Goal: Task Accomplishment & Management: Complete application form

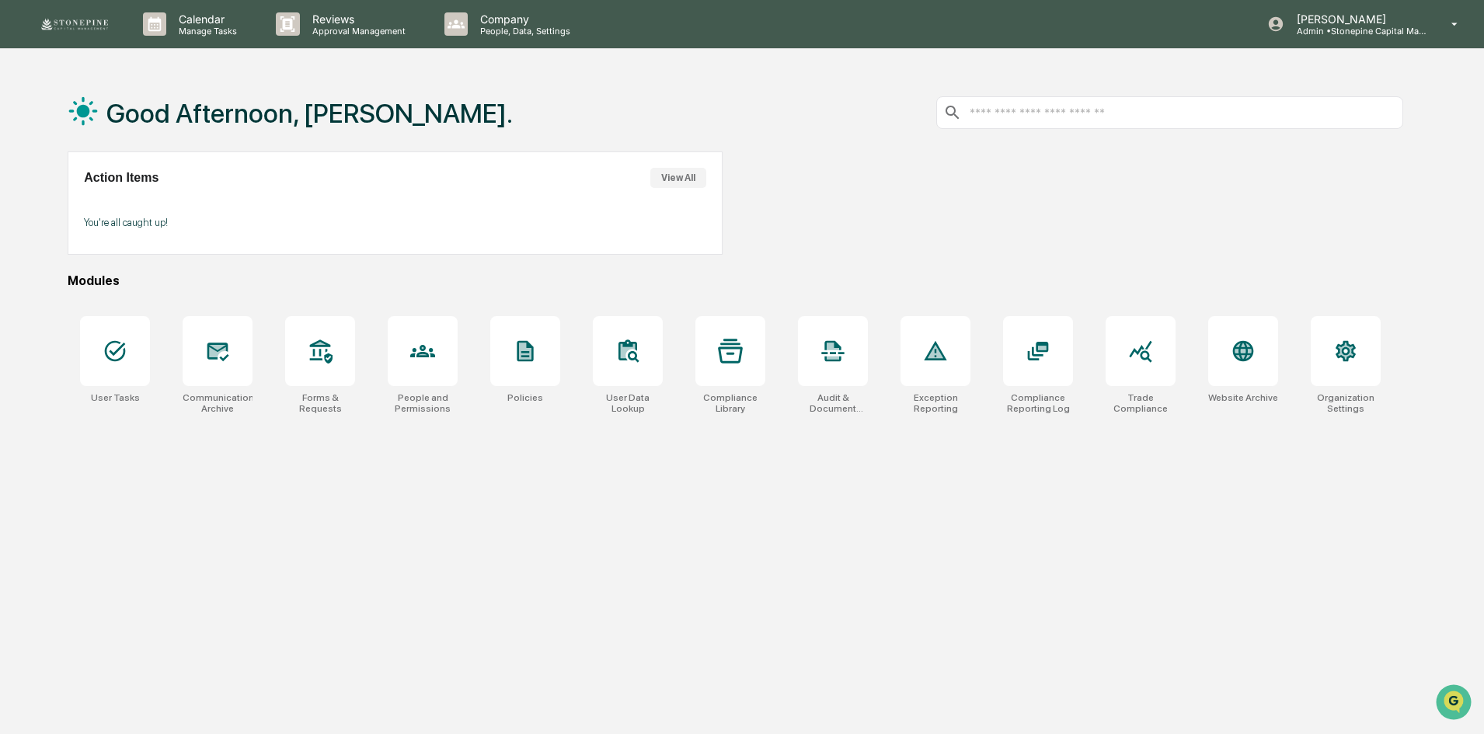
click at [734, 499] on div "Good Afternoon, Jessica. Action Items View All You're all caught up! Modules Us…" at bounding box center [735, 441] width 1382 height 734
click at [131, 361] on div at bounding box center [115, 351] width 70 height 70
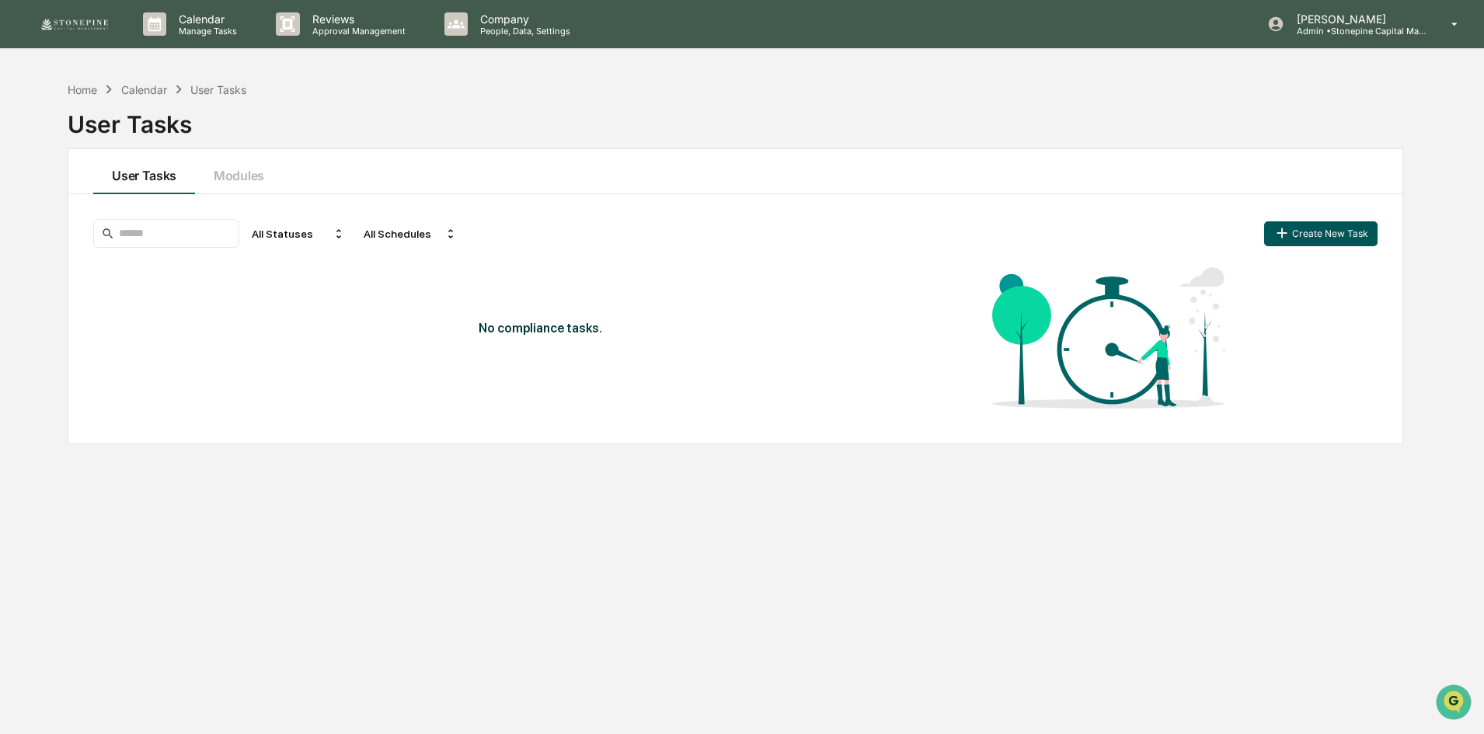
click at [1355, 242] on button "Create New Task" at bounding box center [1320, 233] width 113 height 25
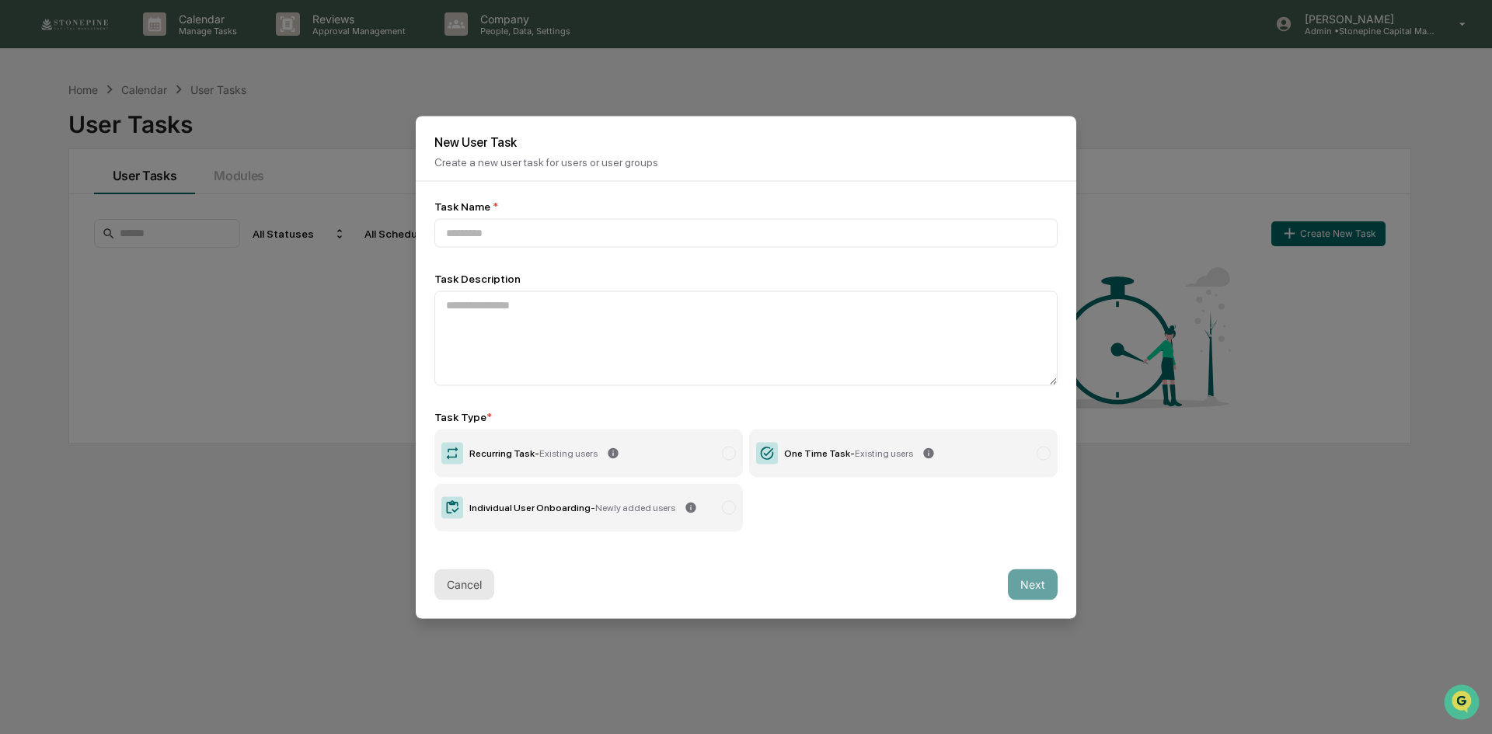
click at [466, 587] on button "Cancel" at bounding box center [464, 584] width 60 height 31
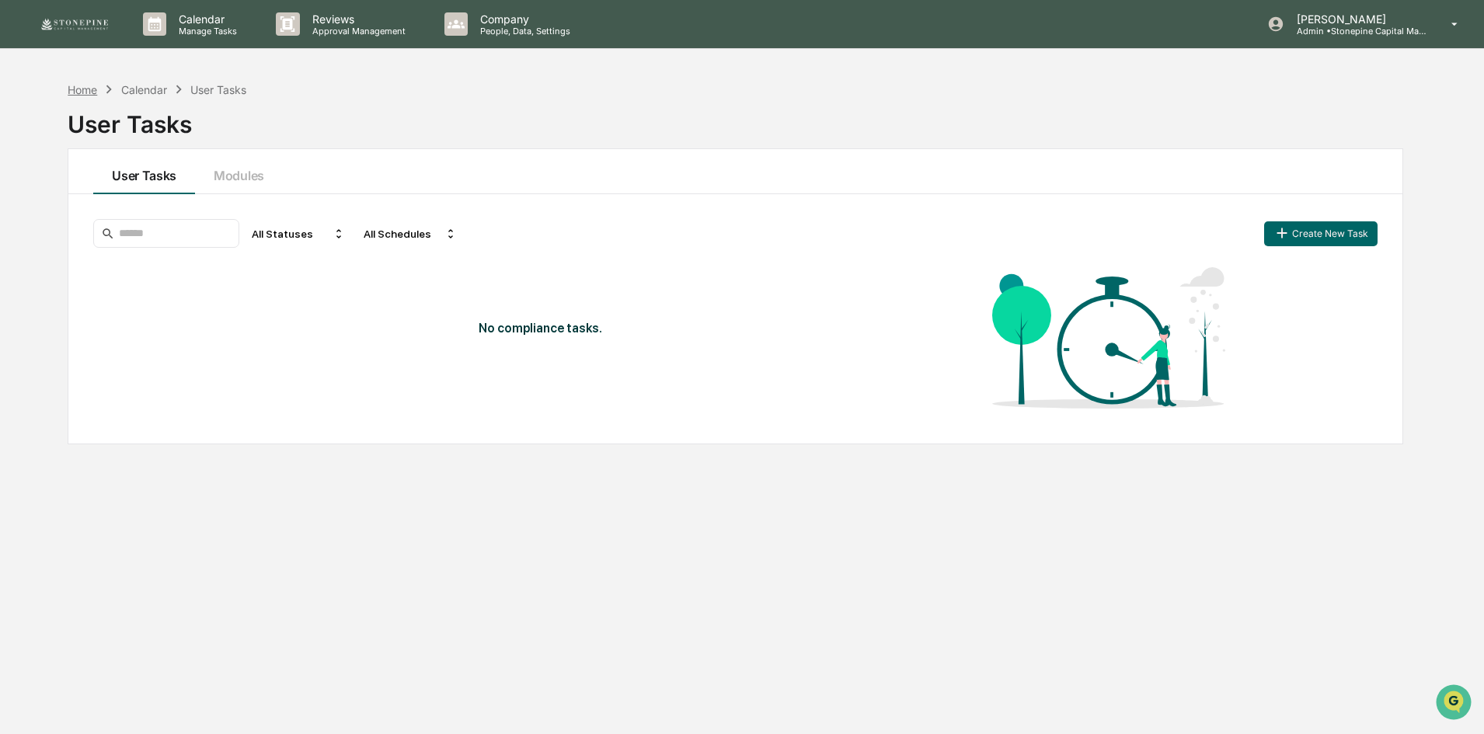
click at [88, 91] on div "Home" at bounding box center [83, 89] width 30 height 13
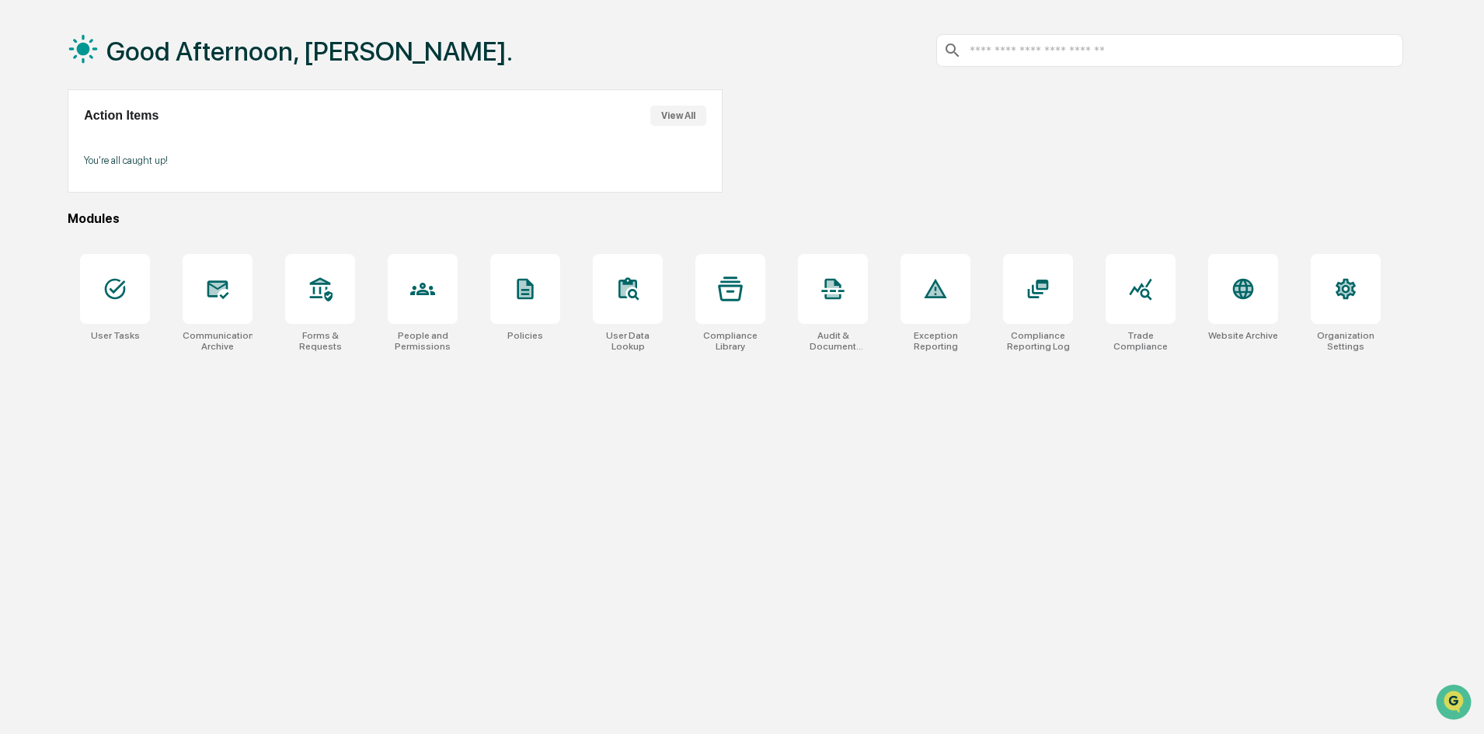
scroll to position [74, 0]
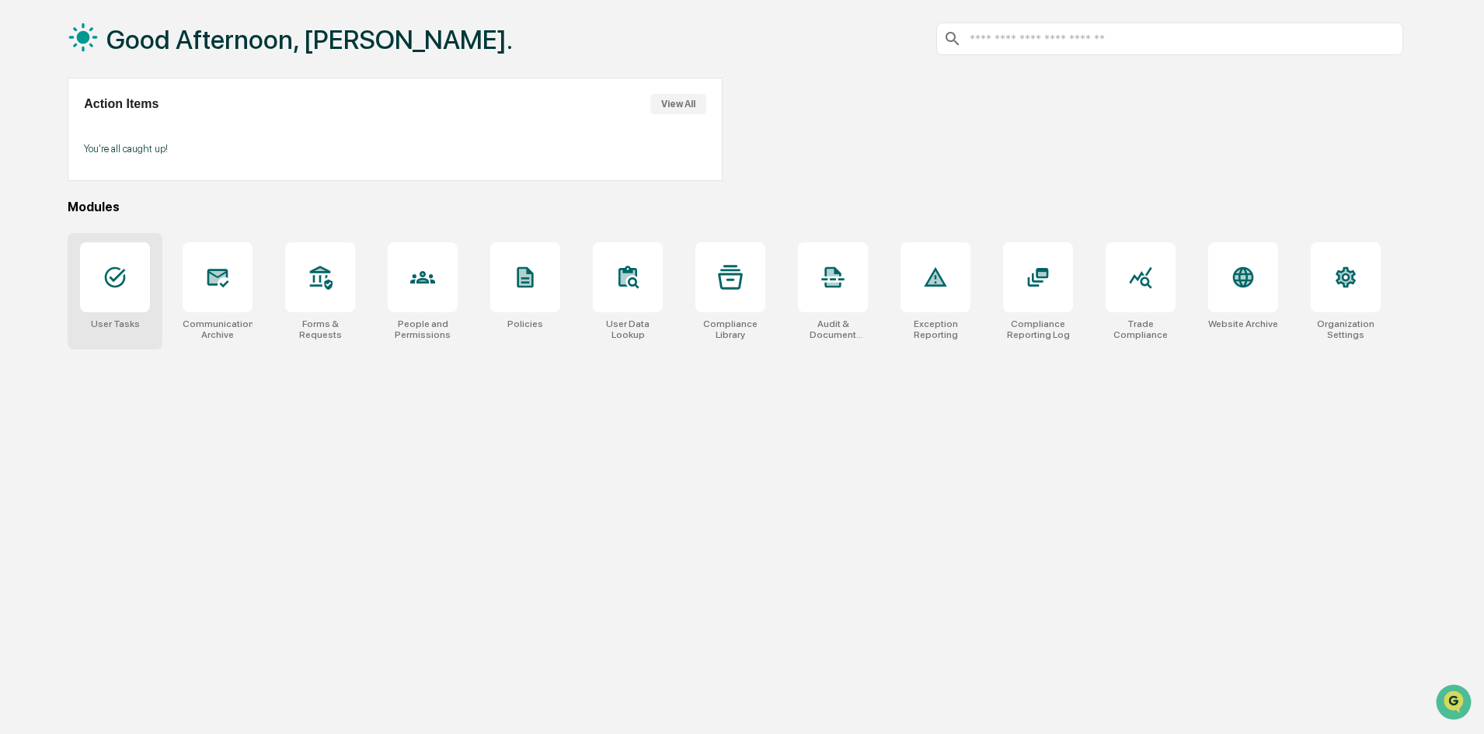
click at [155, 272] on div "User Tasks" at bounding box center [115, 291] width 95 height 117
click at [409, 287] on div at bounding box center [423, 277] width 70 height 70
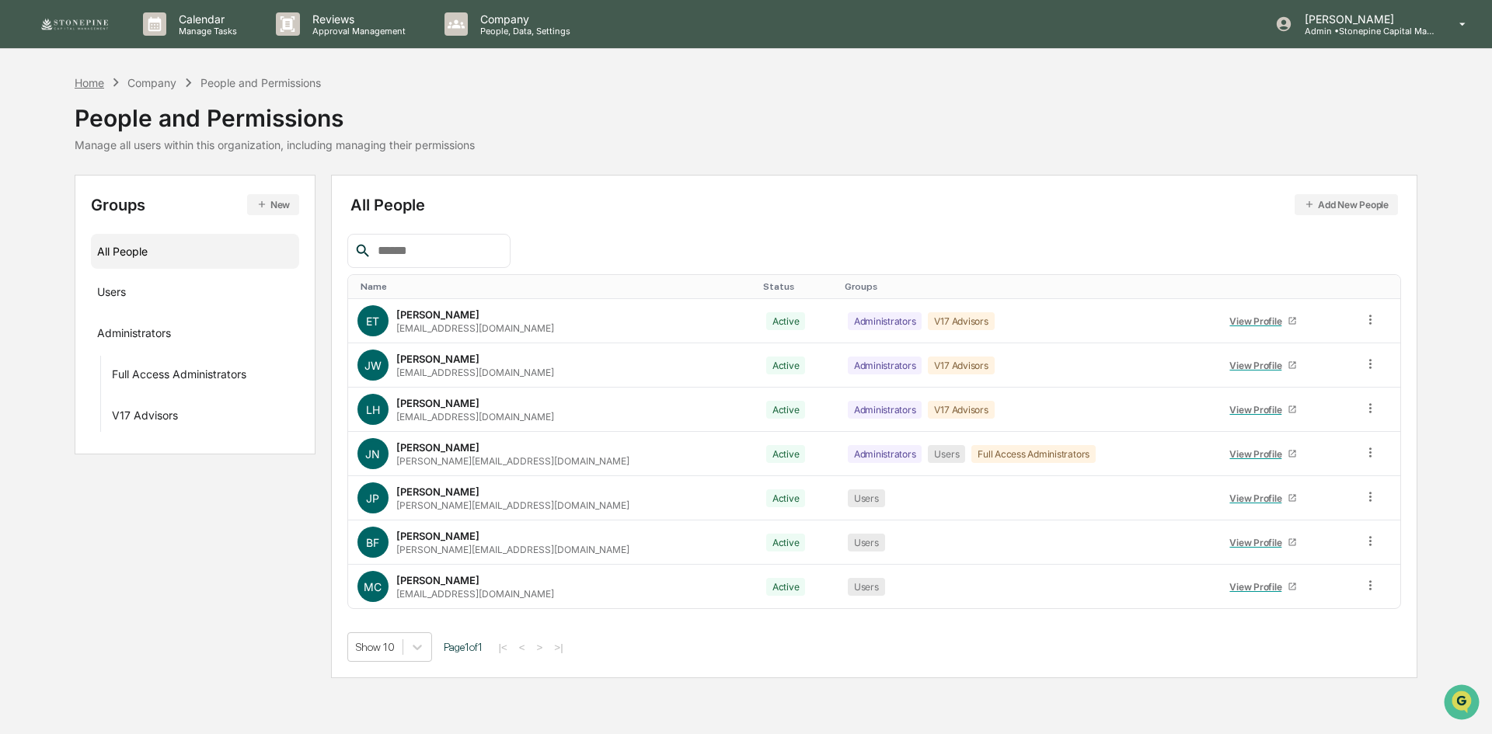
click at [101, 82] on div "Home" at bounding box center [90, 82] width 30 height 13
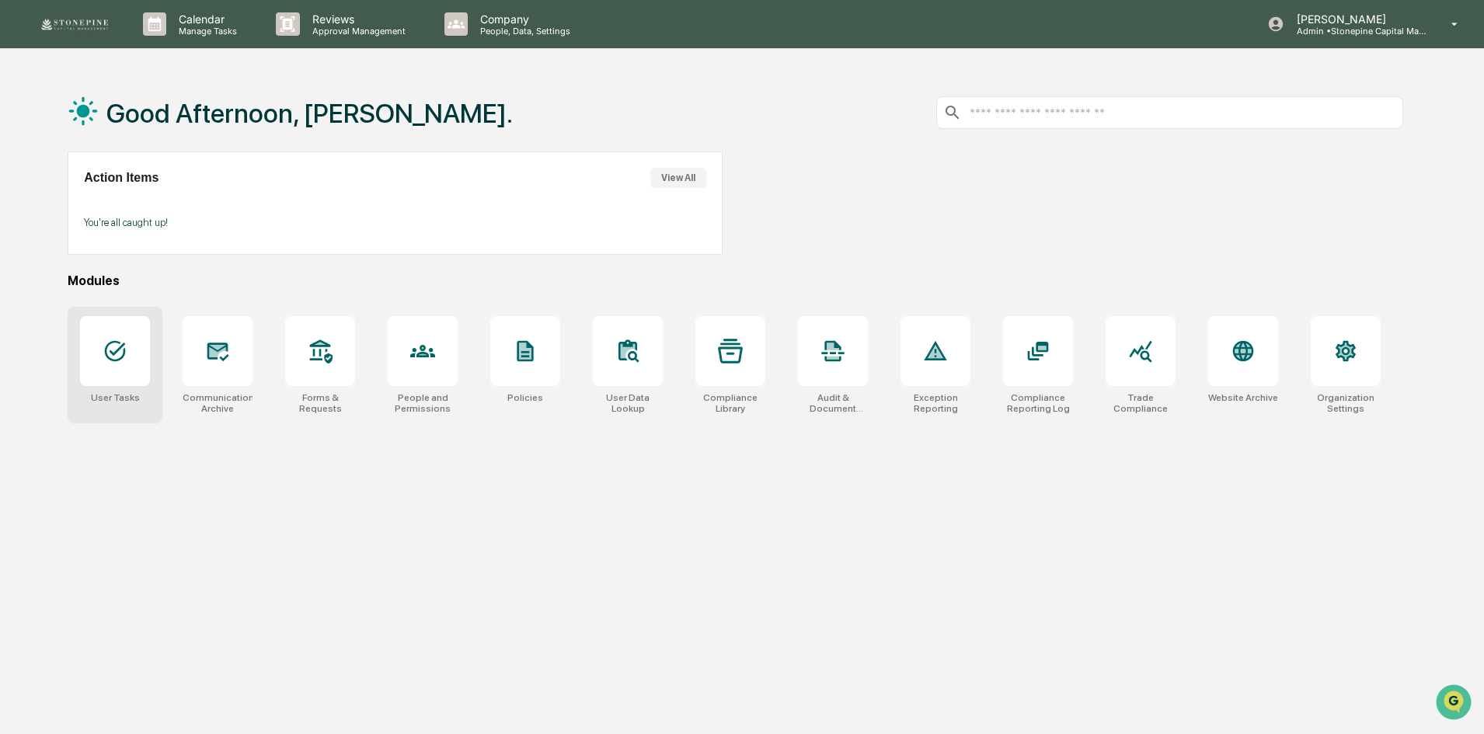
click at [137, 363] on div at bounding box center [115, 351] width 70 height 70
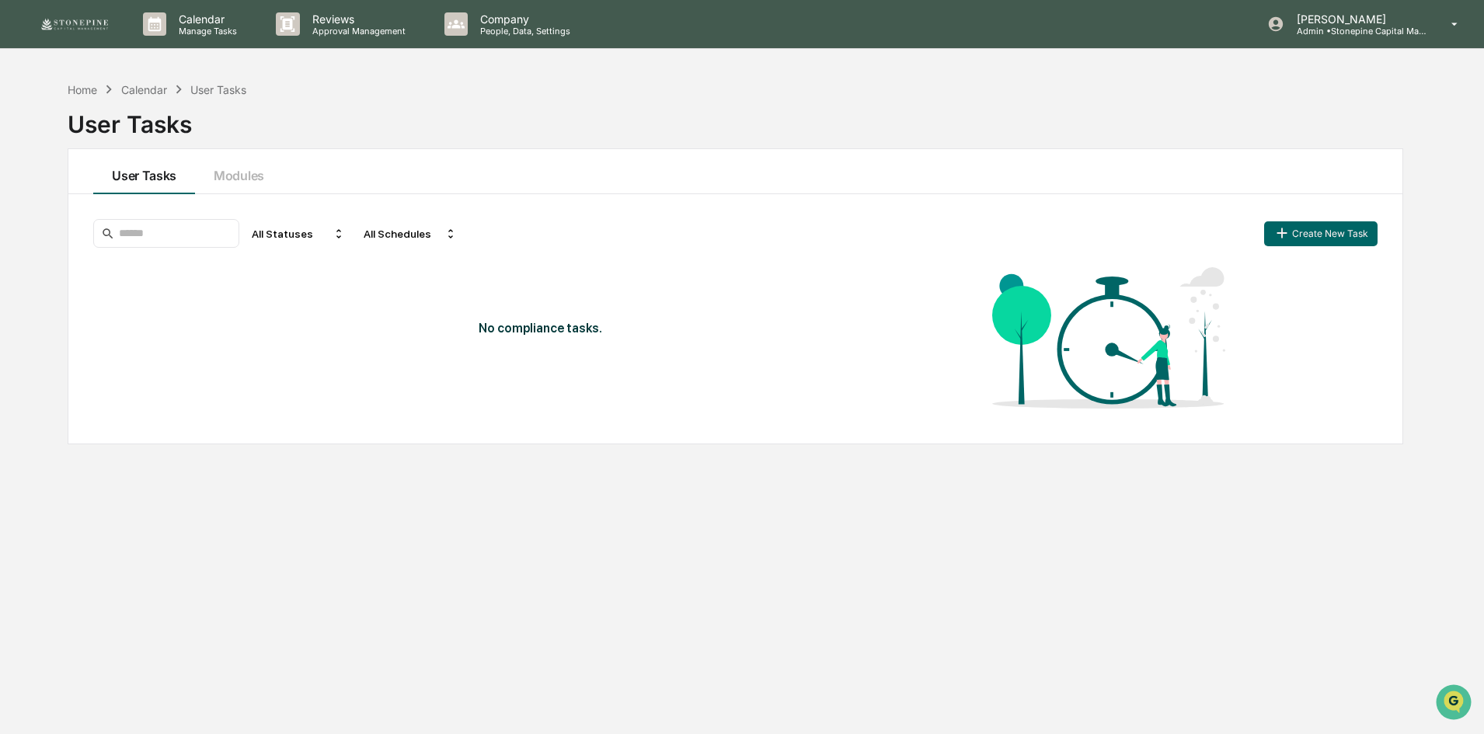
click at [1342, 219] on div "All Statuses All Schedules Create New Task" at bounding box center [735, 233] width 1284 height 29
click at [1331, 233] on button "Create New Task" at bounding box center [1320, 233] width 113 height 25
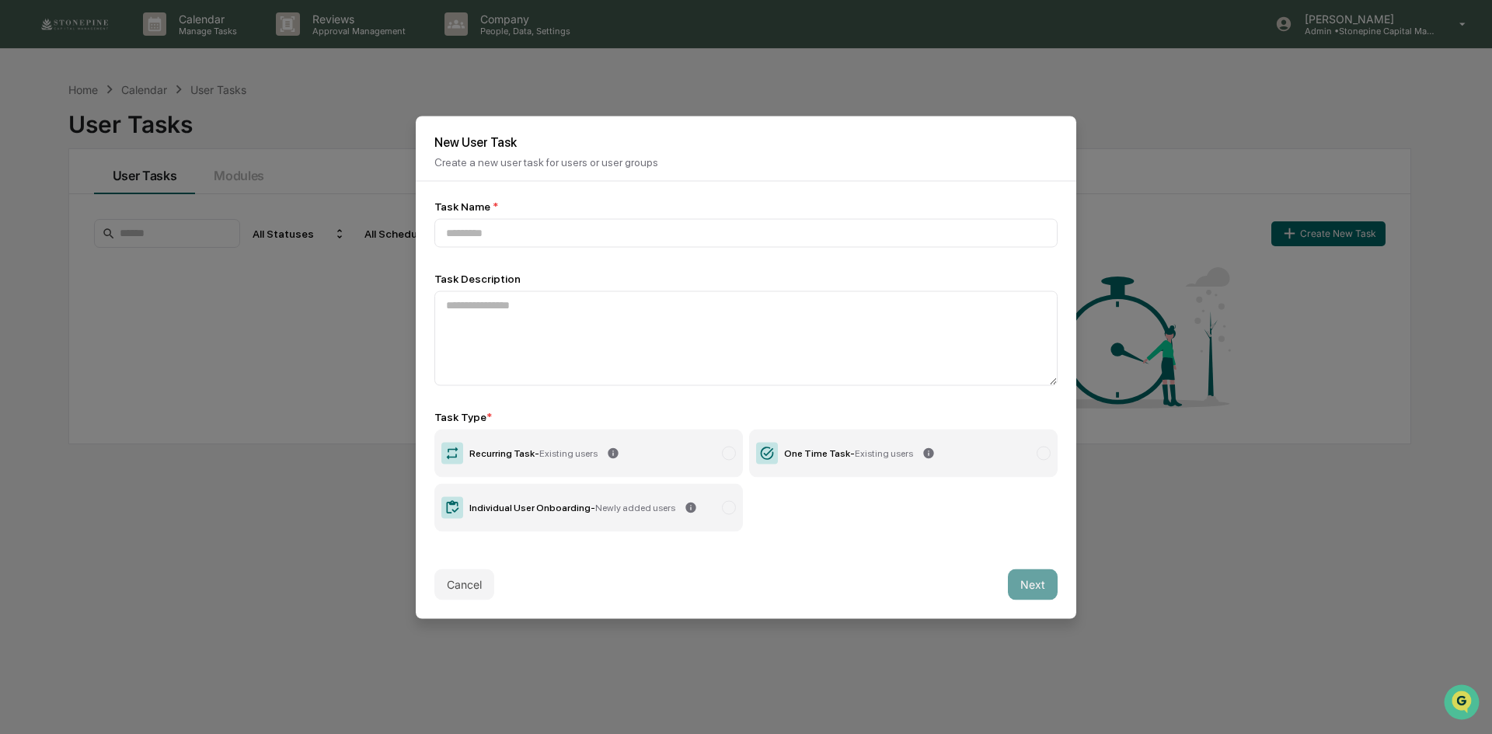
click at [865, 250] on div "Task Name * Task Description Task Type * Recurring Task - Existing users One Ti…" at bounding box center [745, 366] width 623 height 332
click at [864, 239] on input at bounding box center [745, 232] width 623 height 29
click at [639, 238] on input "**" at bounding box center [745, 232] width 623 height 29
type input "**********"
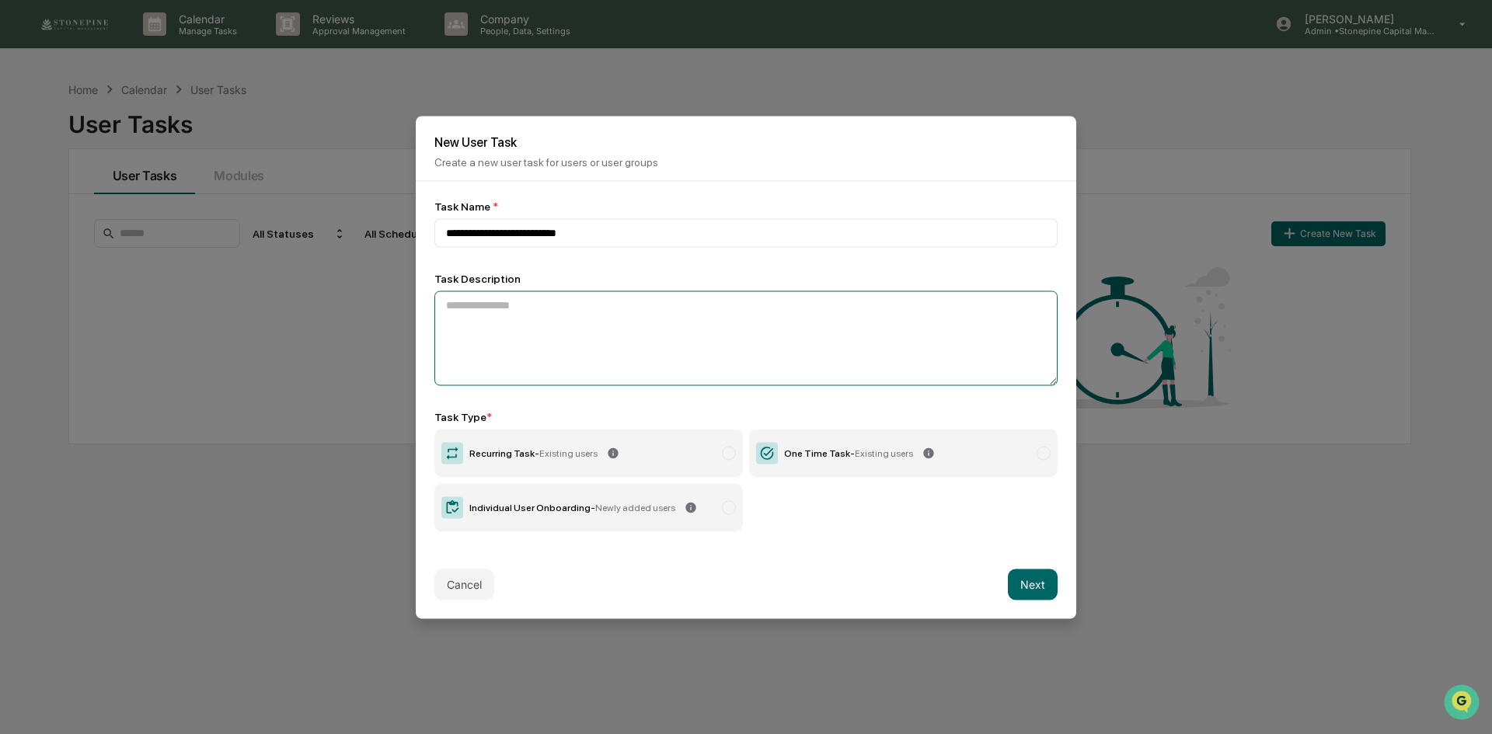
click at [635, 341] on textarea at bounding box center [745, 338] width 623 height 95
type textarea "**********"
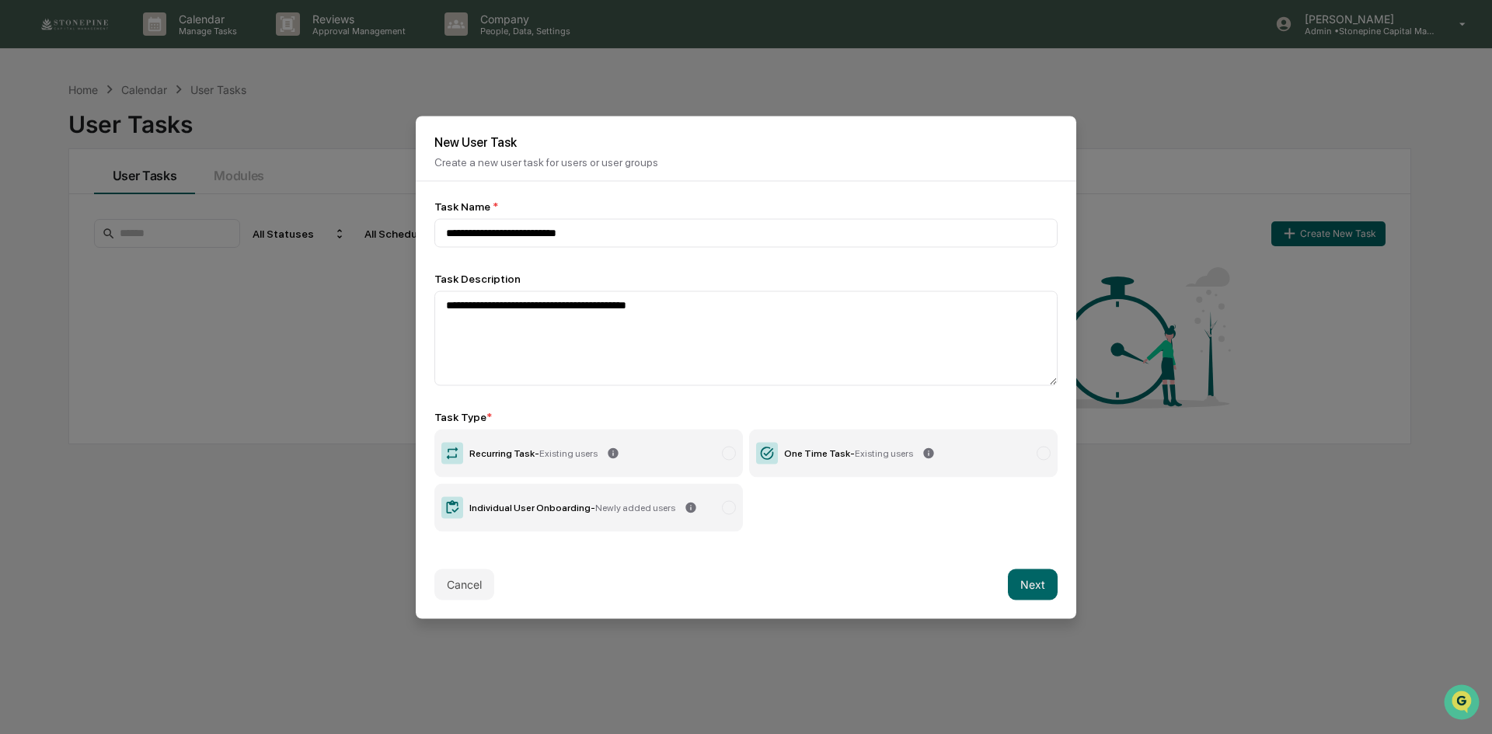
click at [844, 454] on div "One Time Task - Existing users" at bounding box center [848, 452] width 129 height 11
click at [1041, 580] on button "Next" at bounding box center [1033, 584] width 50 height 31
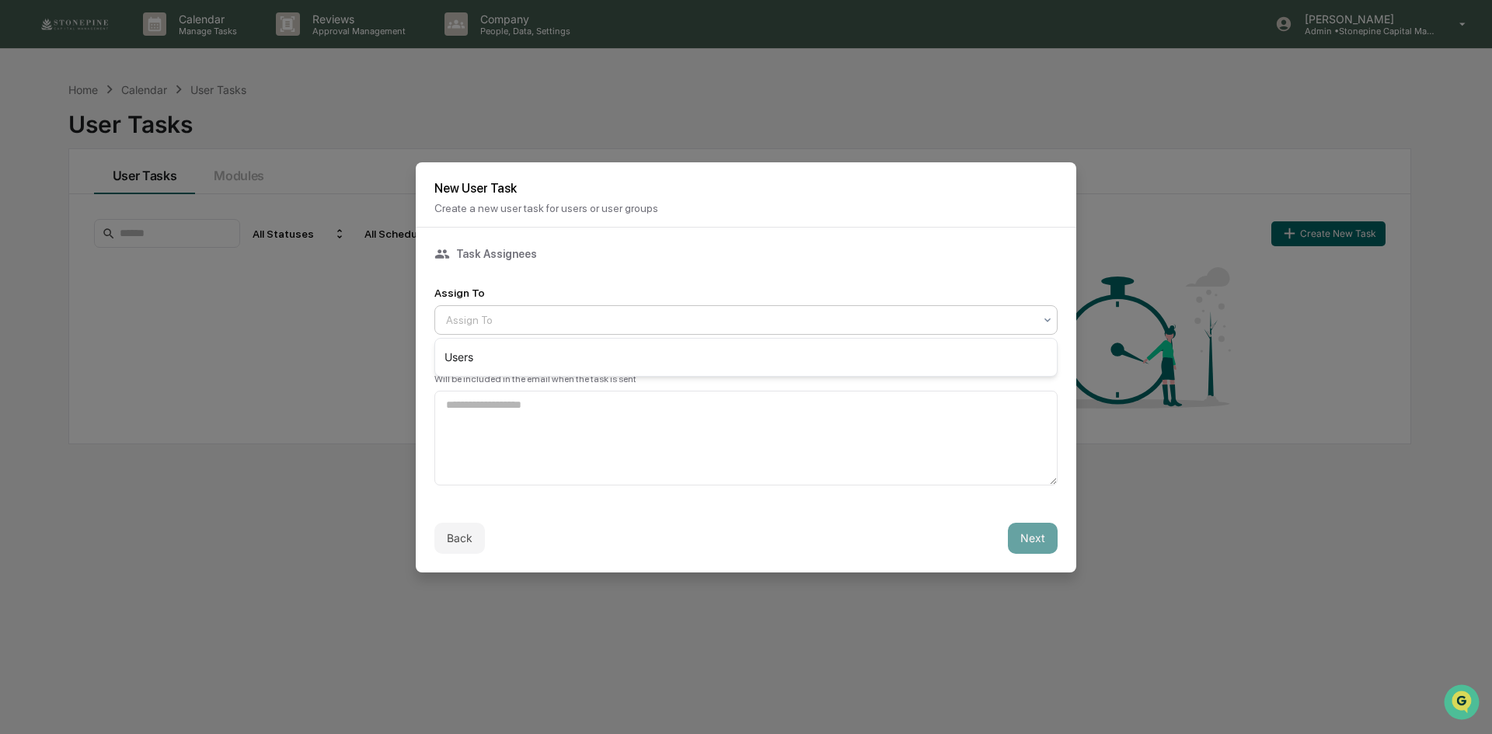
click at [785, 325] on div at bounding box center [739, 320] width 587 height 16
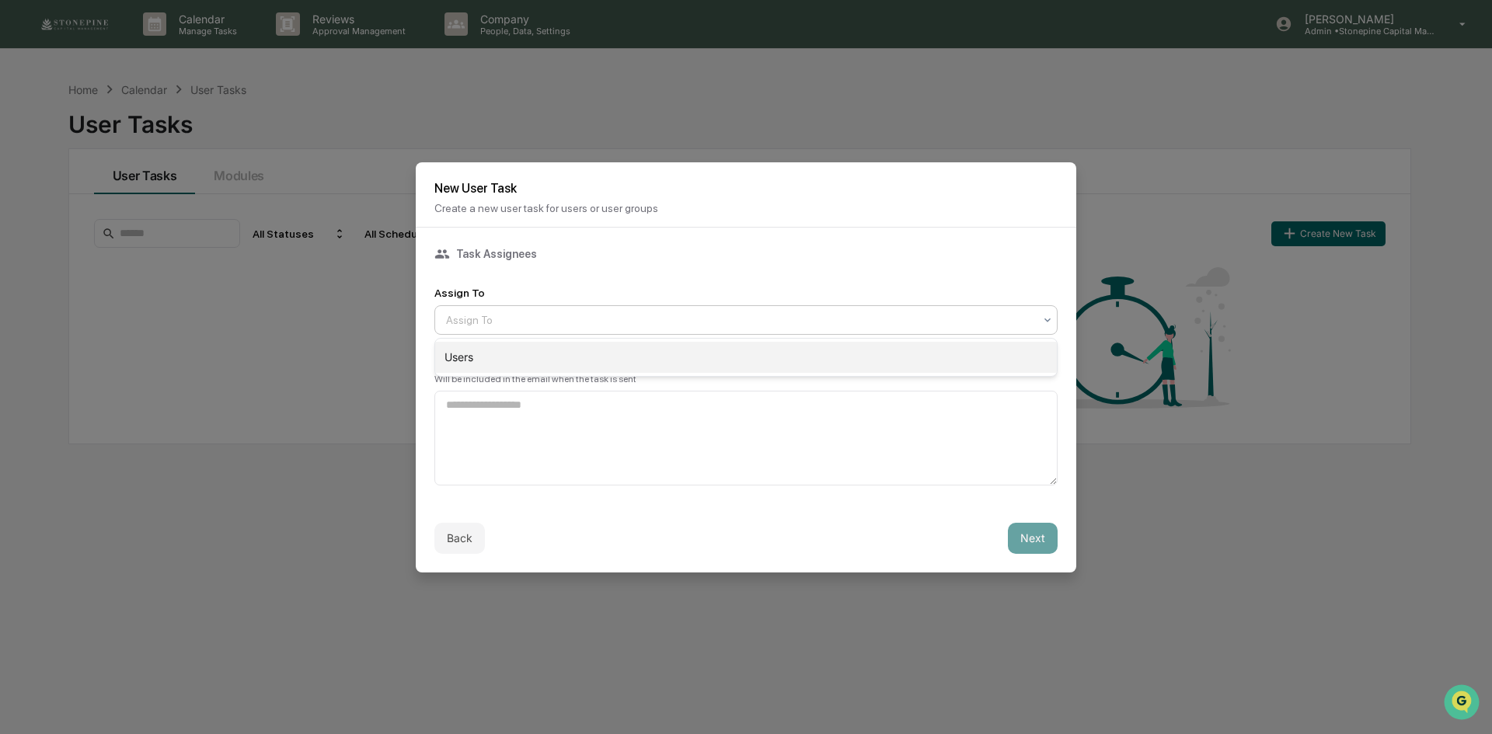
click at [783, 345] on div "Users" at bounding box center [745, 357] width 621 height 31
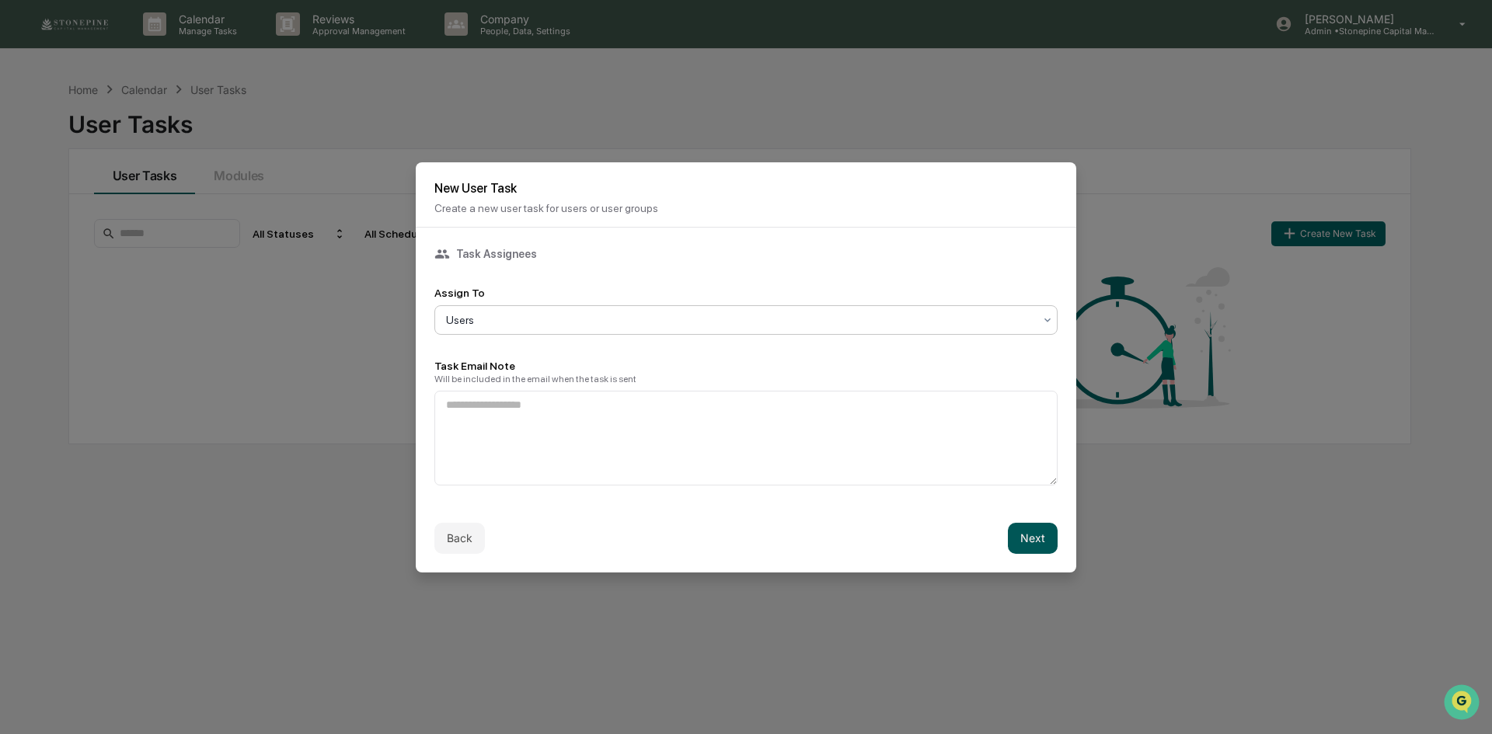
click at [1027, 552] on button "Next" at bounding box center [1033, 538] width 50 height 31
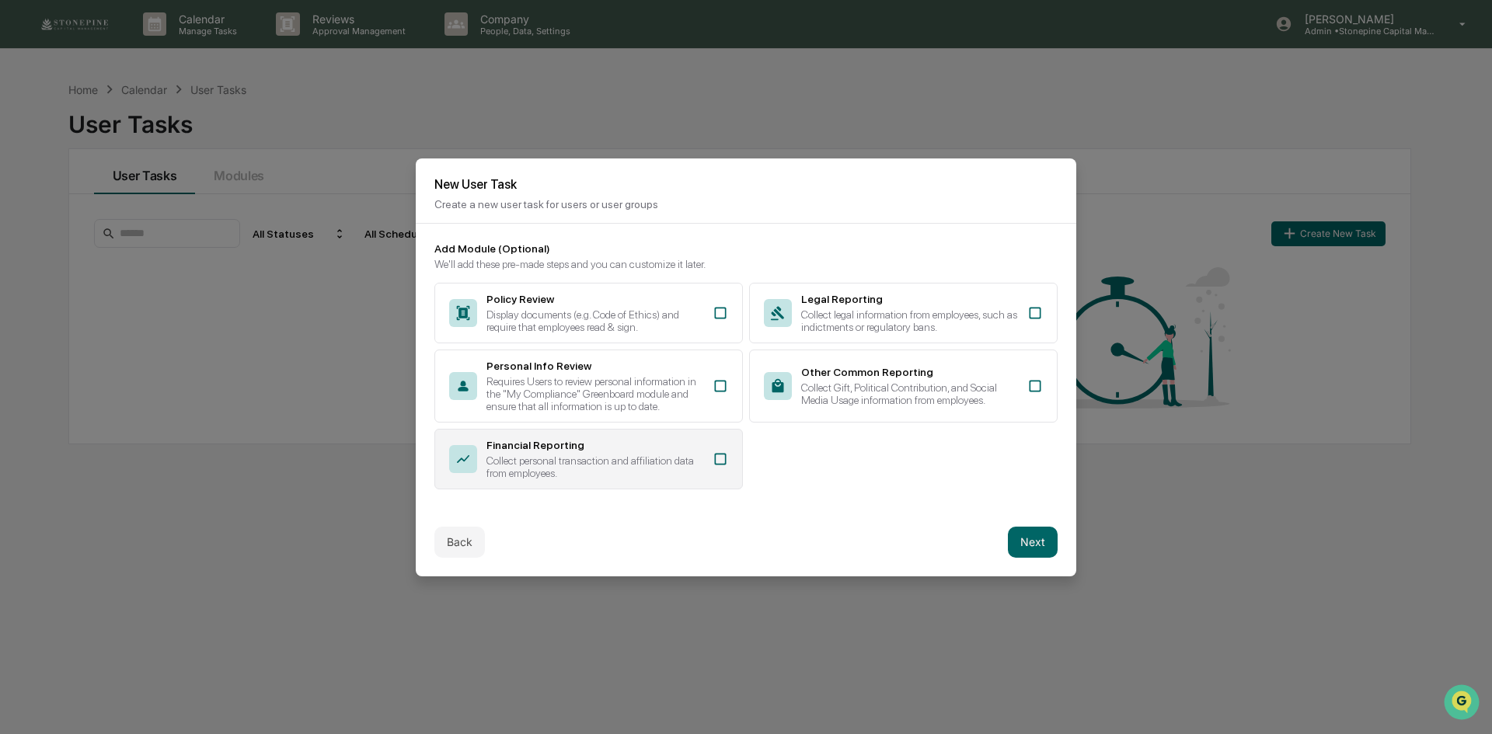
click at [622, 459] on div "Collect personal transaction and affiliation data from employees." at bounding box center [594, 466] width 217 height 25
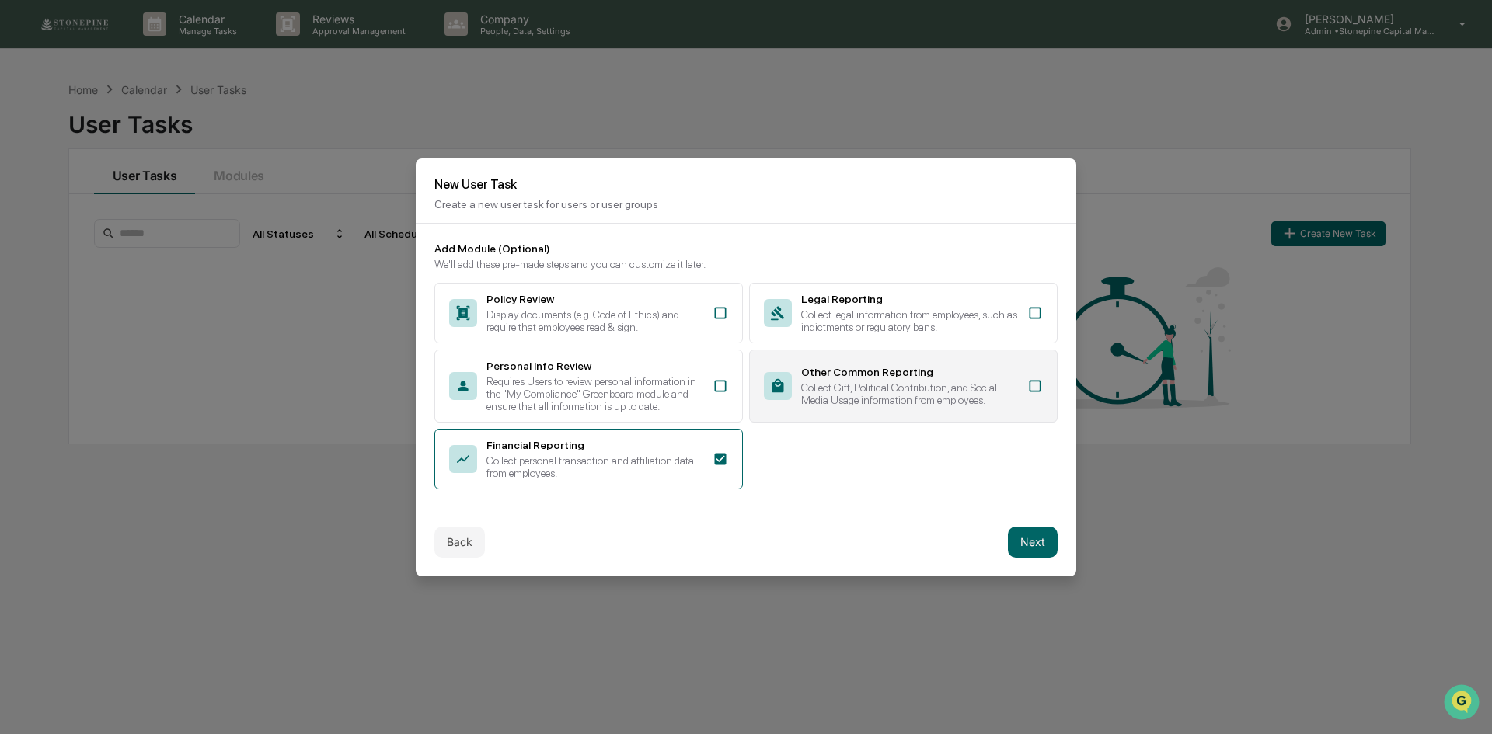
click at [907, 400] on div "Collect Gift, Political Contribution, and Social Media Usage information from e…" at bounding box center [909, 393] width 217 height 25
click at [1042, 541] on button "Next" at bounding box center [1033, 542] width 50 height 31
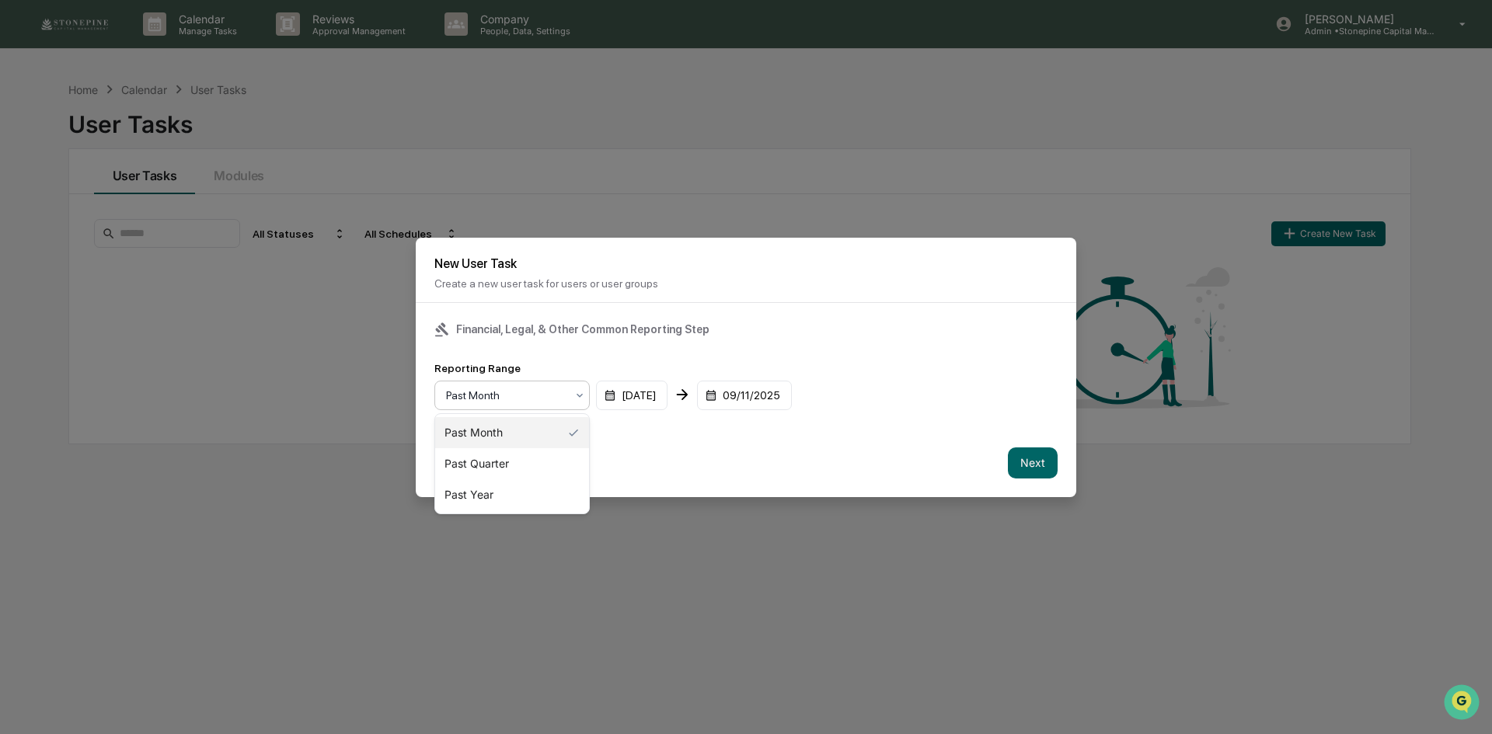
click at [569, 399] on div "Past Month" at bounding box center [505, 396] width 135 height 22
click at [558, 459] on div "Past Quarter" at bounding box center [512, 463] width 154 height 31
click at [649, 401] on div "04/01/2025" at bounding box center [631, 396] width 71 height 30
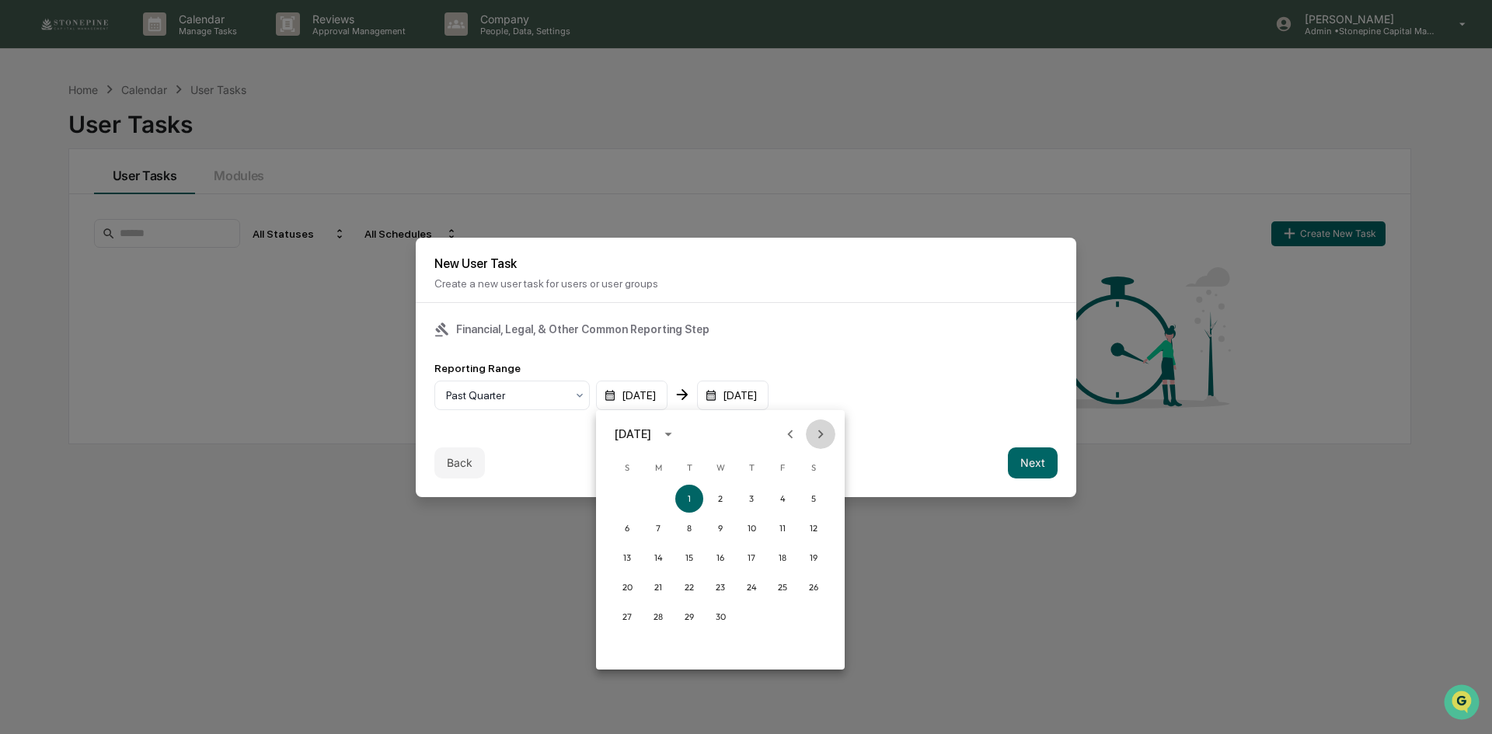
click at [831, 440] on button "Next month" at bounding box center [821, 435] width 30 height 30
click at [830, 439] on button "Next month" at bounding box center [821, 435] width 30 height 30
click at [784, 433] on icon "Previous month" at bounding box center [790, 434] width 17 height 17
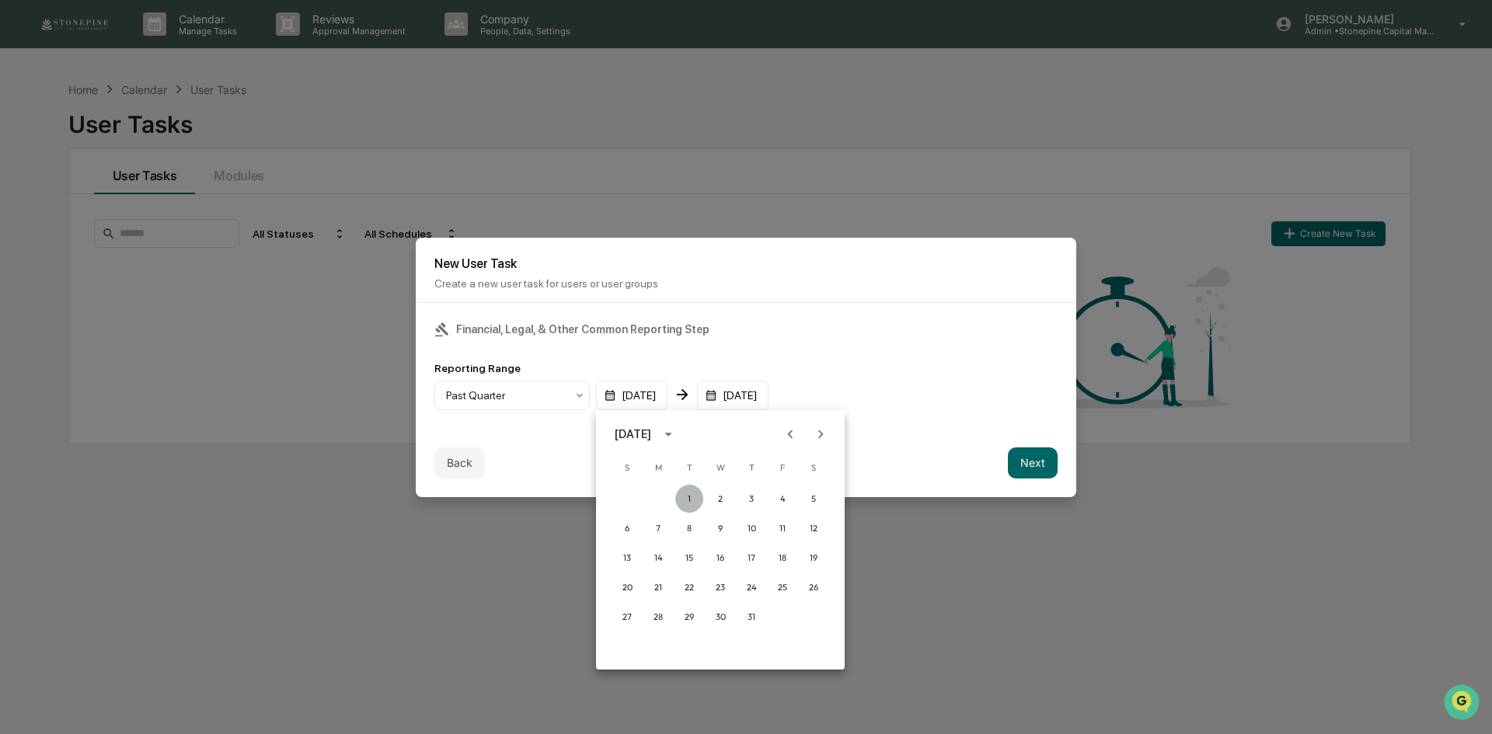
click at [692, 503] on button "1" at bounding box center [689, 499] width 28 height 28
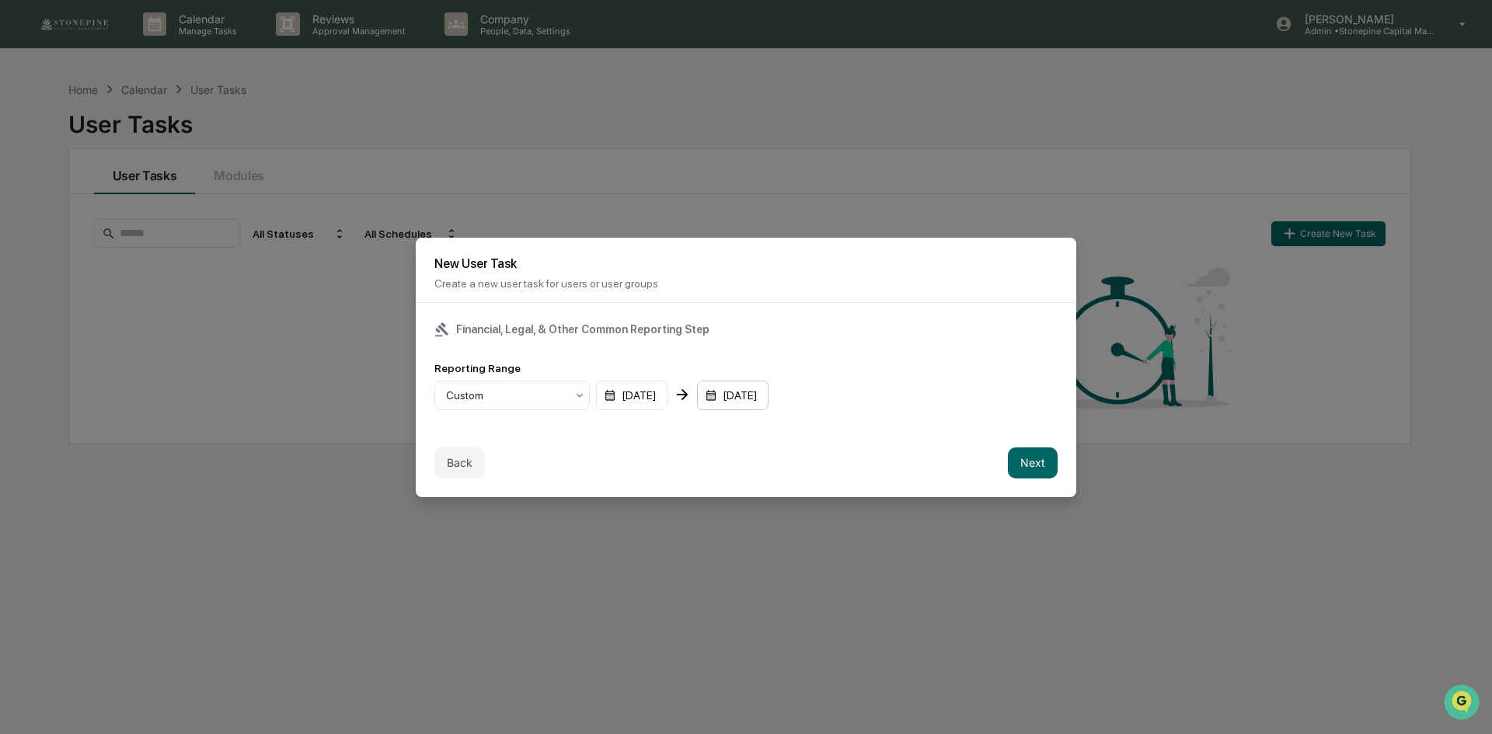
click at [757, 399] on div "06/30/2025" at bounding box center [732, 396] width 71 height 30
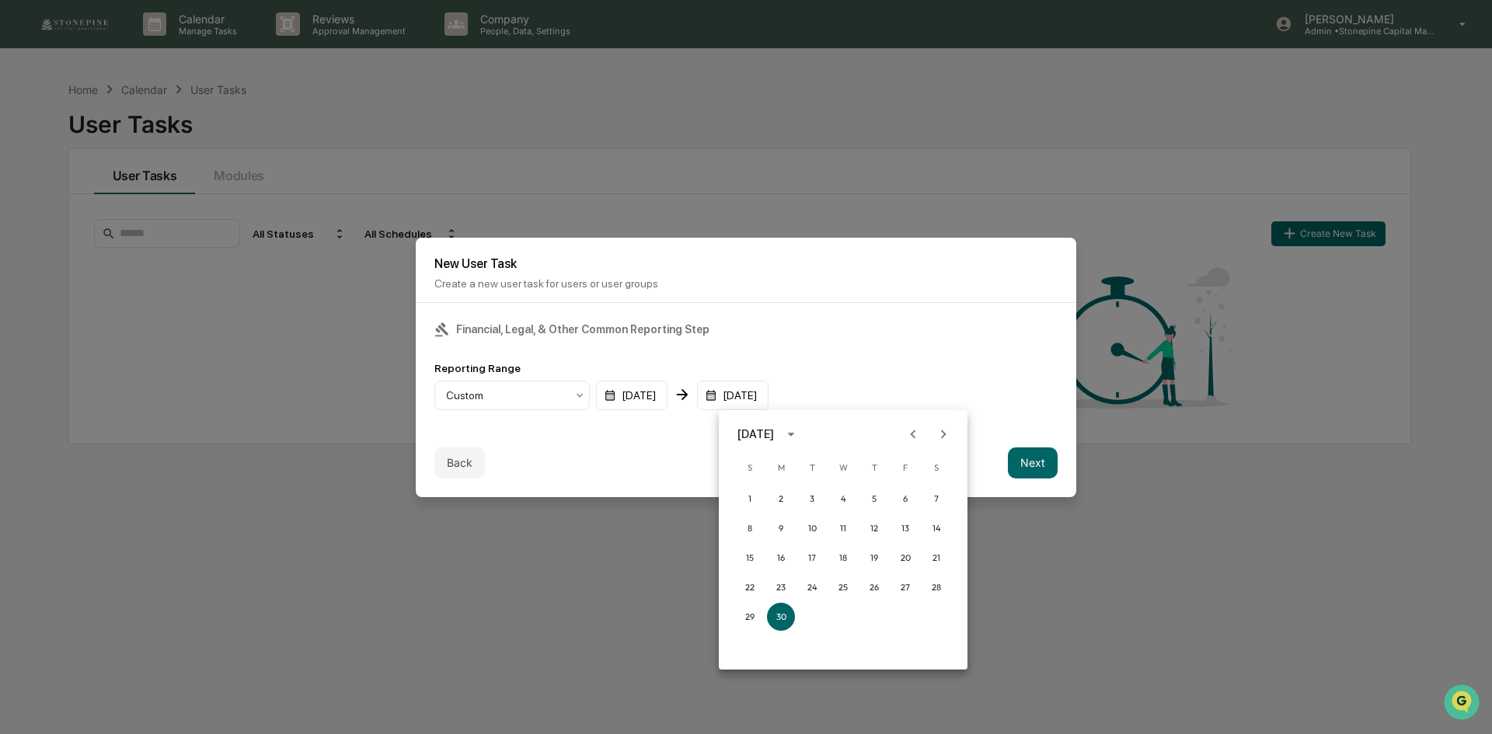
click at [947, 436] on icon "Next month" at bounding box center [943, 434] width 17 height 17
click at [810, 618] on button "30" at bounding box center [812, 617] width 28 height 28
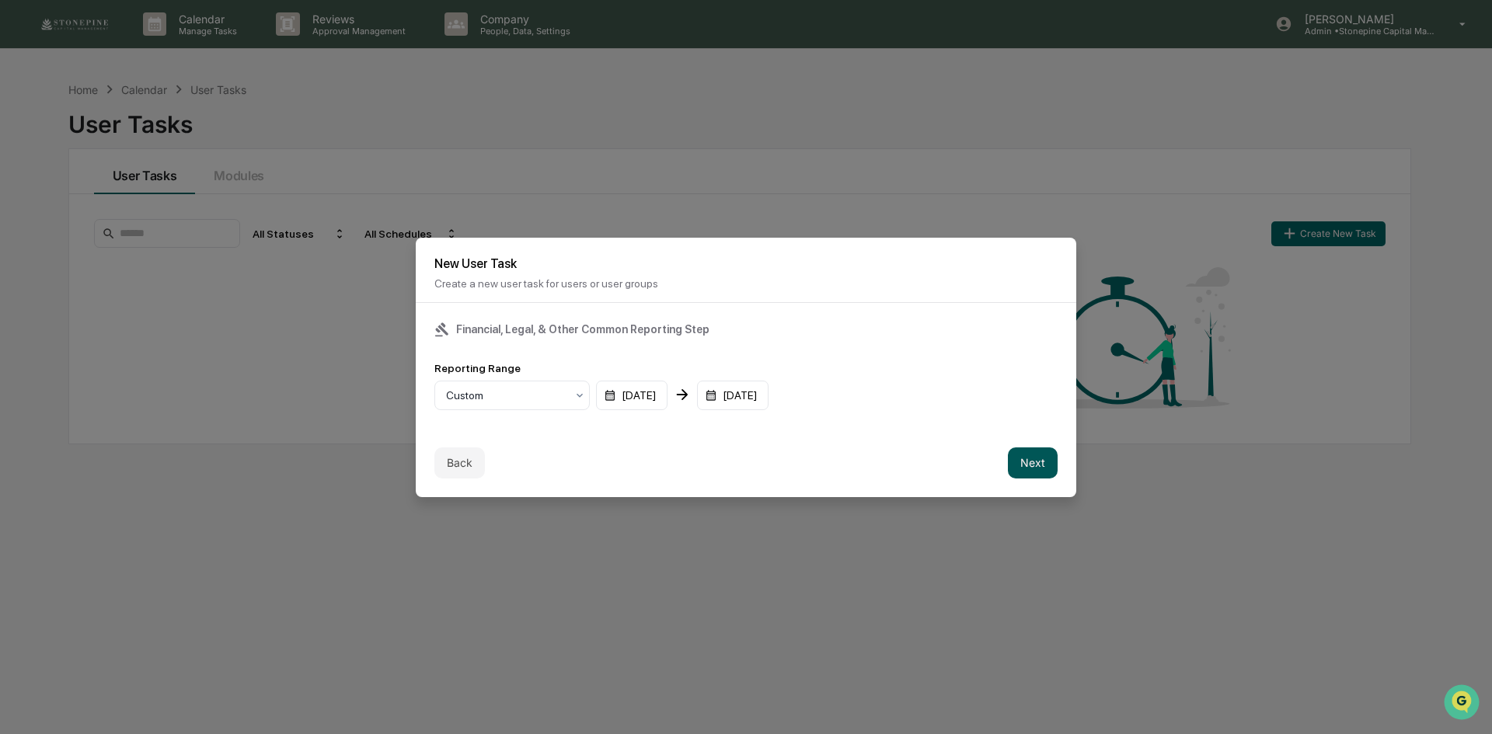
click at [1020, 466] on button "Next" at bounding box center [1033, 462] width 50 height 31
click at [500, 400] on div "mm/dd/yyyy" at bounding box center [482, 396] width 96 height 30
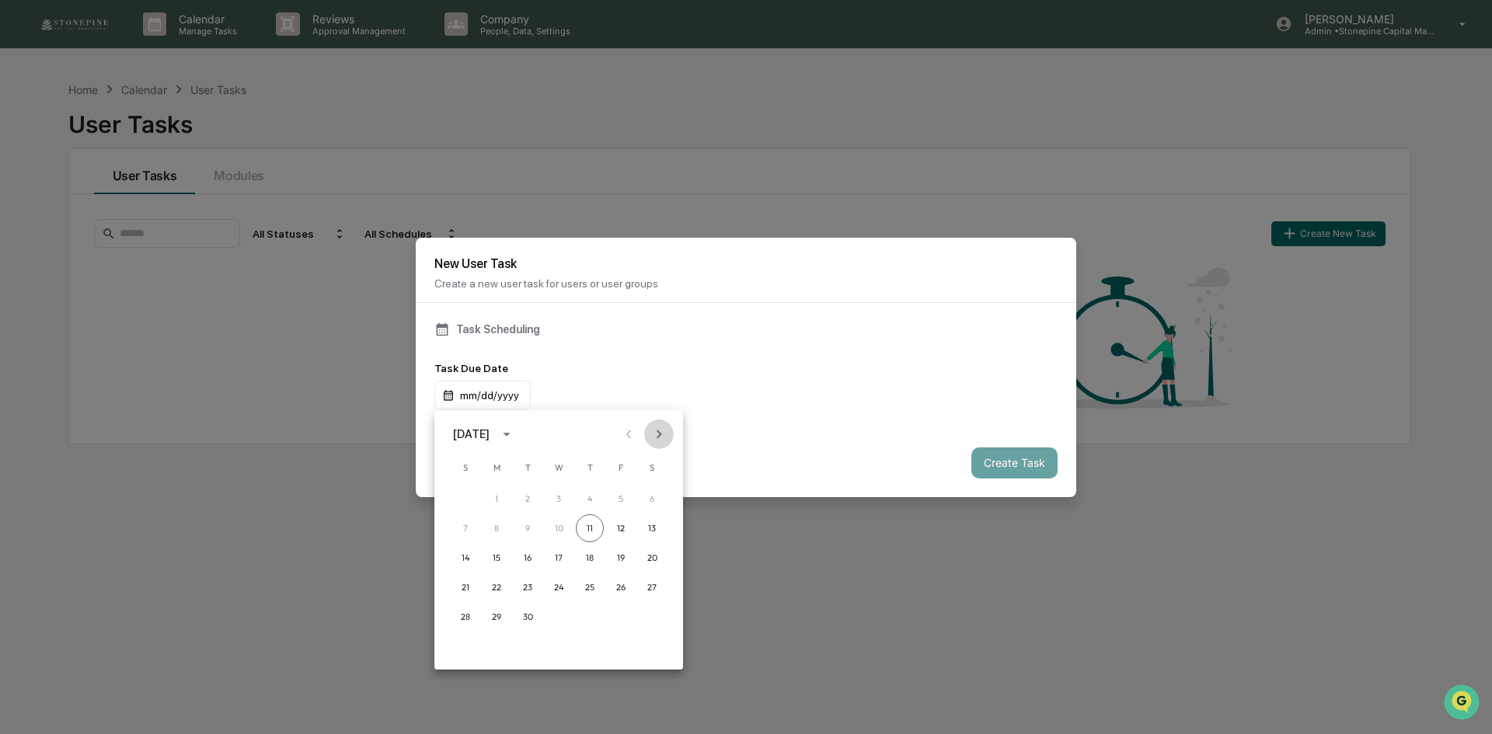
click at [660, 433] on icon "Next month" at bounding box center [658, 434] width 5 height 9
click at [553, 618] on button "29" at bounding box center [559, 617] width 28 height 28
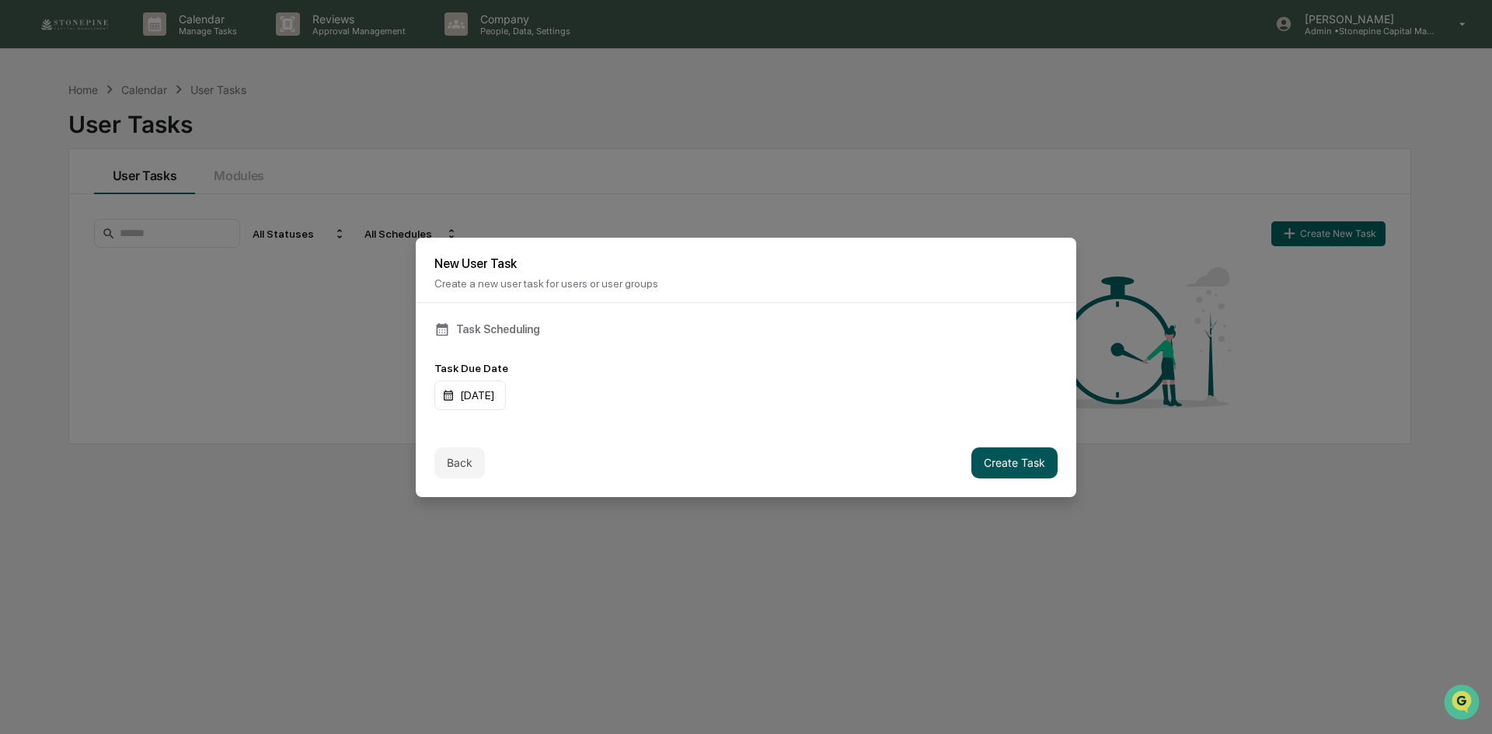
click at [1040, 463] on button "Create Task" at bounding box center [1014, 462] width 86 height 31
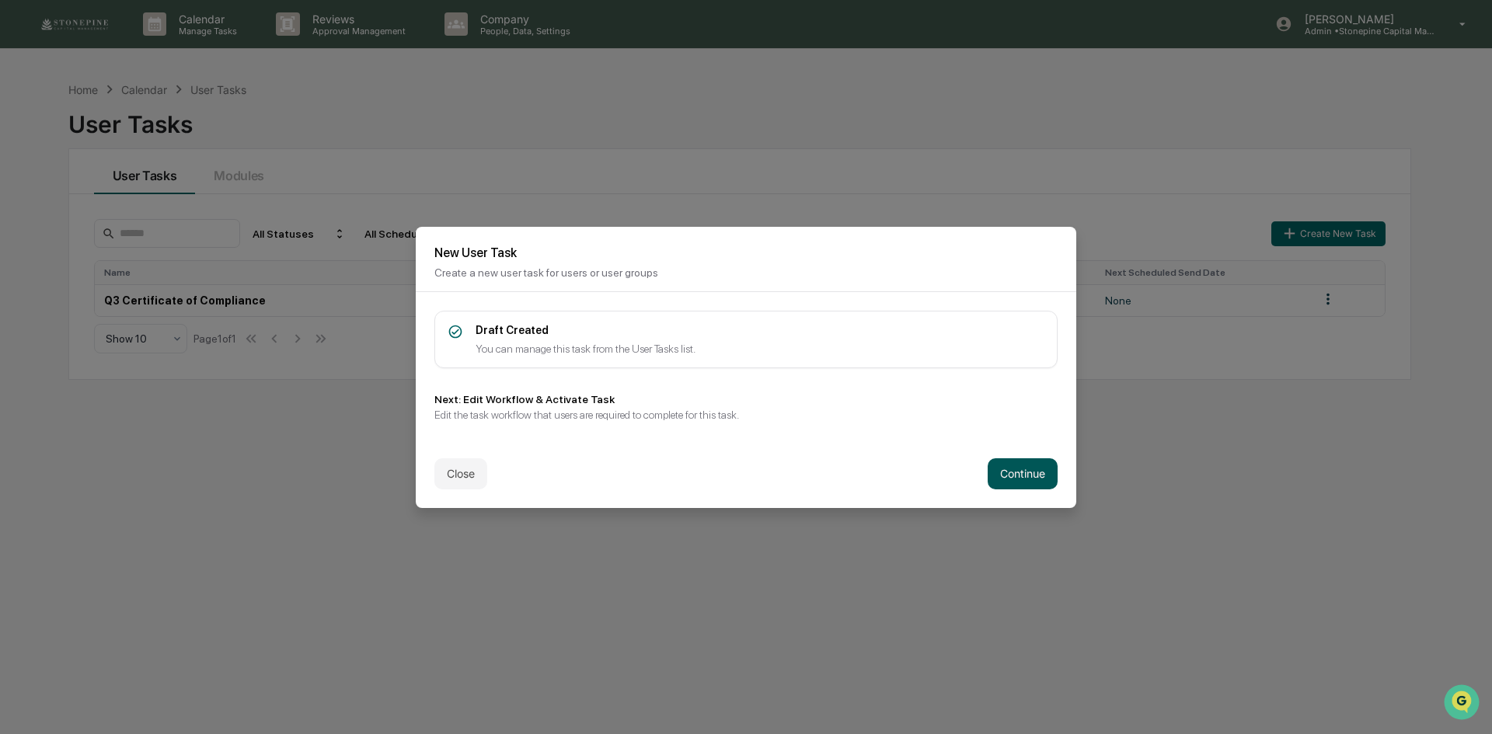
click at [1001, 474] on button "Continue" at bounding box center [1022, 473] width 70 height 31
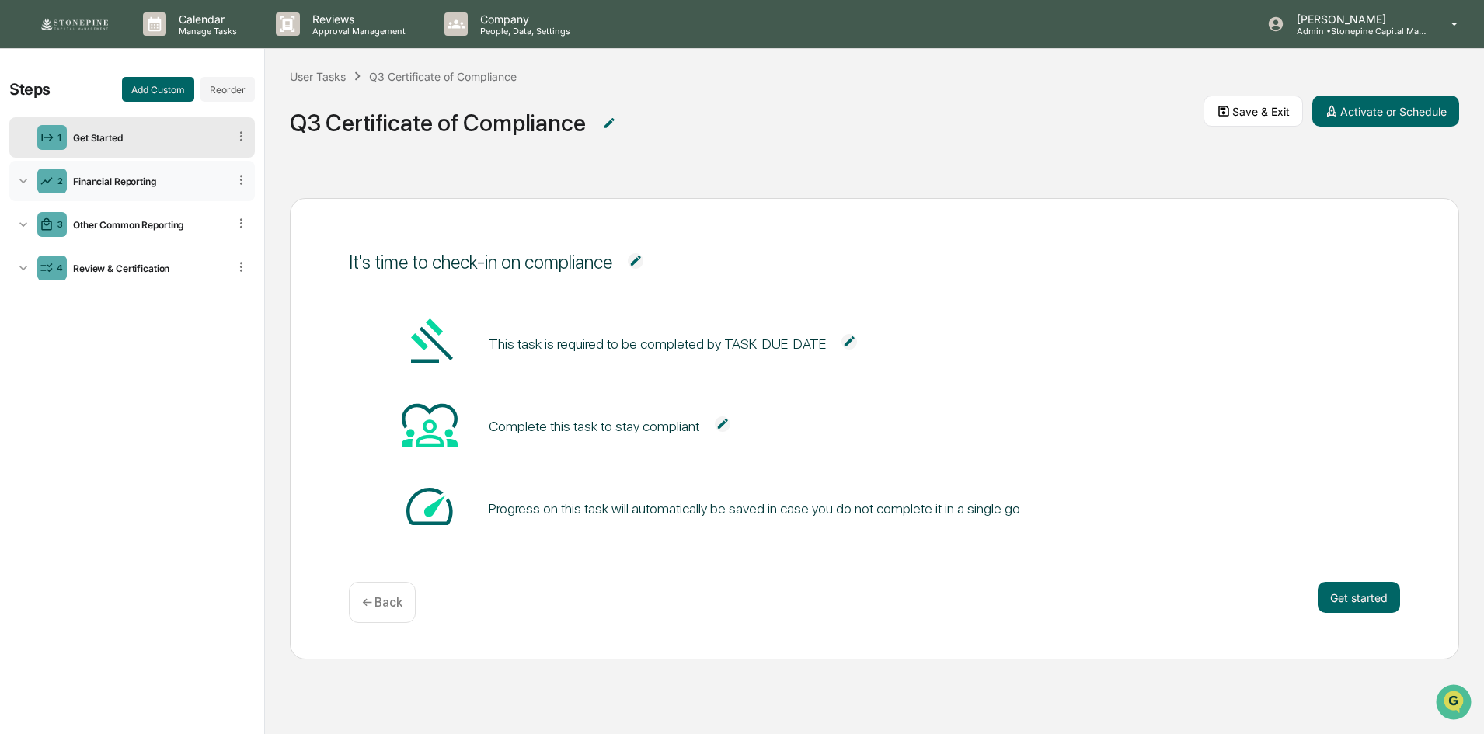
click at [169, 179] on div "Financial Reporting" at bounding box center [147, 182] width 161 height 12
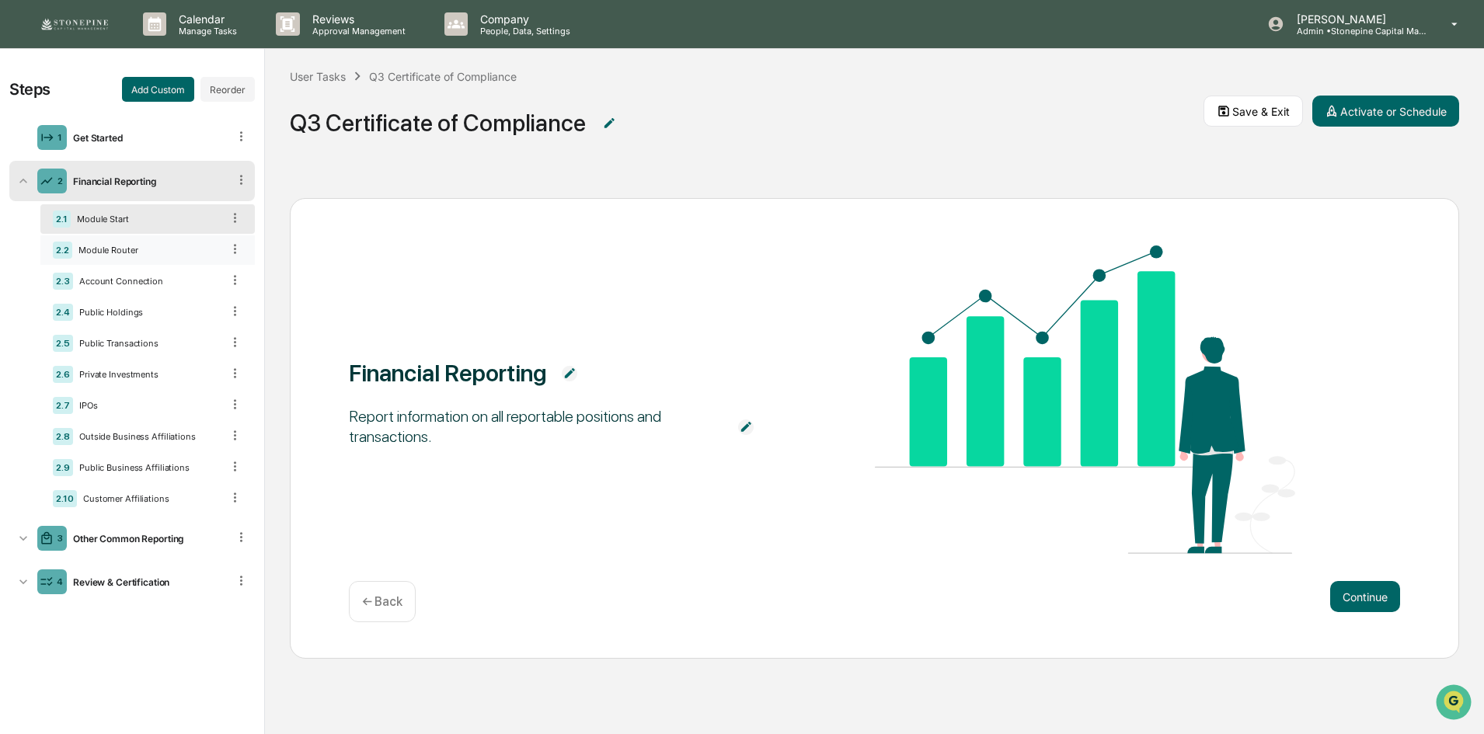
click at [174, 249] on div "Module Router" at bounding box center [146, 250] width 149 height 11
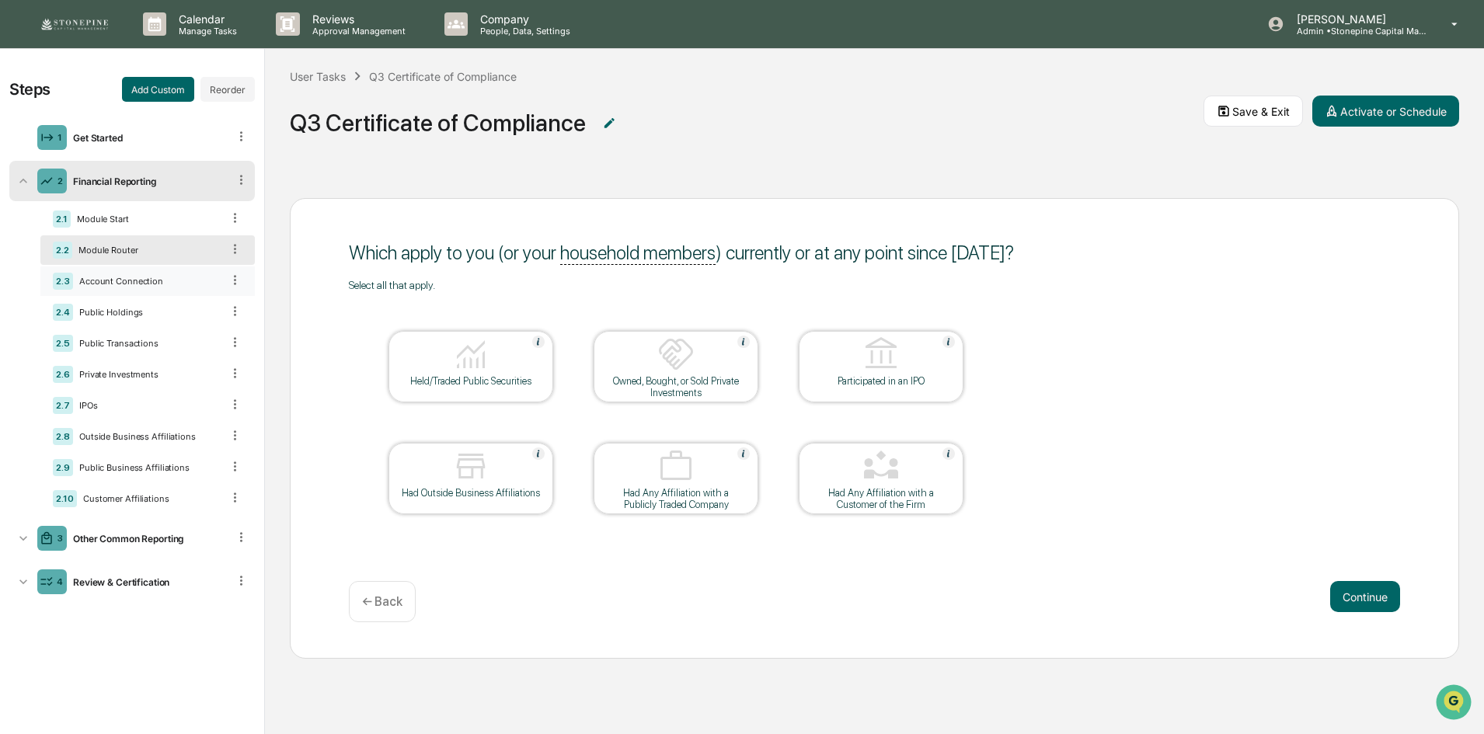
click at [172, 277] on div "Account Connection" at bounding box center [147, 281] width 148 height 11
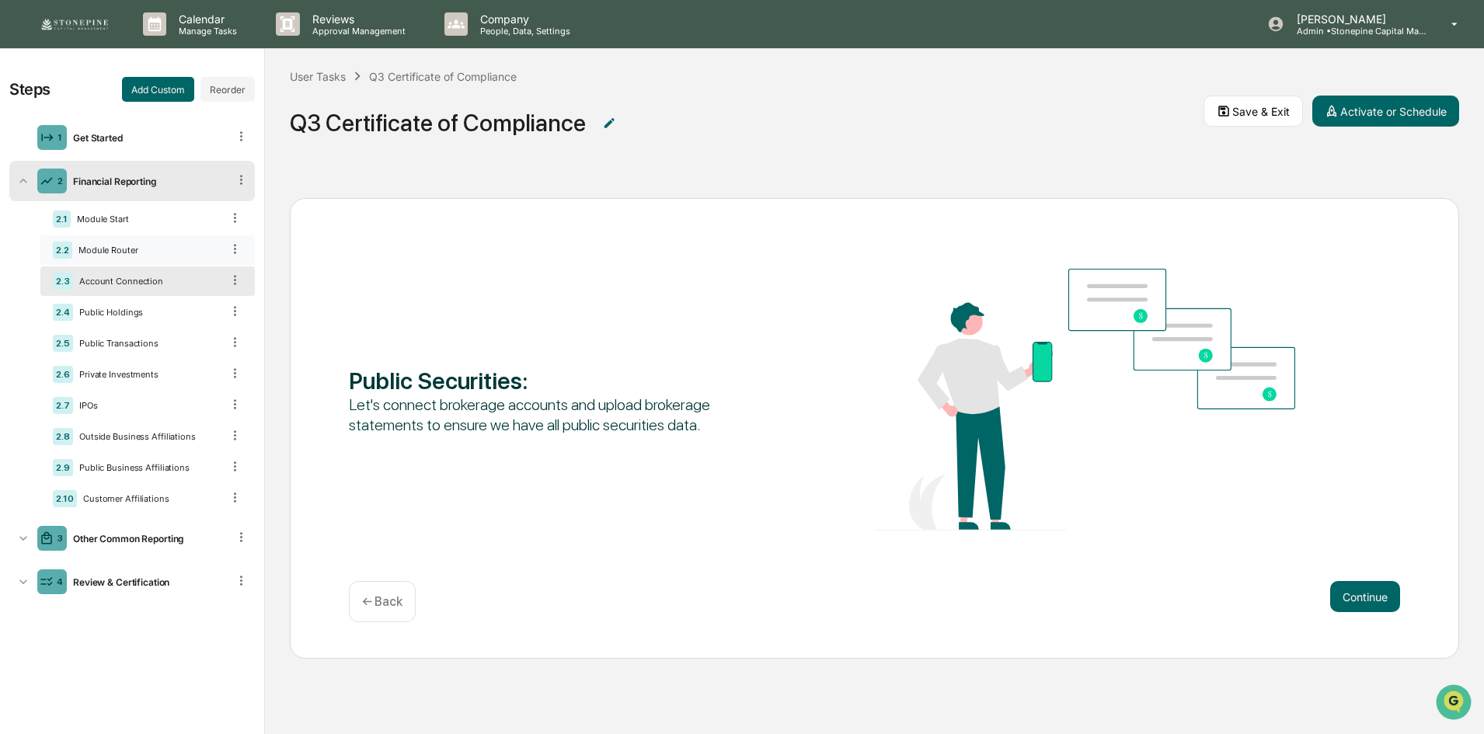
click at [162, 248] on div "Module Router" at bounding box center [146, 250] width 149 height 11
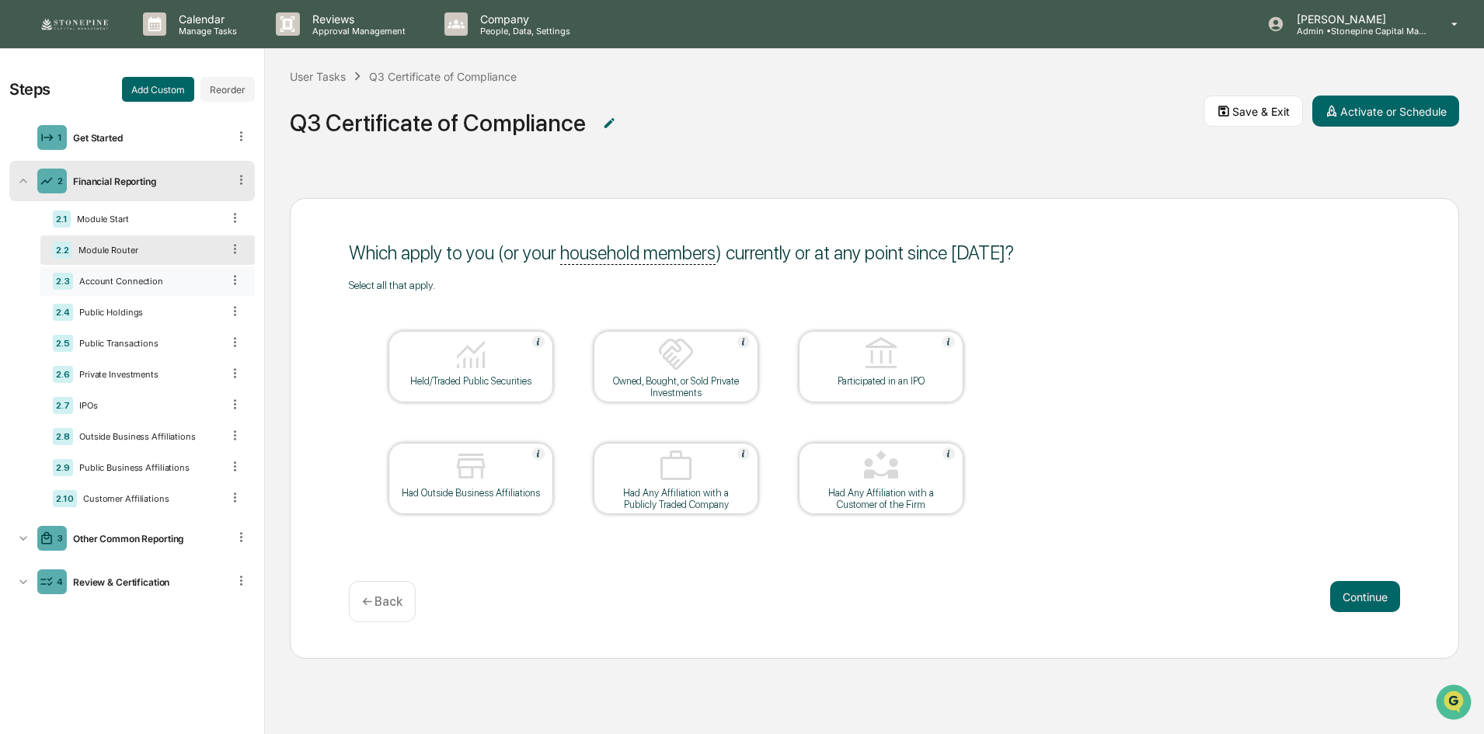
click at [169, 287] on div "2.3 Account Connection" at bounding box center [147, 281] width 214 height 30
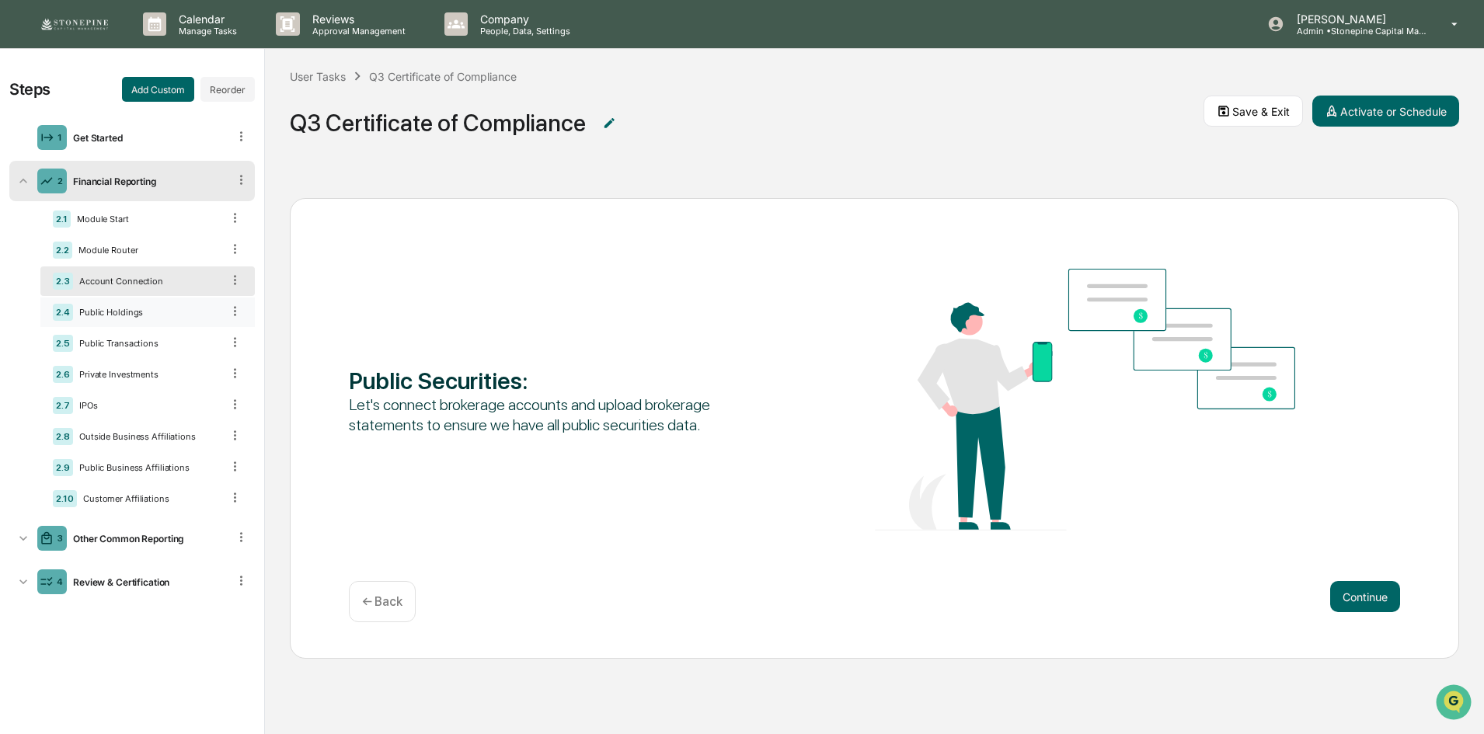
click at [168, 309] on div "Public Holdings" at bounding box center [147, 312] width 148 height 11
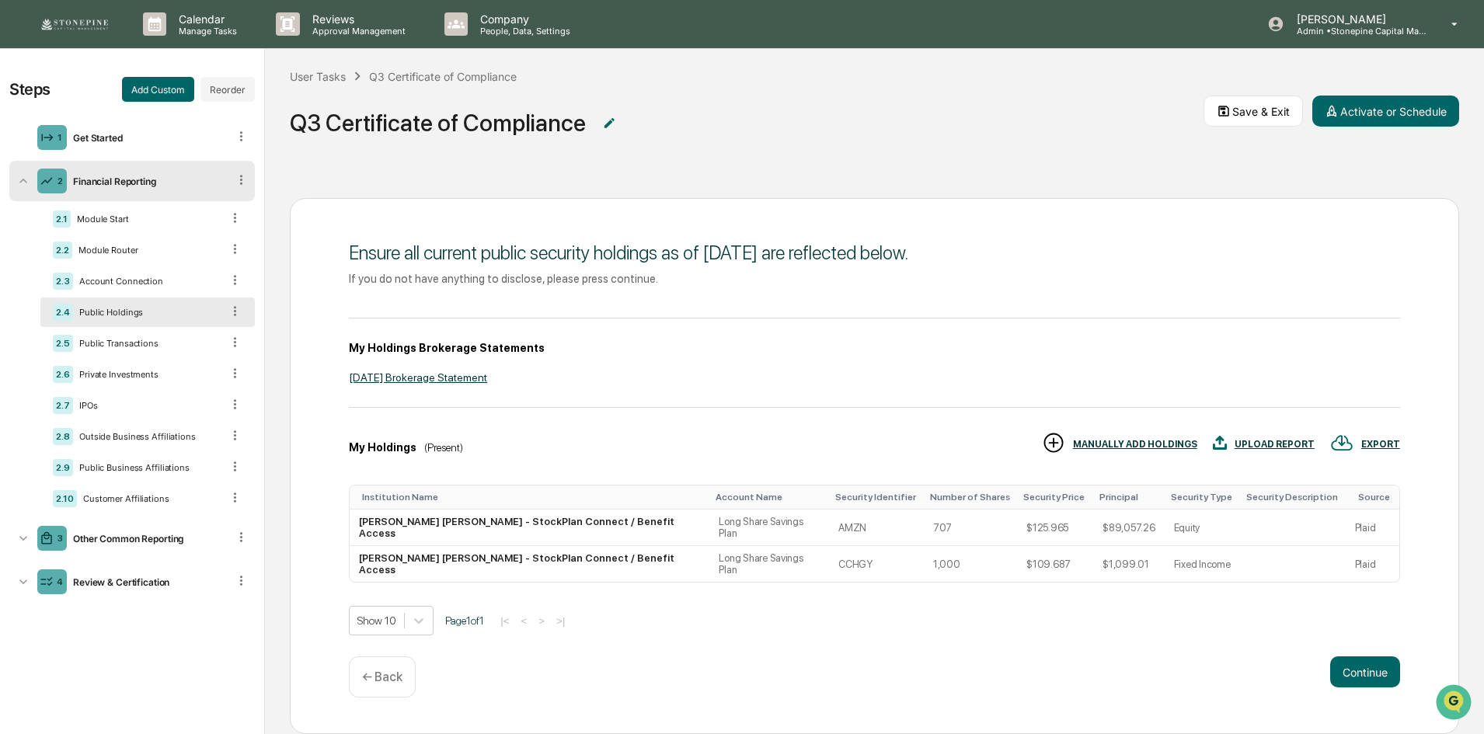
click at [444, 378] on div "March 2024 Brokerage Statement" at bounding box center [874, 377] width 1051 height 12
click at [158, 341] on div "Public Transactions" at bounding box center [147, 343] width 148 height 11
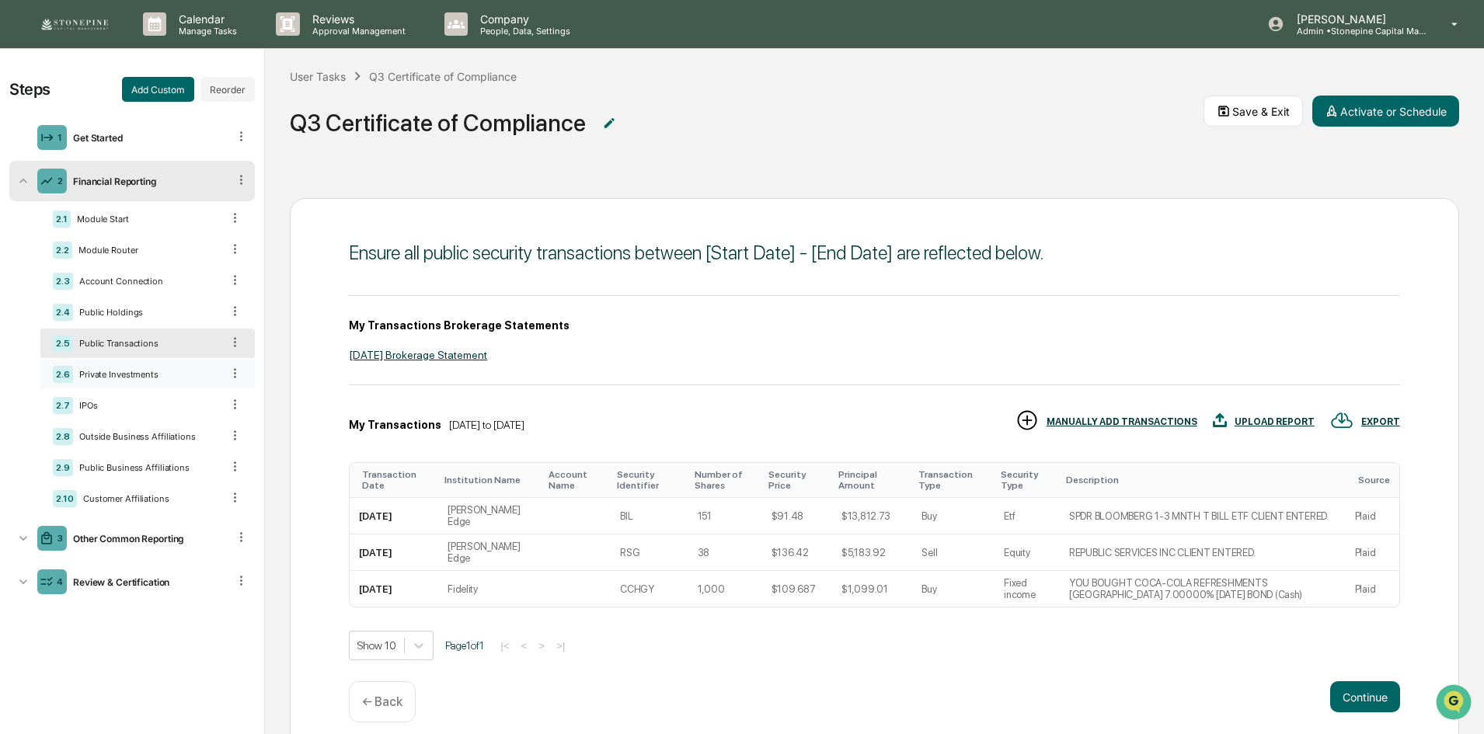
click at [158, 376] on div "Private Investments" at bounding box center [147, 374] width 148 height 11
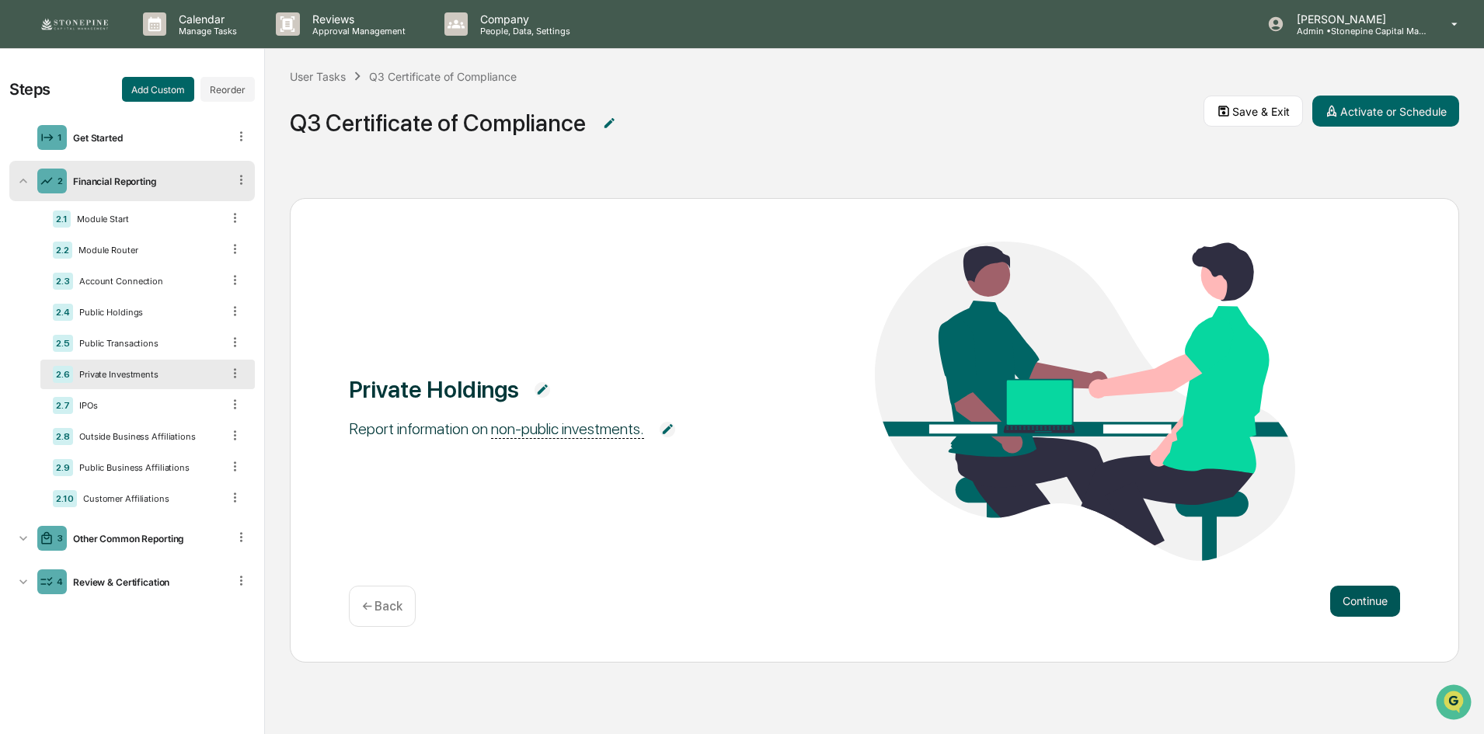
click at [1393, 592] on button "Continue" at bounding box center [1365, 601] width 70 height 31
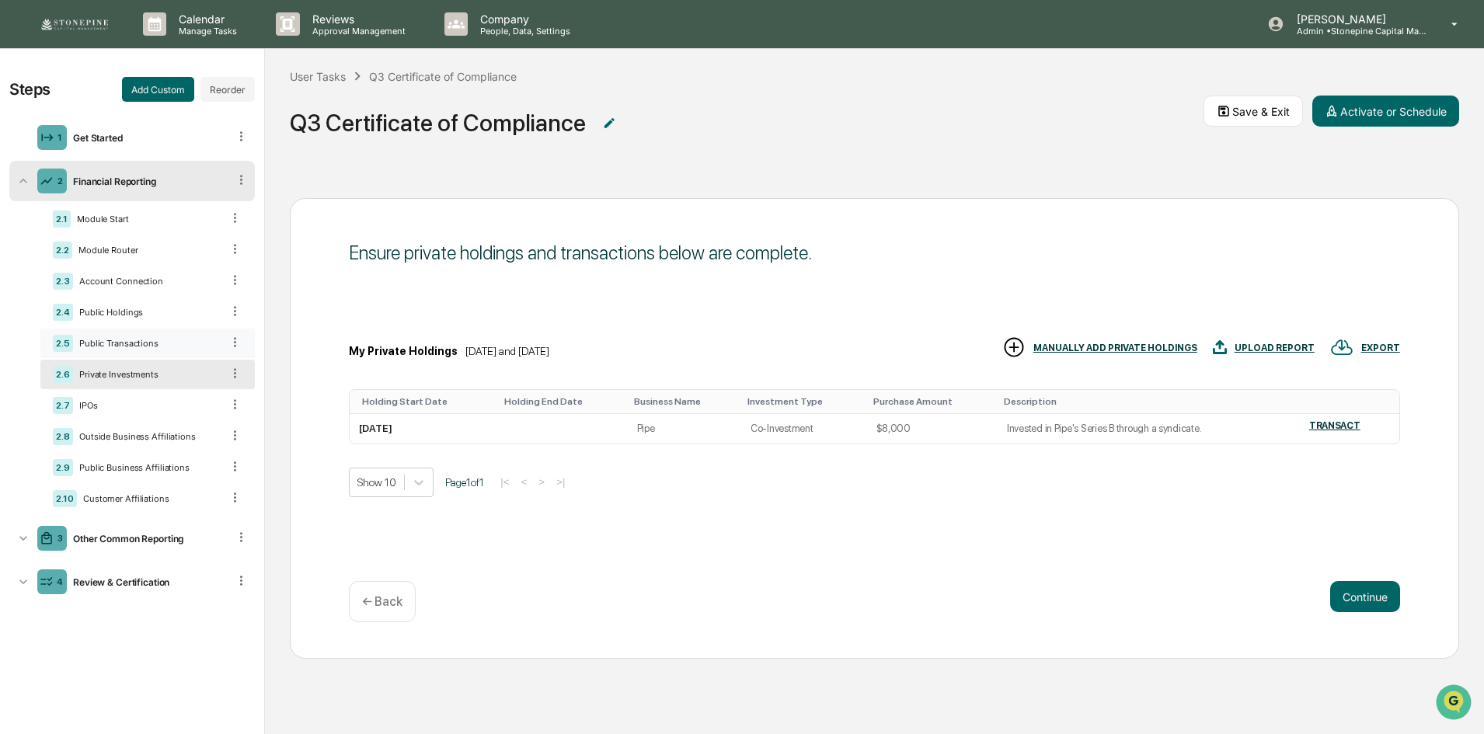
click at [177, 348] on div "Public Transactions" at bounding box center [147, 343] width 148 height 11
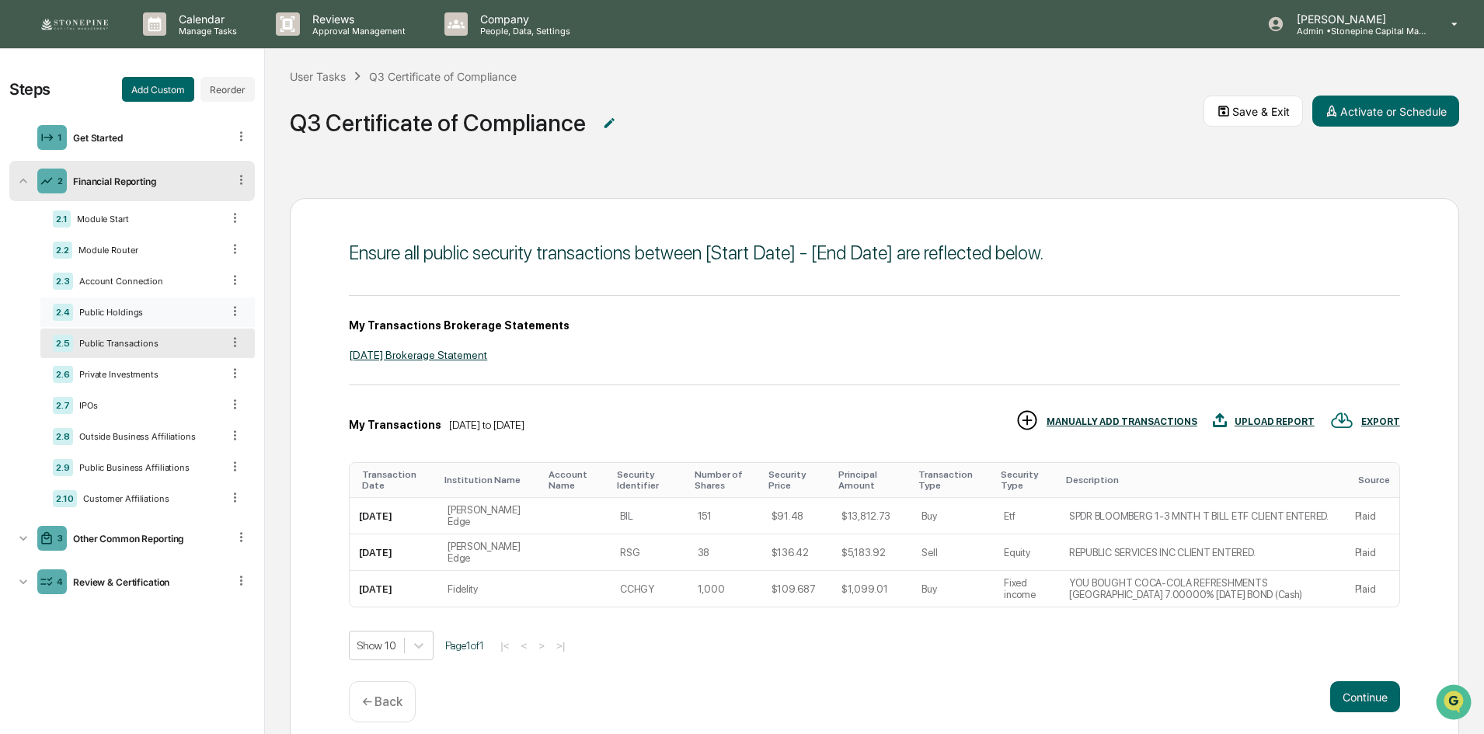
click at [177, 313] on div "Public Holdings" at bounding box center [147, 312] width 148 height 11
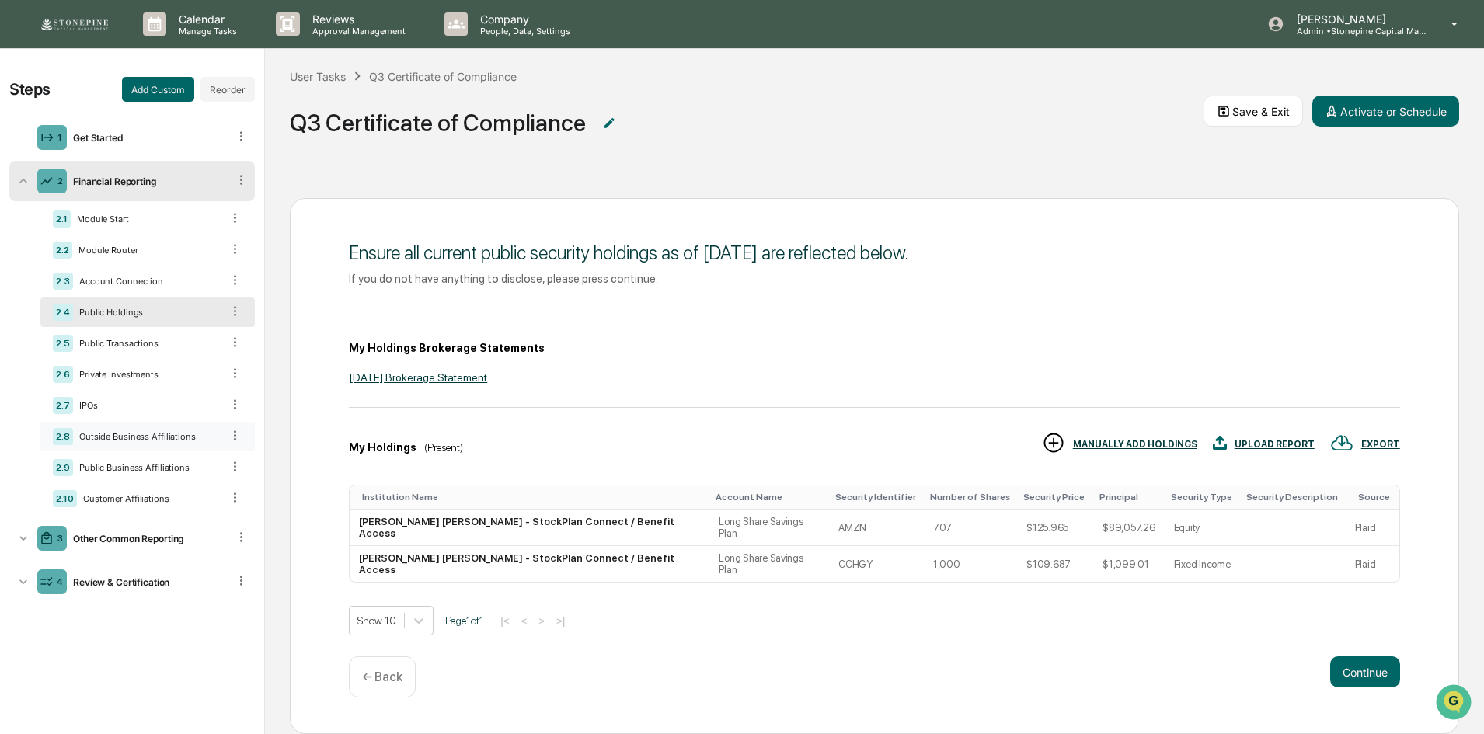
click at [172, 433] on div "Outside Business Affiliations" at bounding box center [147, 436] width 148 height 11
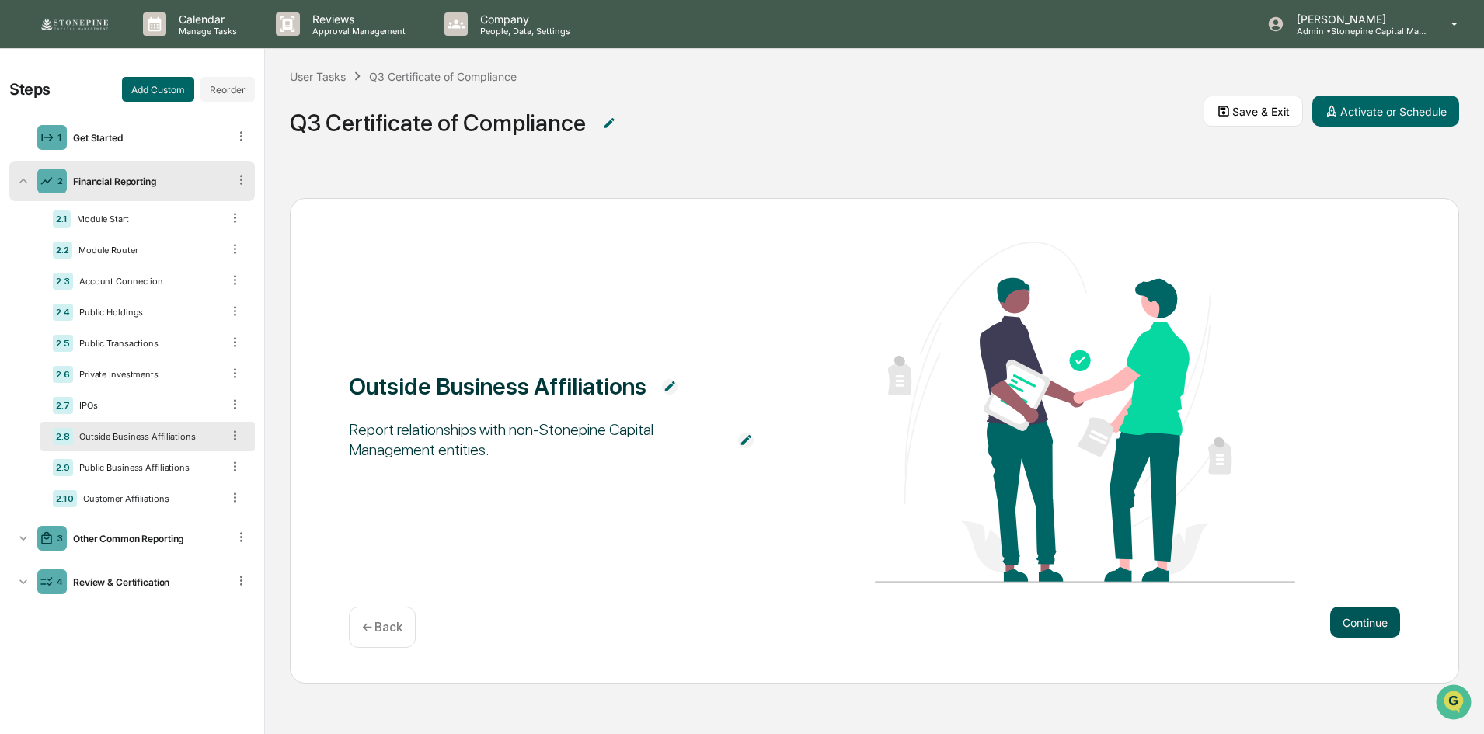
click at [1384, 625] on button "Continue" at bounding box center [1365, 622] width 70 height 31
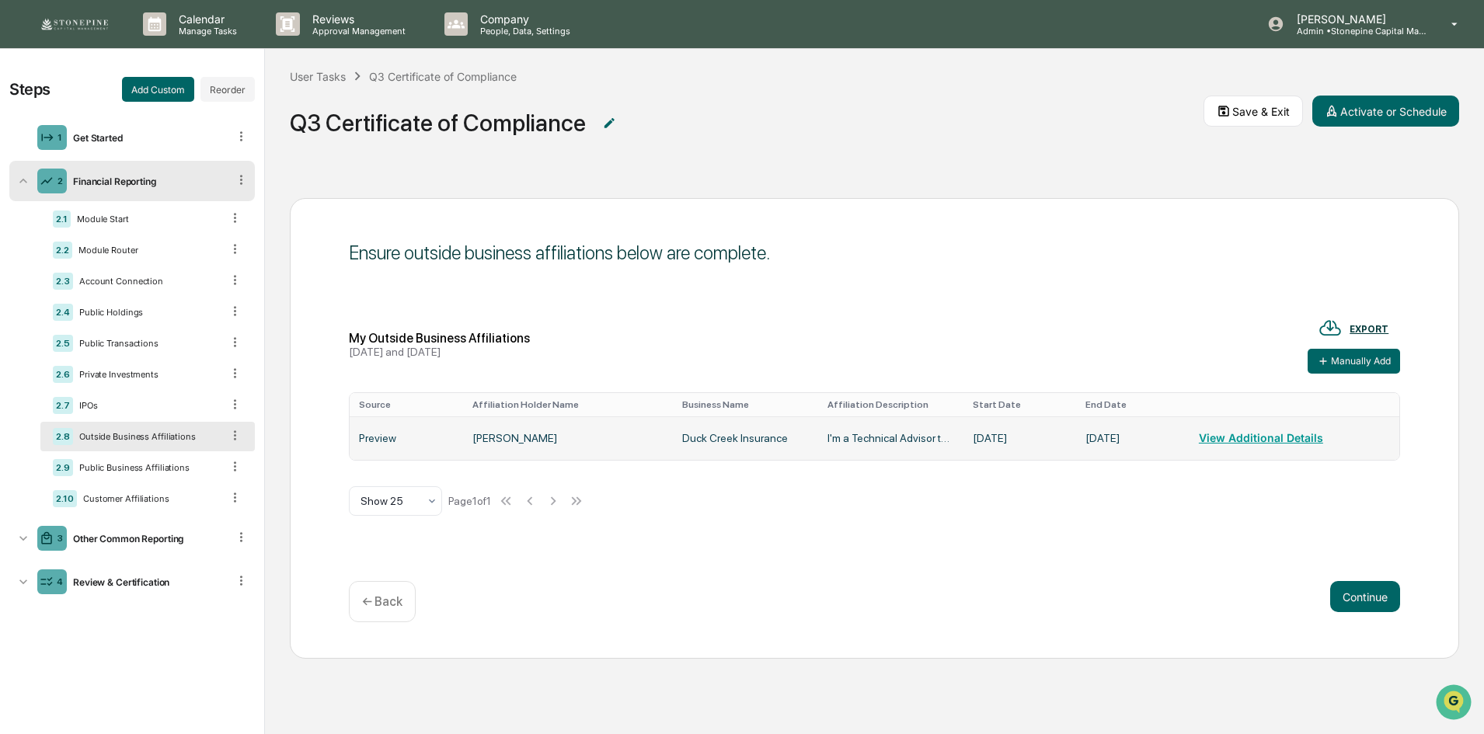
click at [375, 443] on td "Preview" at bounding box center [406, 438] width 113 height 44
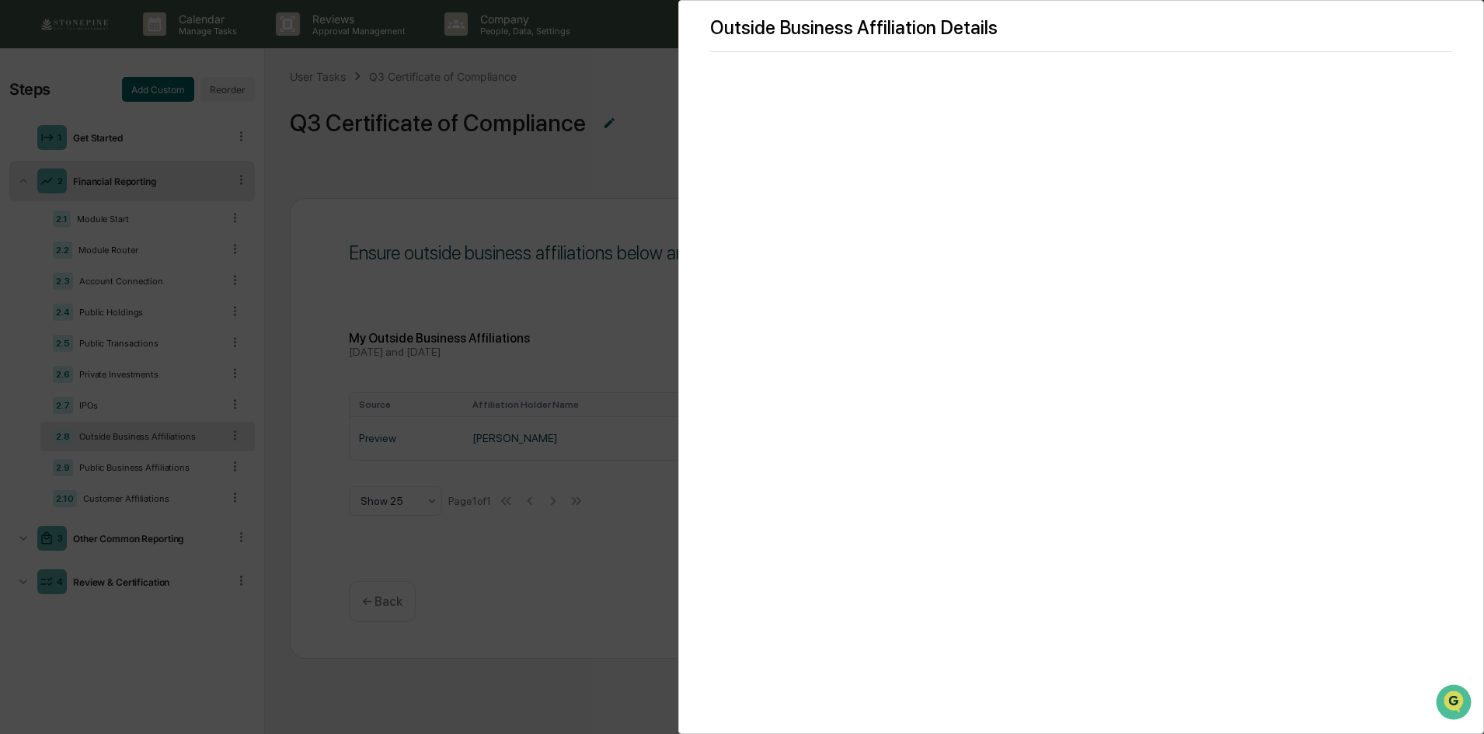
click at [628, 469] on div "Outside Business Affiliation Details" at bounding box center [742, 367] width 1484 height 734
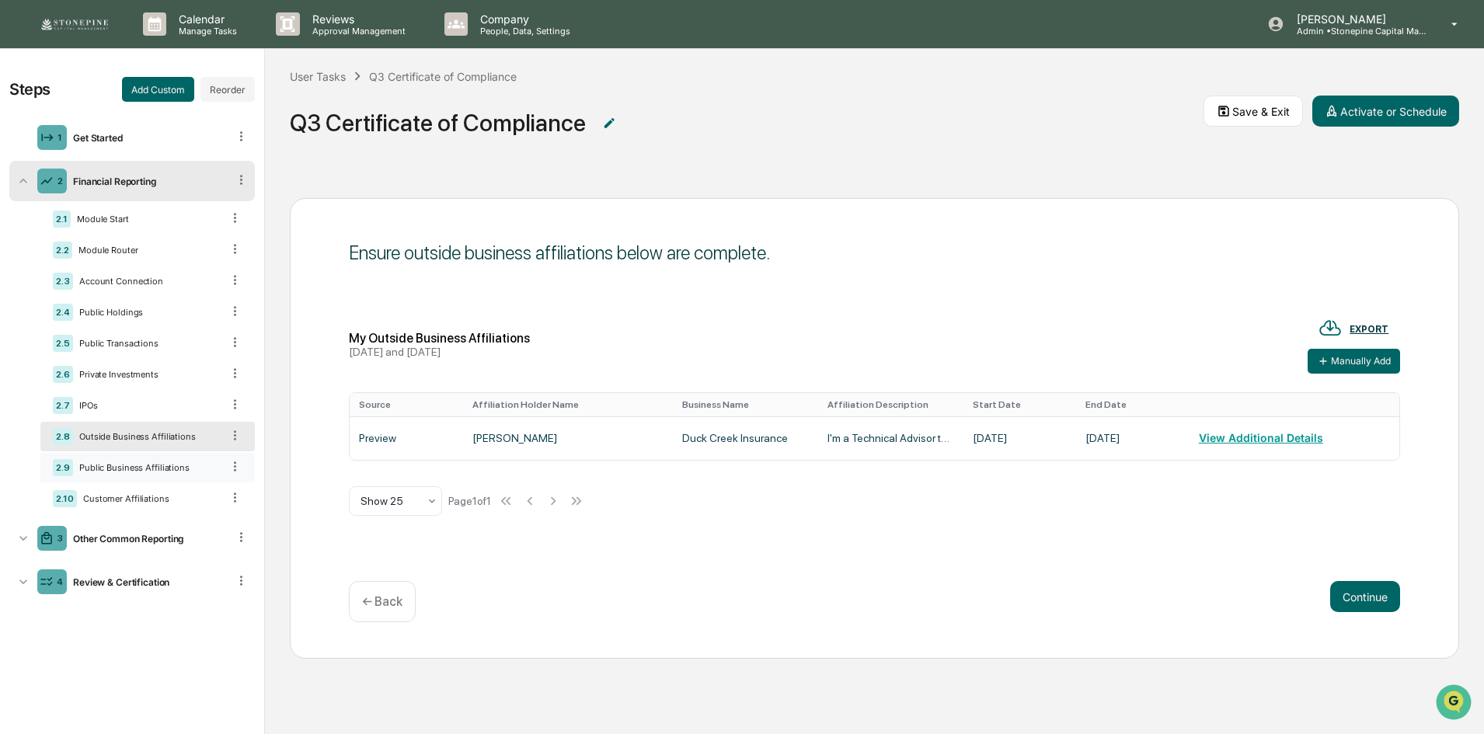
click at [179, 468] on div "Public Business Affiliations" at bounding box center [147, 467] width 148 height 11
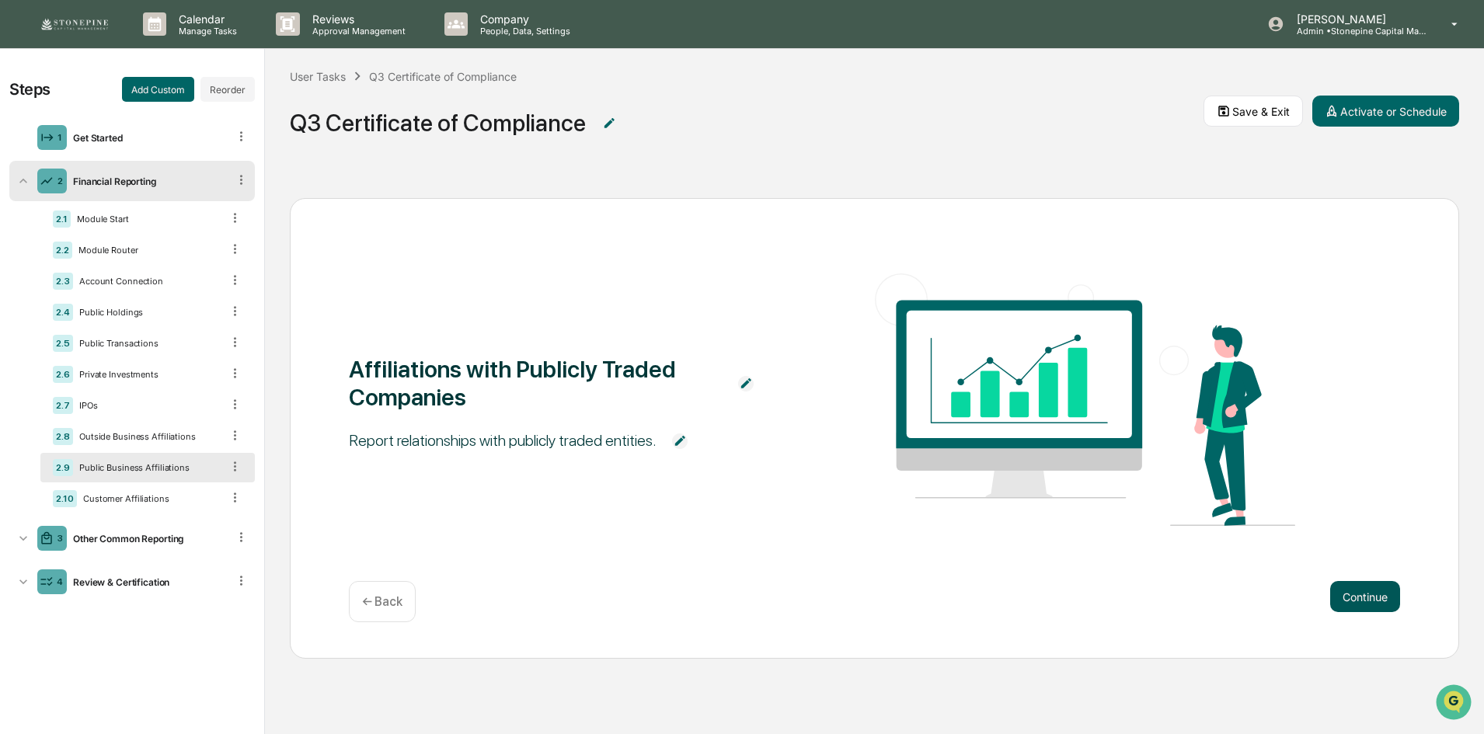
click at [1353, 590] on button "Continue" at bounding box center [1365, 596] width 70 height 31
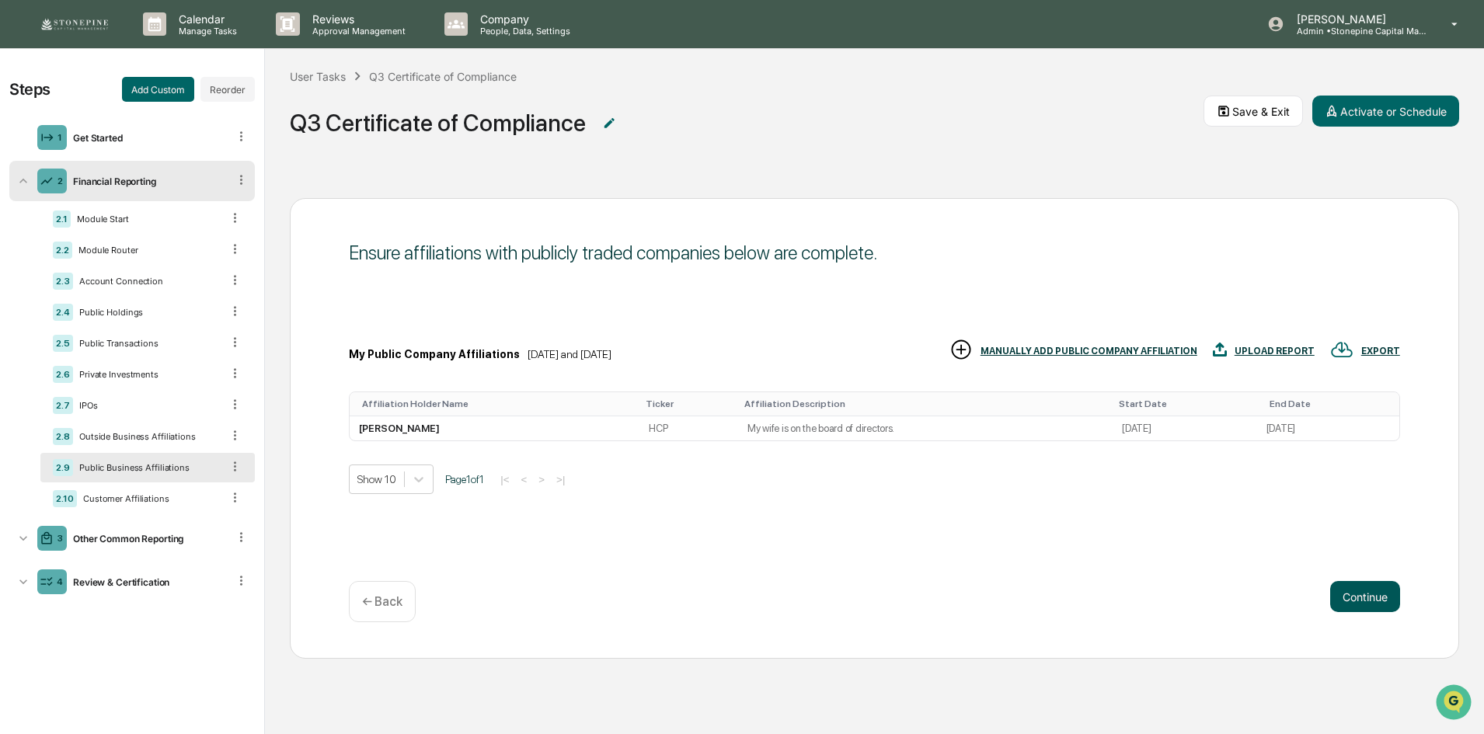
click at [1374, 600] on button "Continue" at bounding box center [1365, 596] width 70 height 31
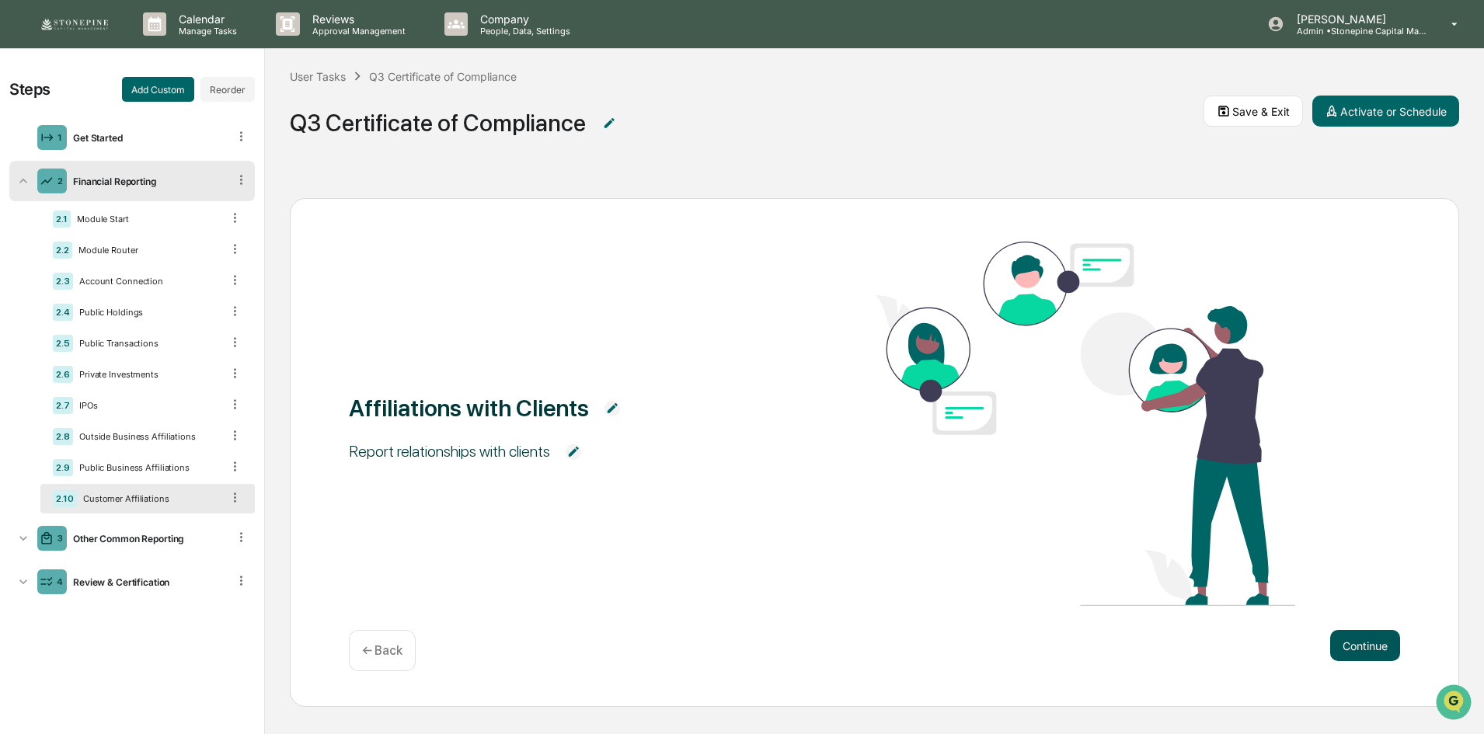
click at [1360, 653] on button "Continue" at bounding box center [1365, 645] width 70 height 31
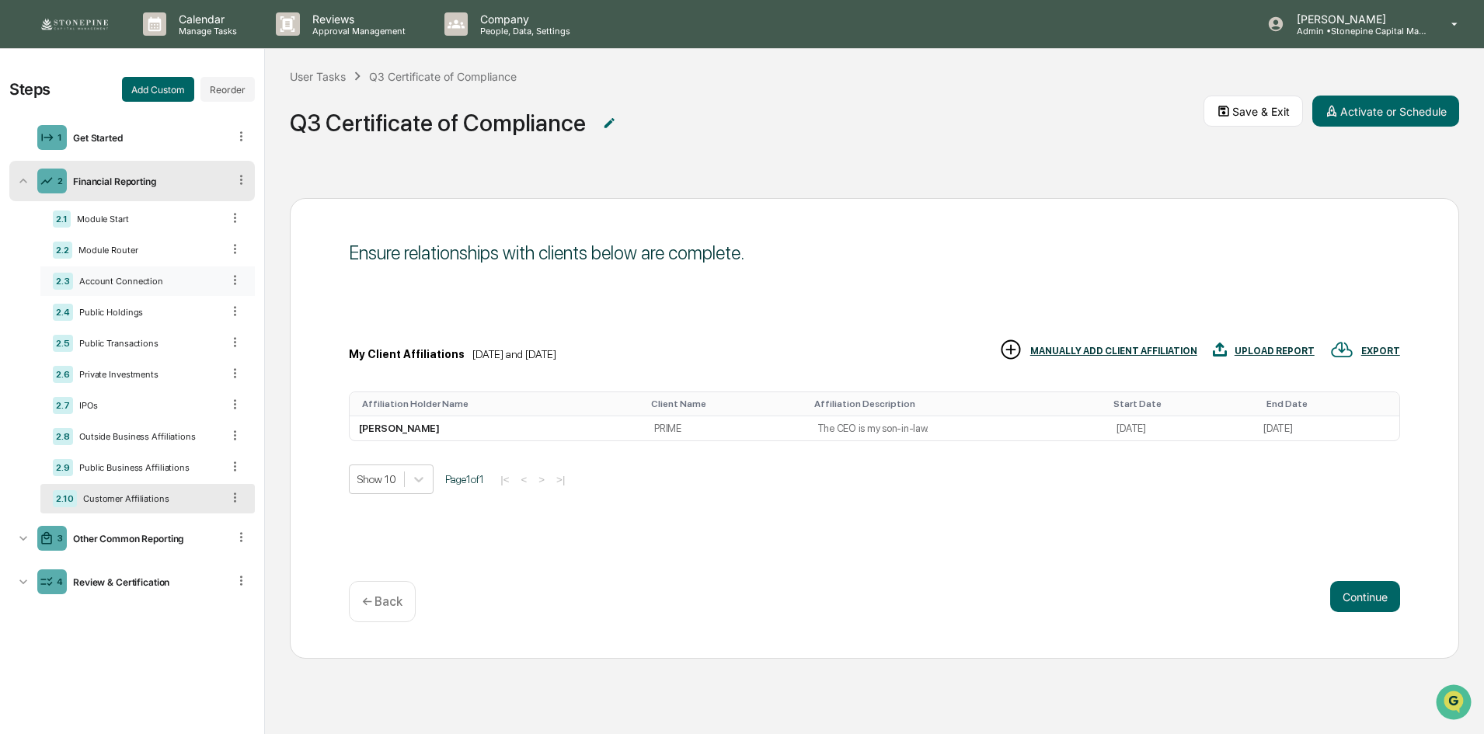
click at [183, 273] on div "2.3 Account Connection" at bounding box center [147, 281] width 214 height 30
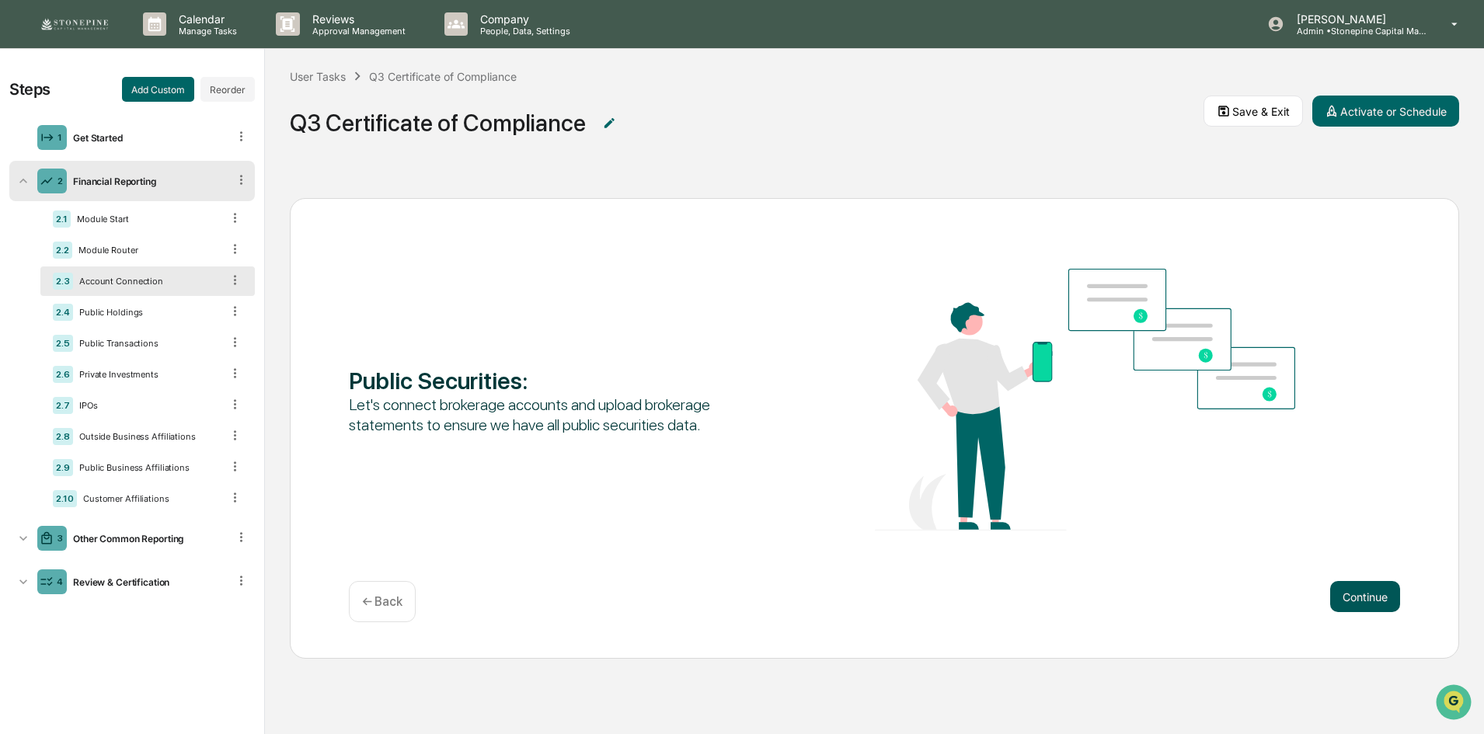
click at [1350, 587] on button "Continue" at bounding box center [1365, 596] width 70 height 31
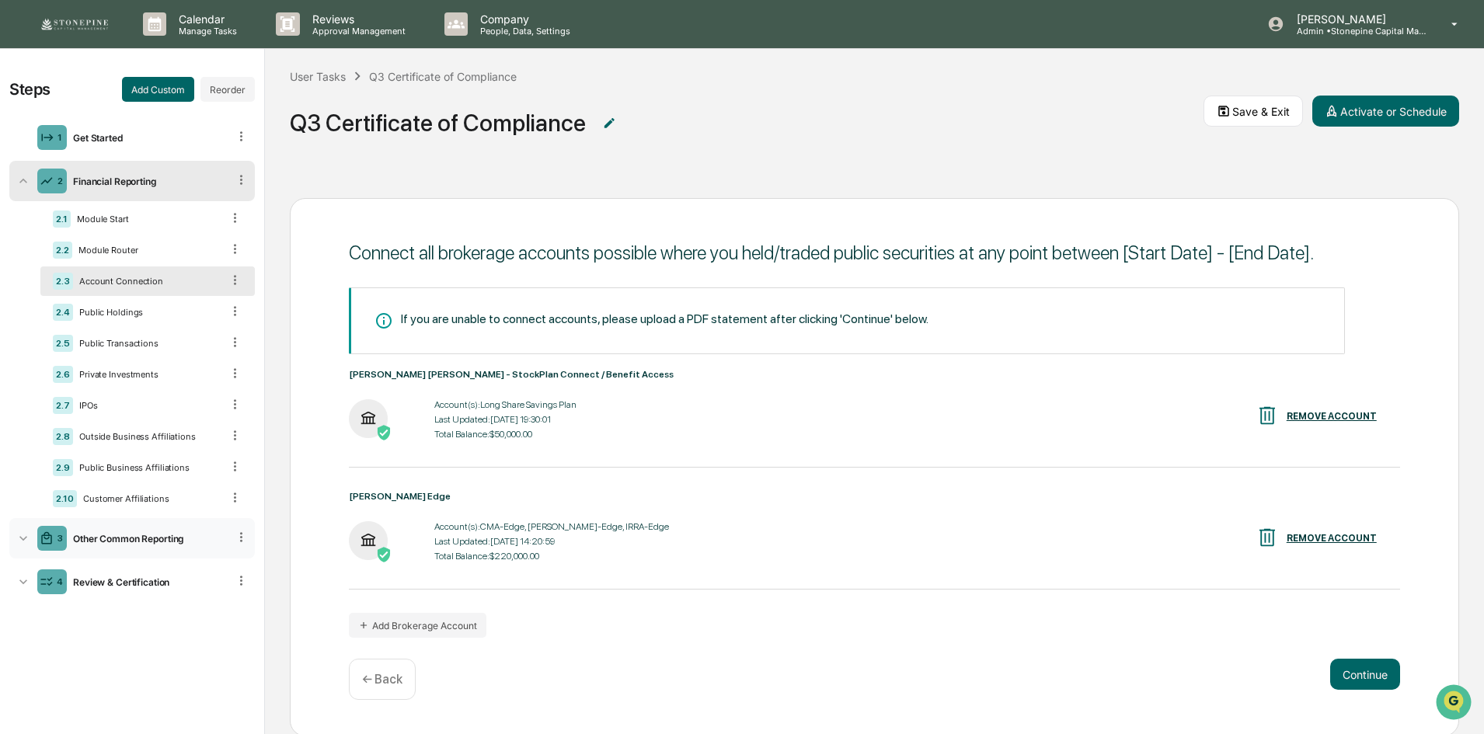
click at [238, 541] on icon at bounding box center [241, 537] width 15 height 15
click at [144, 544] on div "Other Common Reporting" at bounding box center [147, 539] width 161 height 12
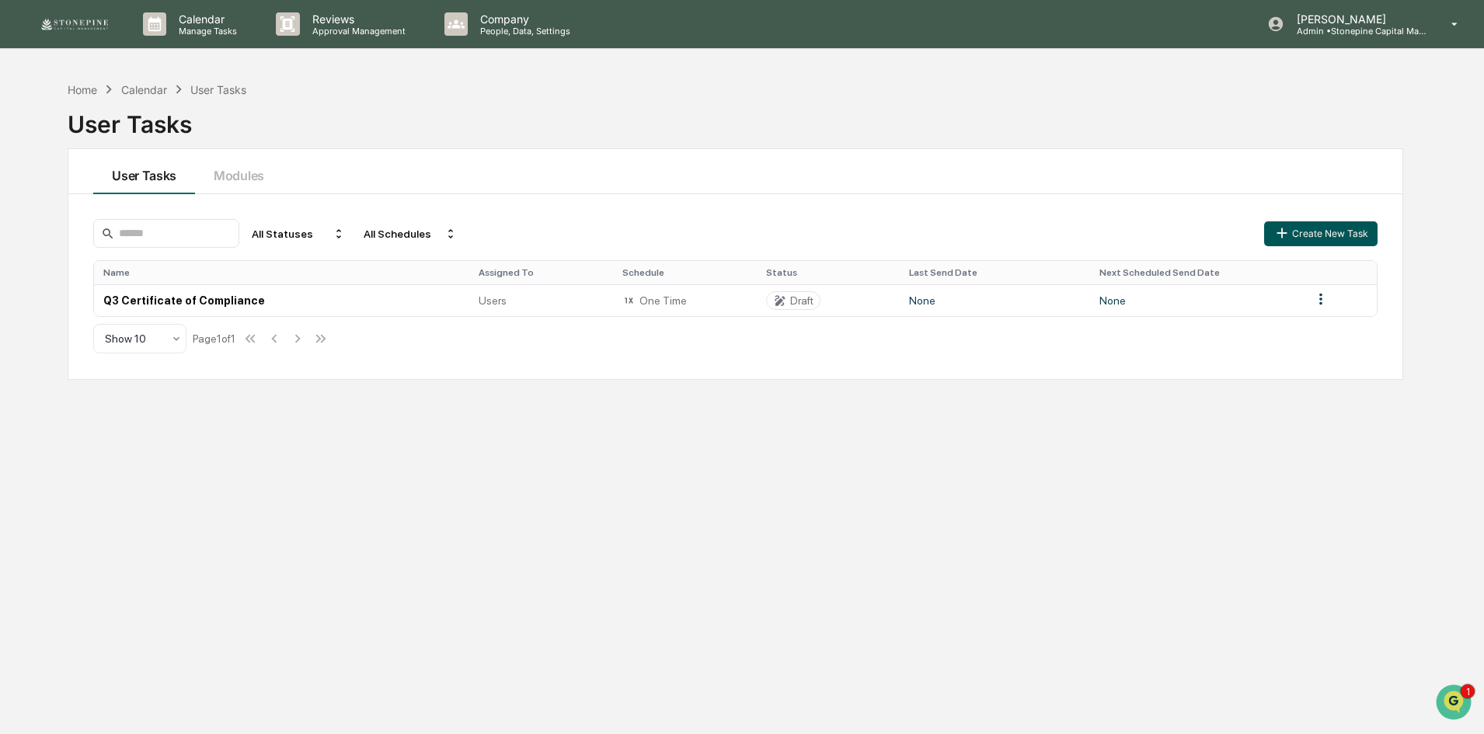
click at [1336, 238] on button "Create New Task" at bounding box center [1320, 233] width 113 height 25
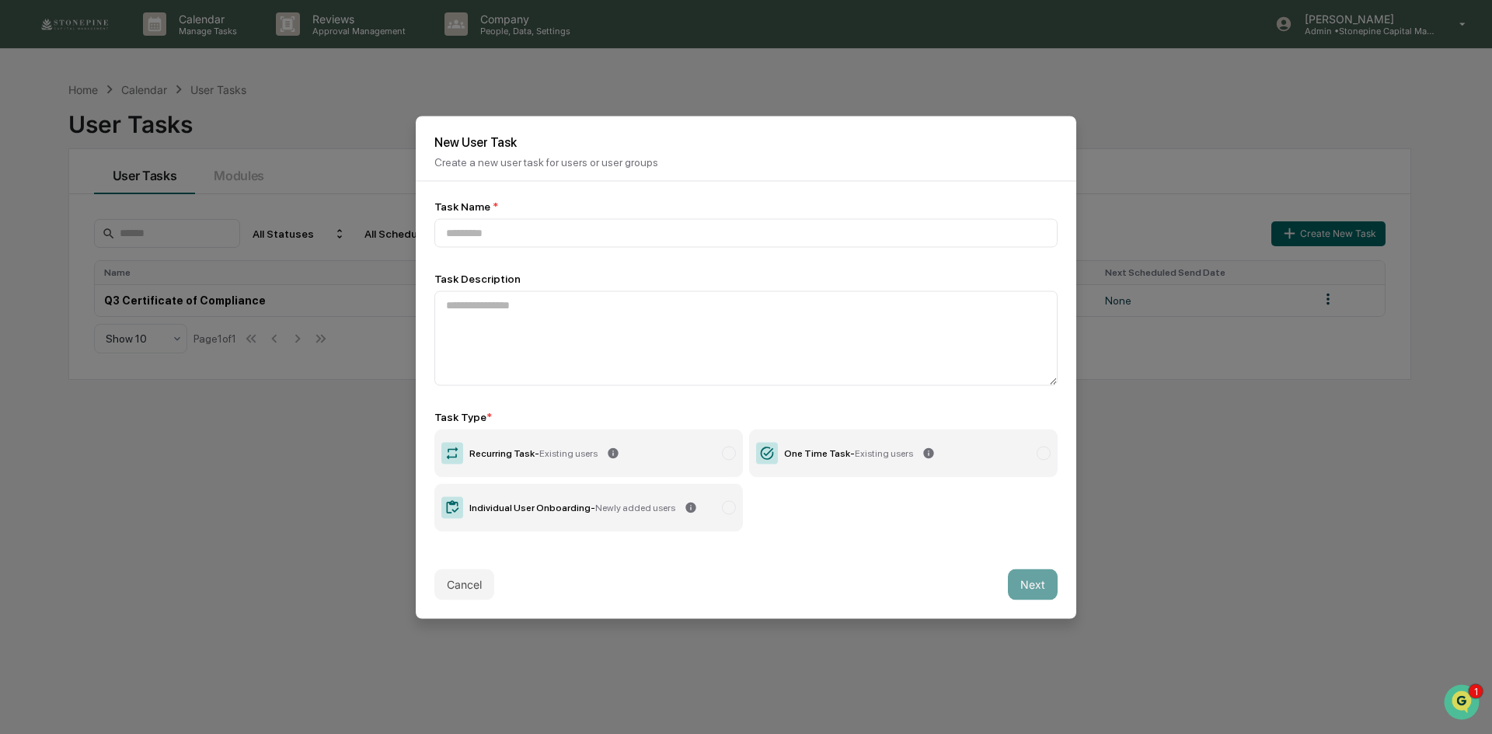
click at [889, 454] on span "Existing users" at bounding box center [884, 452] width 58 height 11
click at [753, 240] on input at bounding box center [745, 232] width 623 height 29
click at [753, 234] on input at bounding box center [745, 232] width 623 height 29
type input "****"
click at [1023, 582] on button "Next" at bounding box center [1033, 584] width 50 height 31
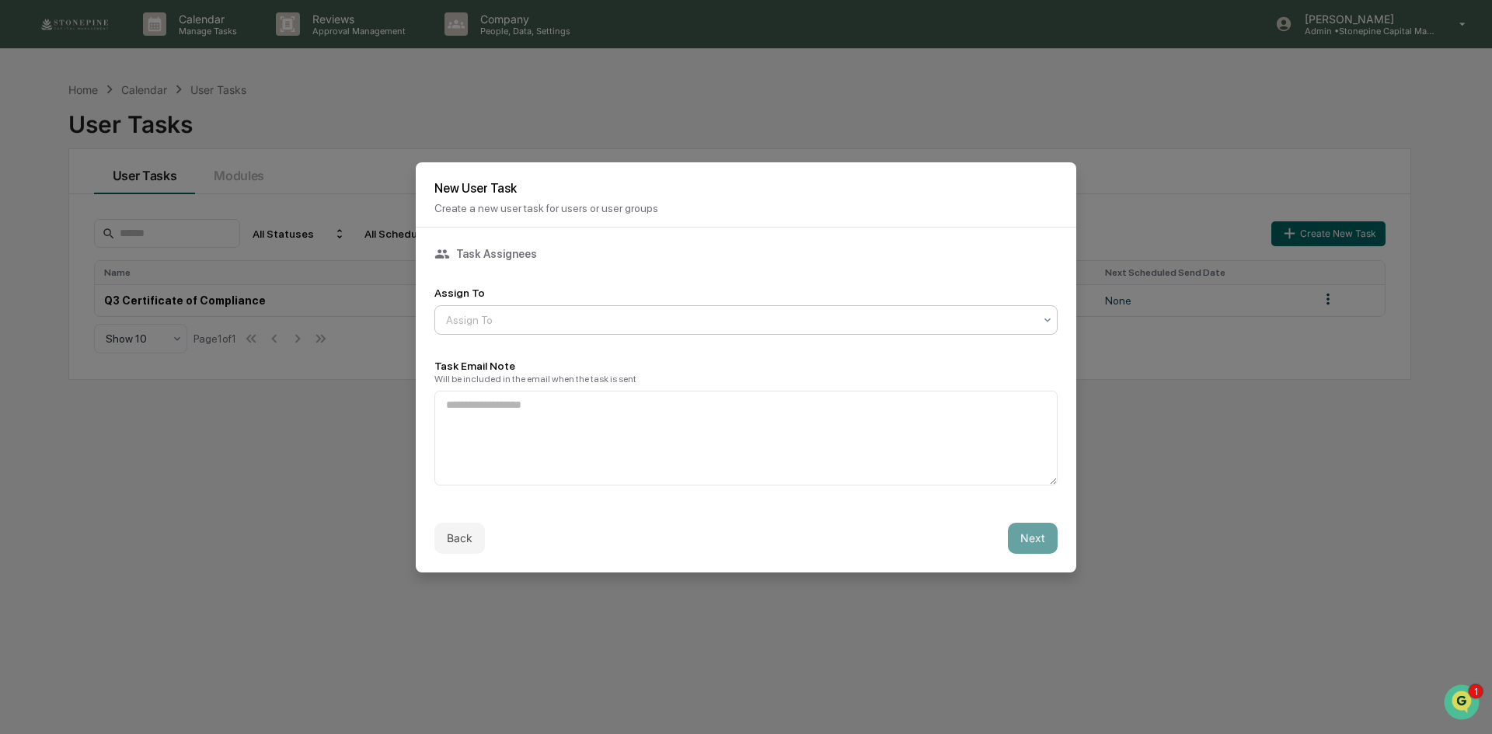
click at [972, 319] on div at bounding box center [739, 320] width 587 height 16
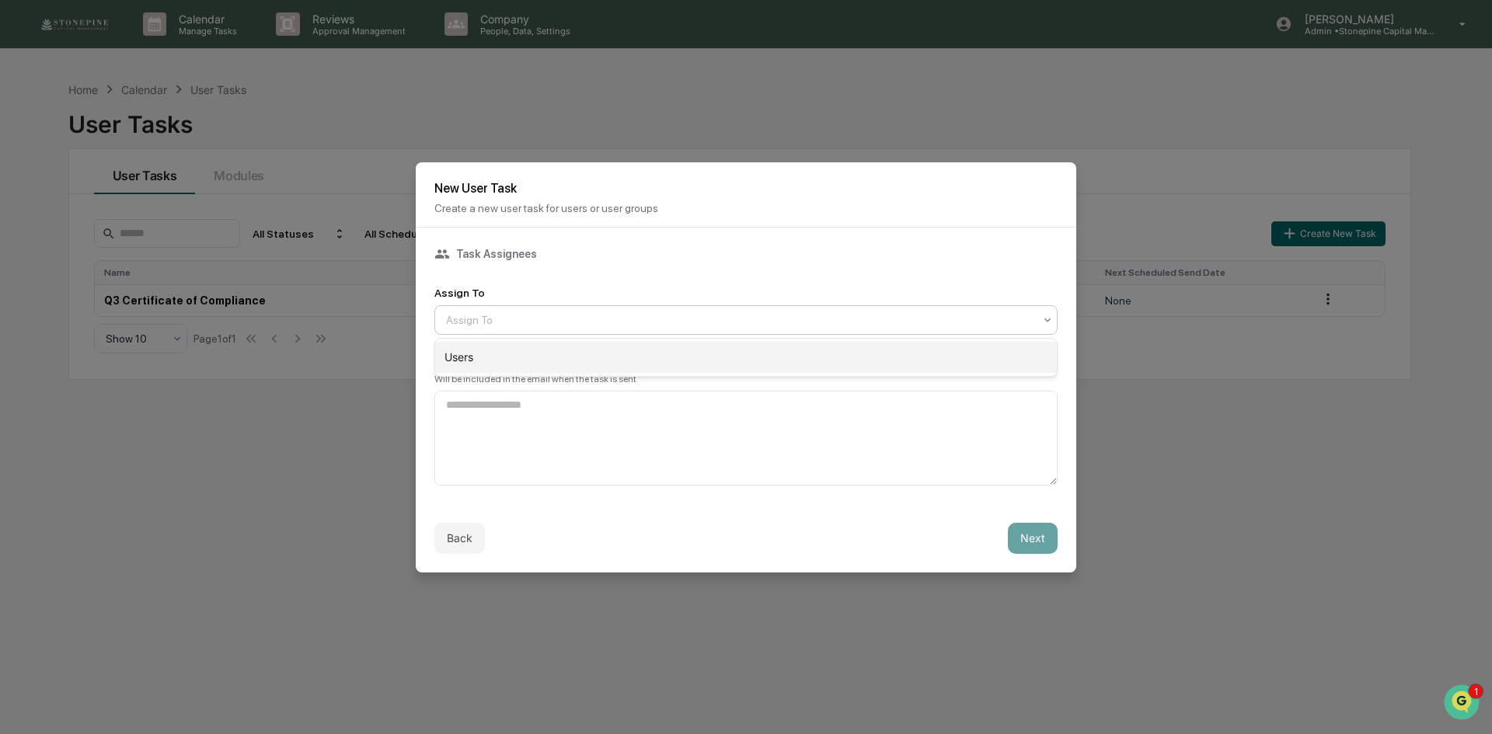
click at [948, 350] on div "Users" at bounding box center [745, 357] width 621 height 31
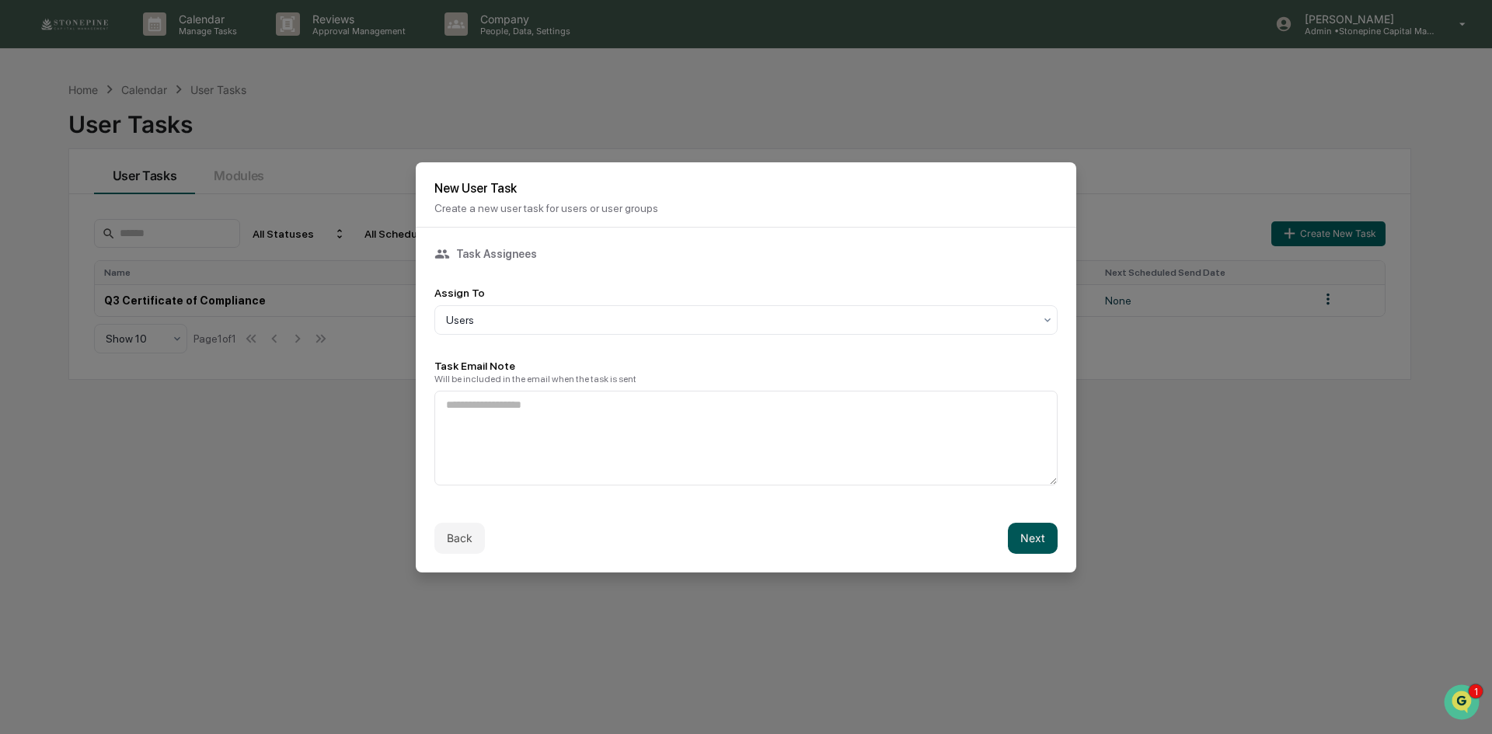
click at [1027, 549] on button "Next" at bounding box center [1033, 538] width 50 height 31
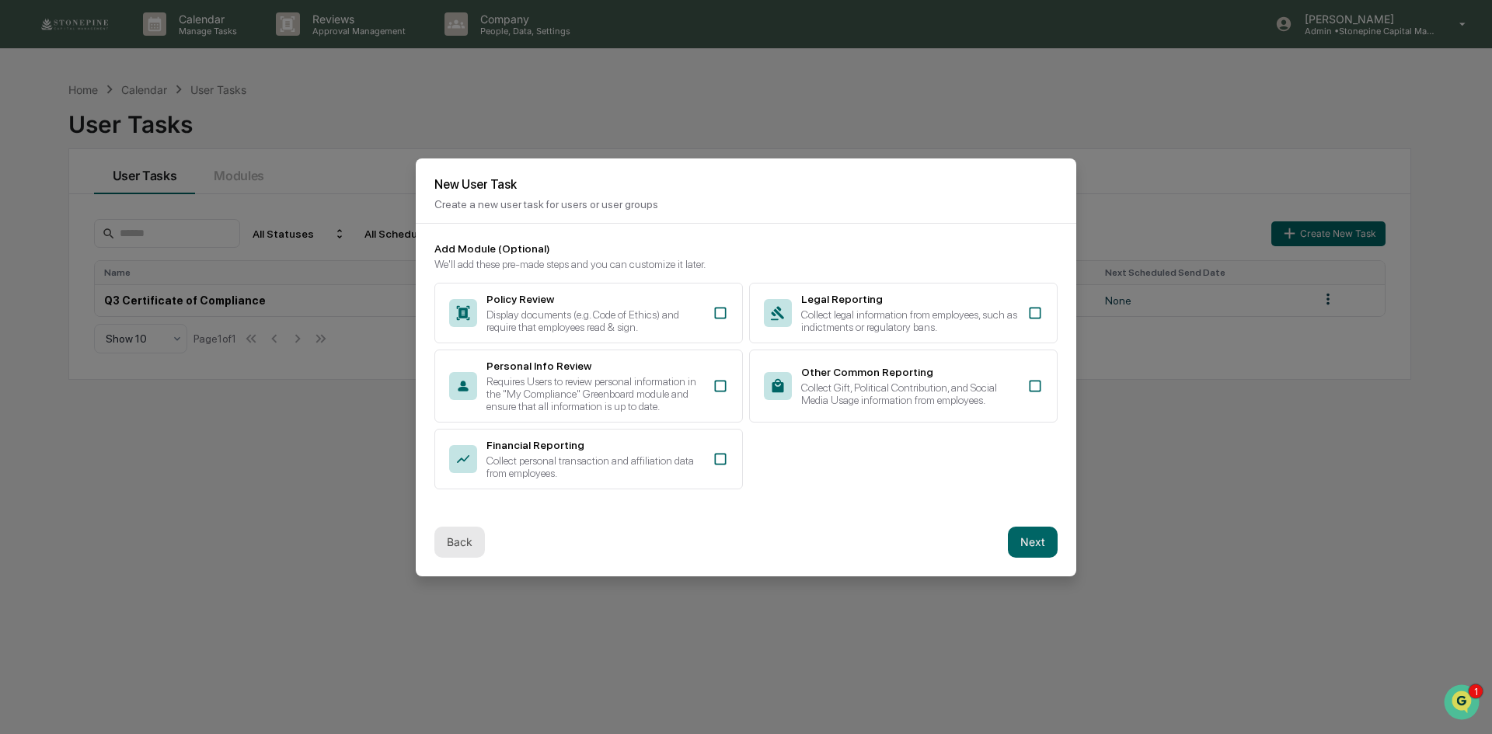
click at [473, 541] on button "Back" at bounding box center [459, 542] width 50 height 31
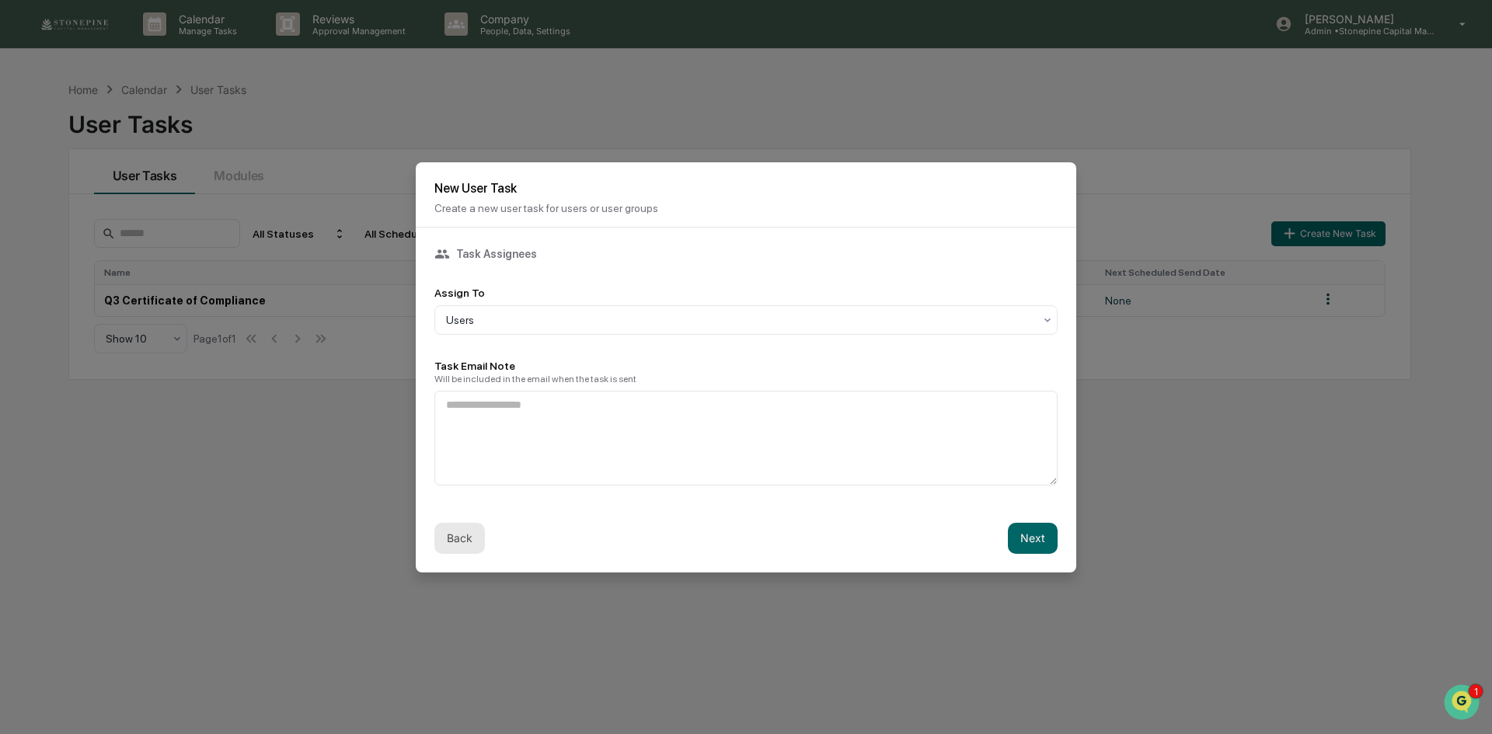
click at [454, 531] on button "Back" at bounding box center [459, 538] width 50 height 31
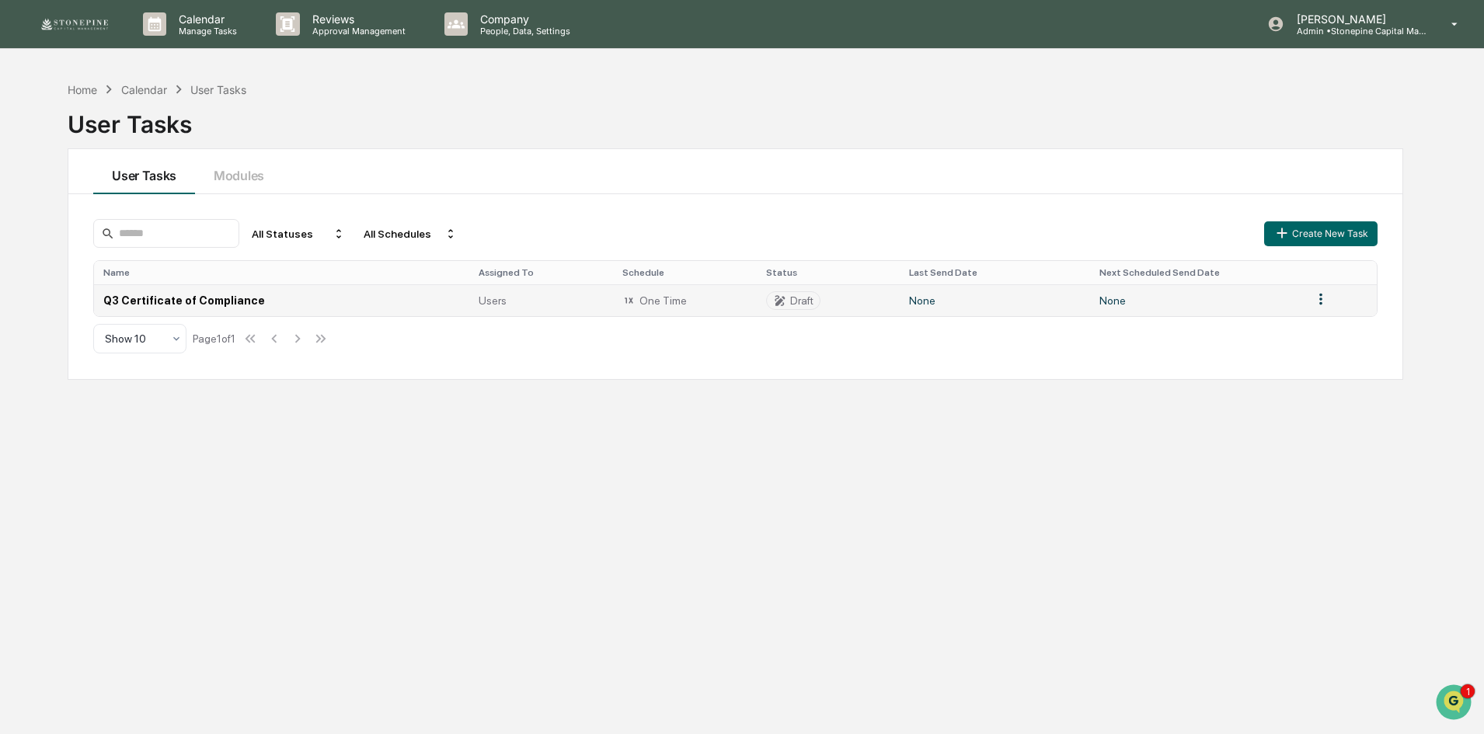
click at [206, 287] on td "Q3 Certificate of Compliance" at bounding box center [281, 300] width 375 height 32
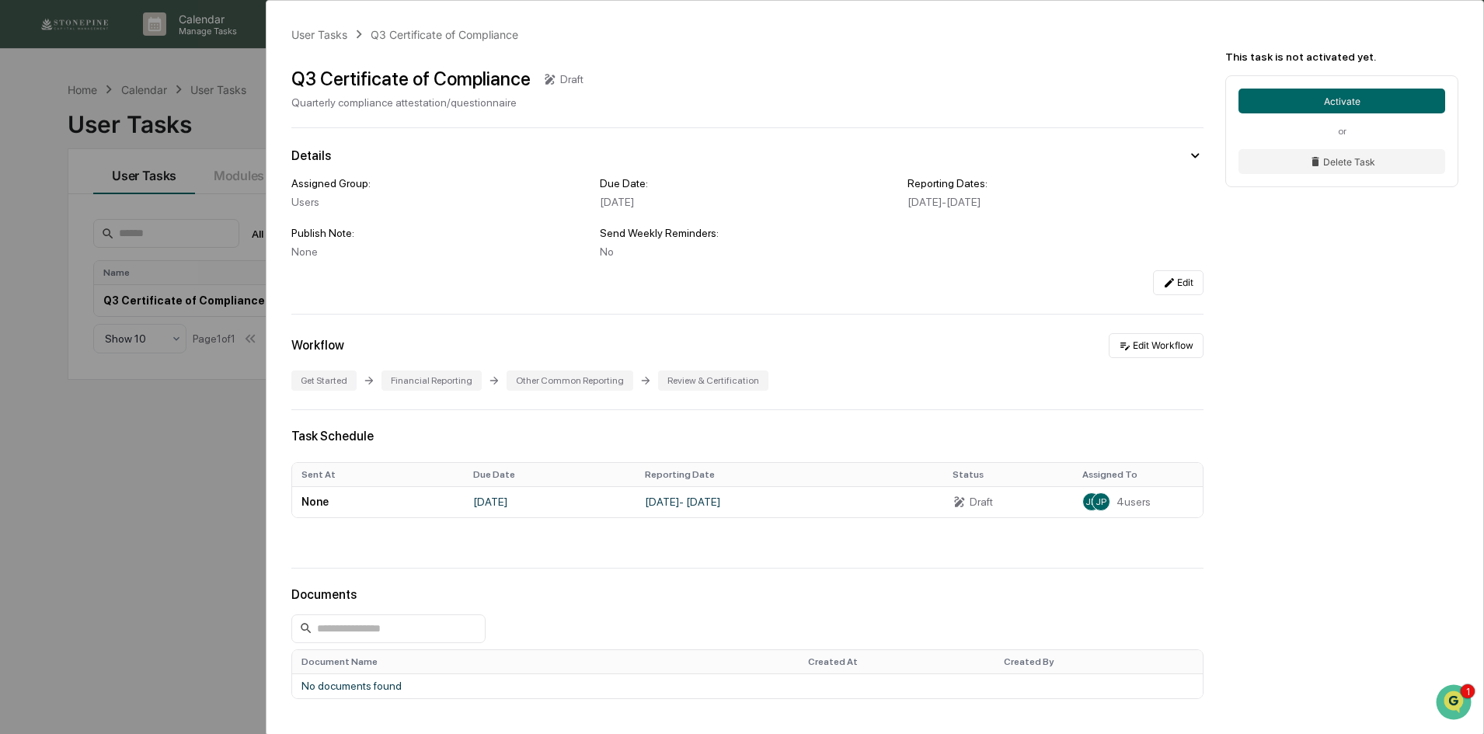
click at [221, 297] on div "User Tasks Q3 Certificate of Compliance Q3 Certificate of Compliance Draft Quar…" at bounding box center [742, 367] width 1484 height 734
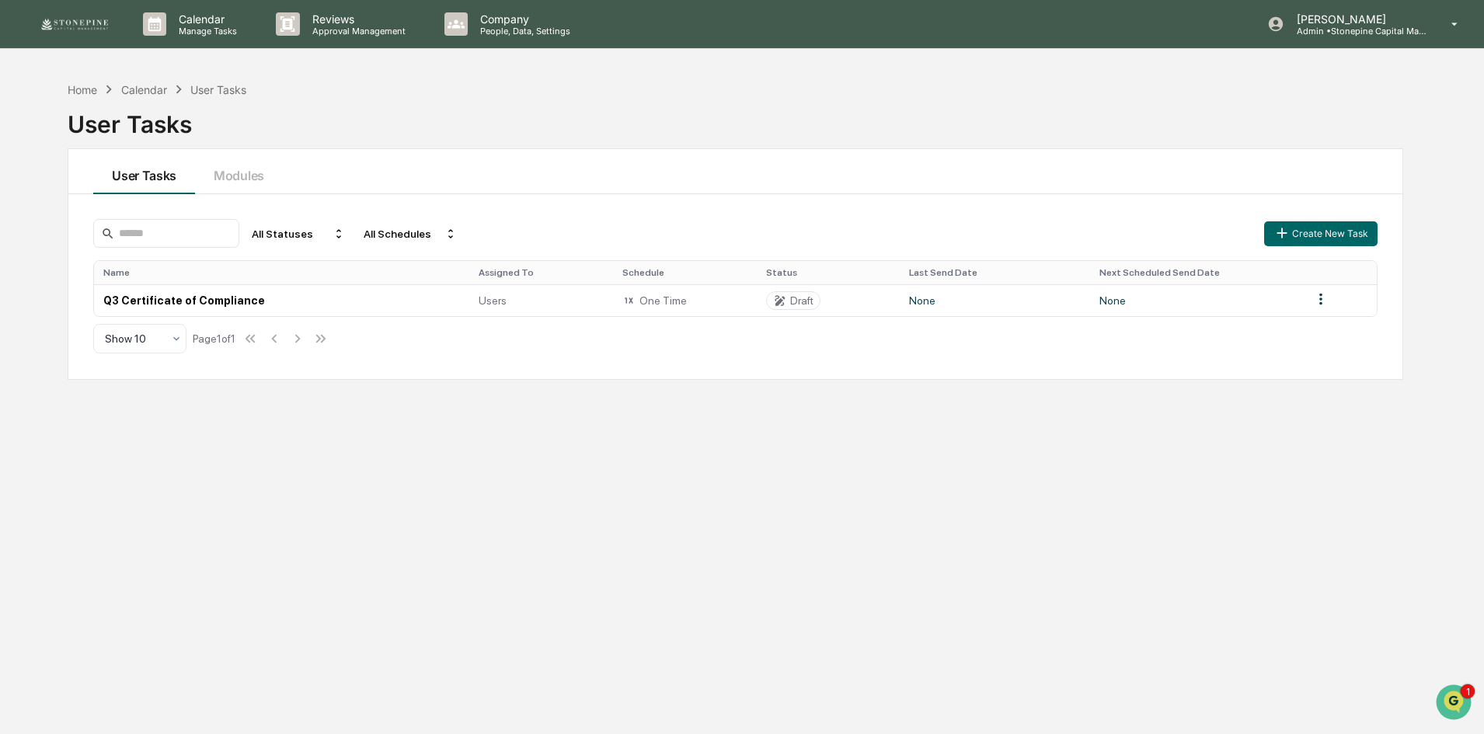
click at [221, 297] on td "Q3 Certificate of Compliance" at bounding box center [281, 300] width 375 height 32
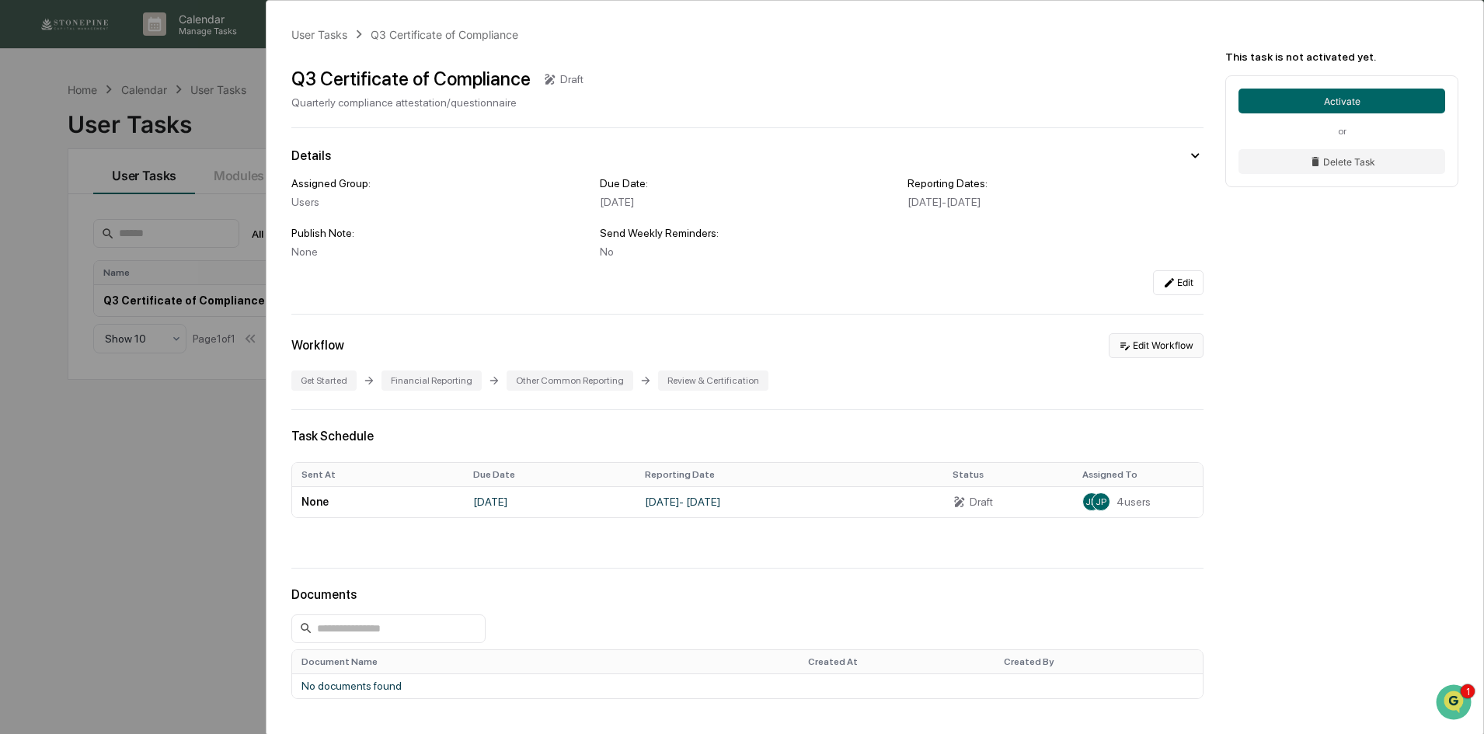
click at [1151, 338] on button "Edit Workflow" at bounding box center [1156, 345] width 95 height 25
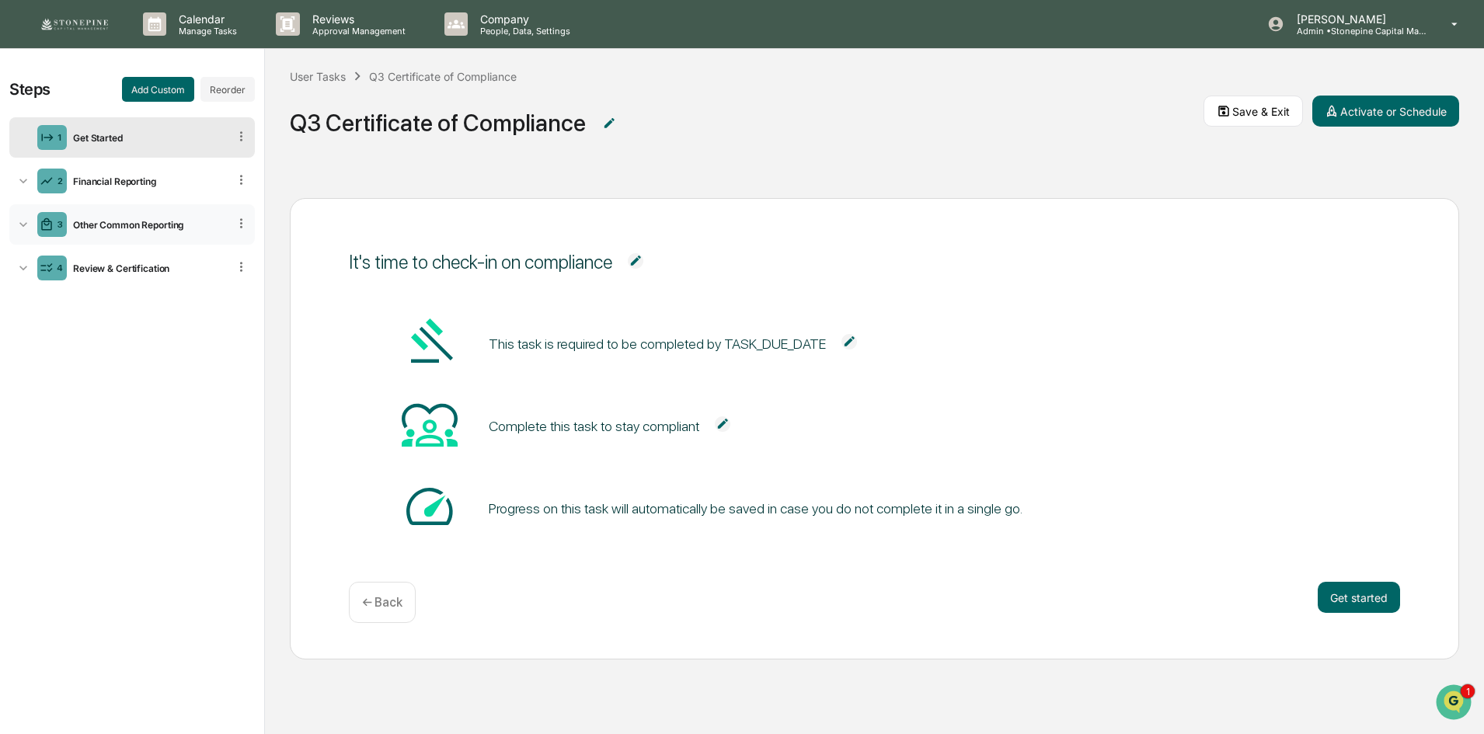
click at [140, 226] on div "Other Common Reporting" at bounding box center [147, 225] width 161 height 12
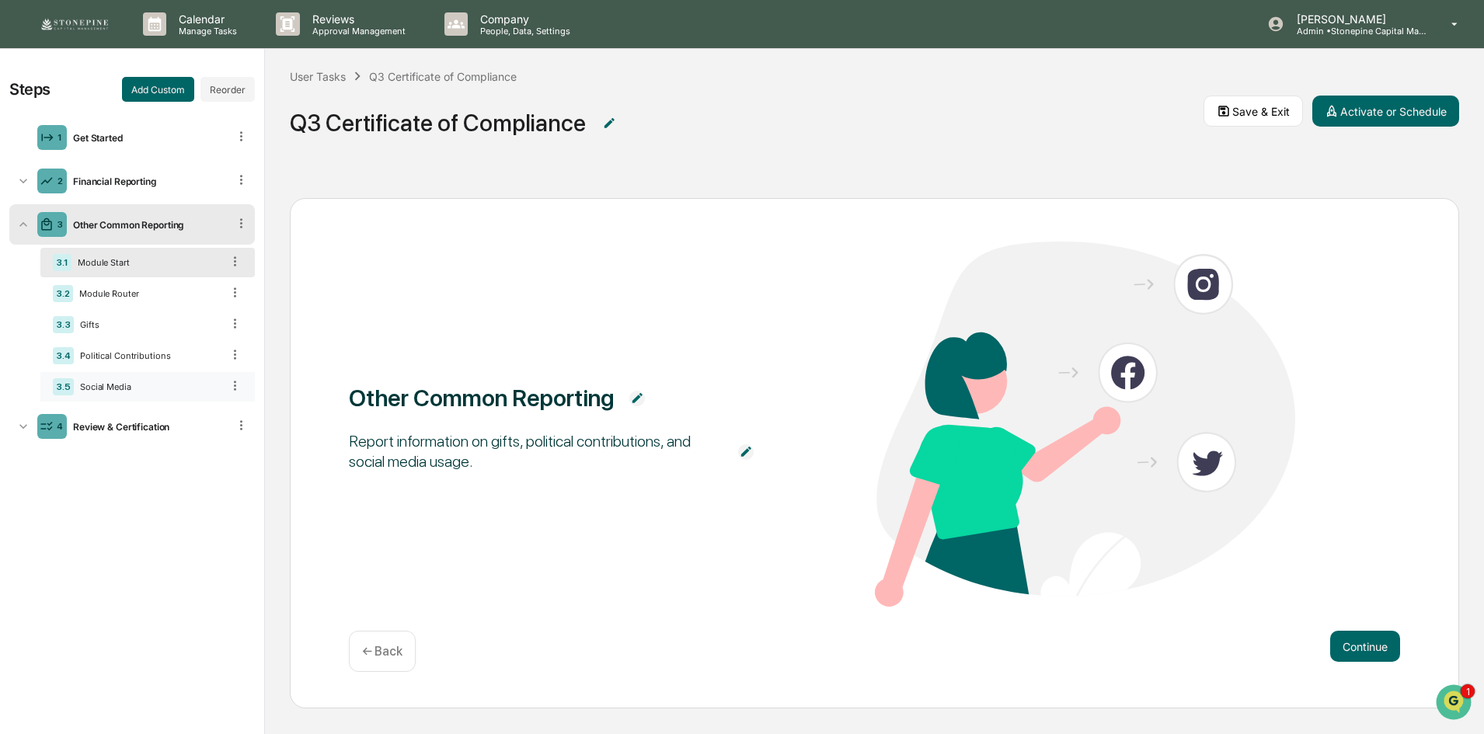
click at [127, 380] on div "3.5 Social Media" at bounding box center [147, 387] width 214 height 30
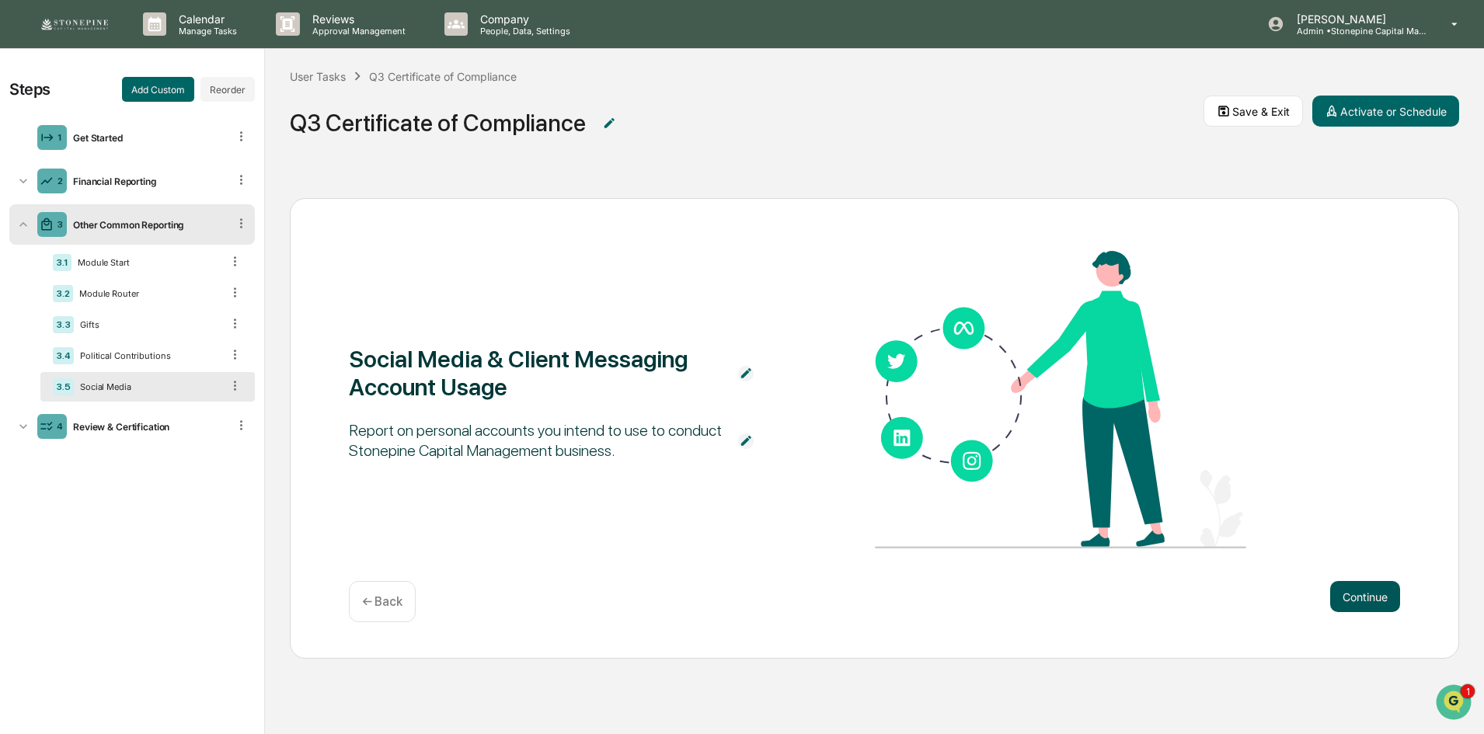
click at [1382, 595] on button "Continue" at bounding box center [1365, 596] width 70 height 31
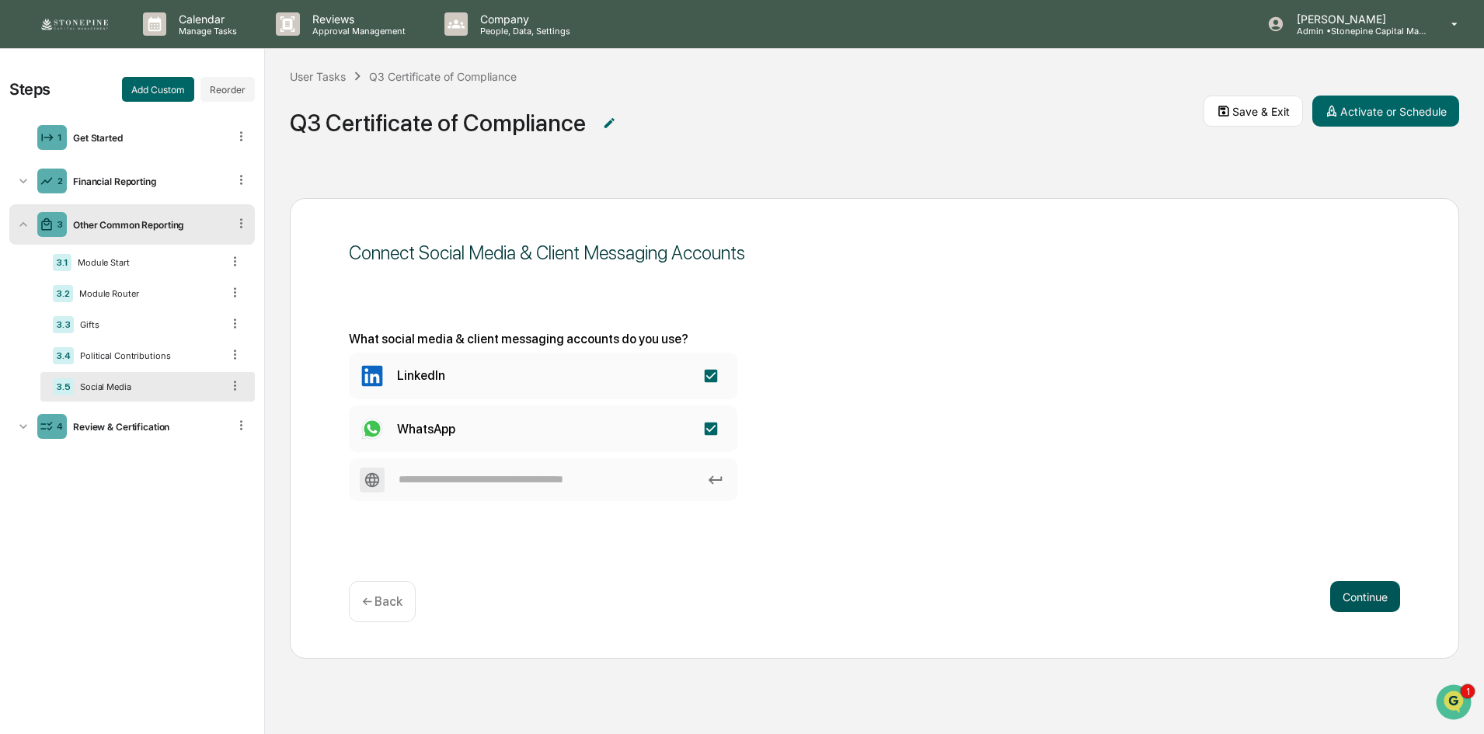
click at [1364, 592] on button "Continue" at bounding box center [1365, 596] width 70 height 31
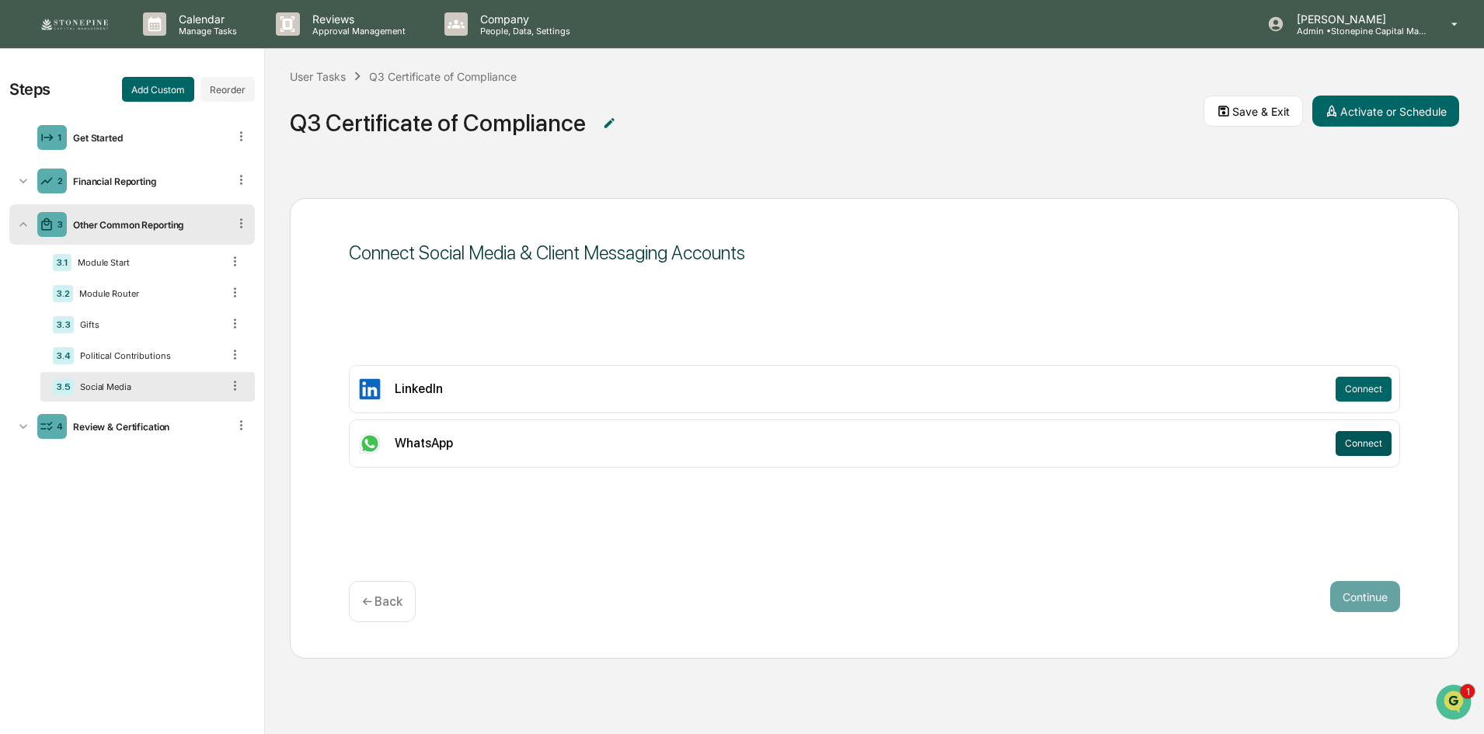
click at [1365, 452] on button "Connect" at bounding box center [1363, 443] width 56 height 25
click at [1358, 569] on div "Connect Social Media & Client Messaging Accounts LinkedIn Connect WhatsApp Conn…" at bounding box center [874, 428] width 1169 height 460
click at [367, 605] on p "← Back" at bounding box center [382, 601] width 40 height 15
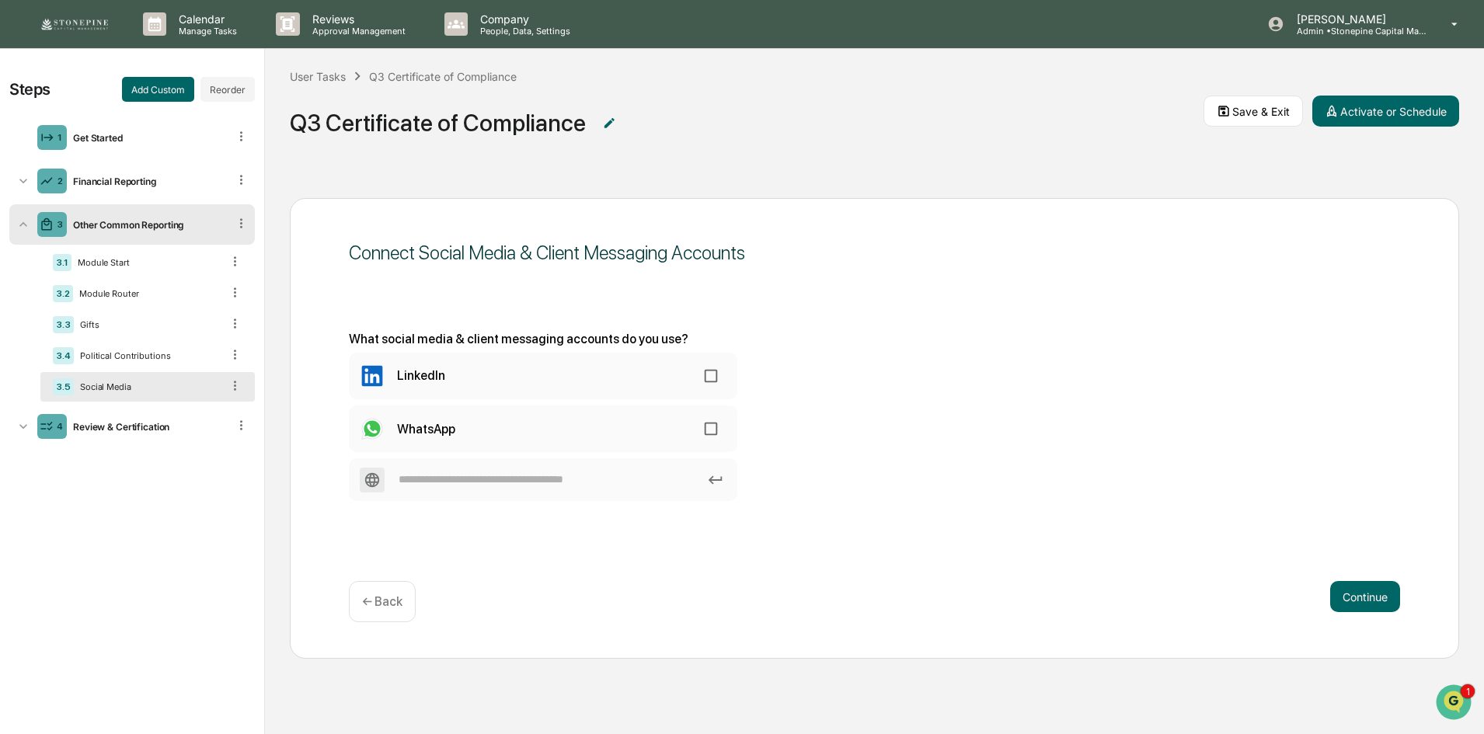
click at [381, 614] on div "← Back" at bounding box center [382, 601] width 67 height 41
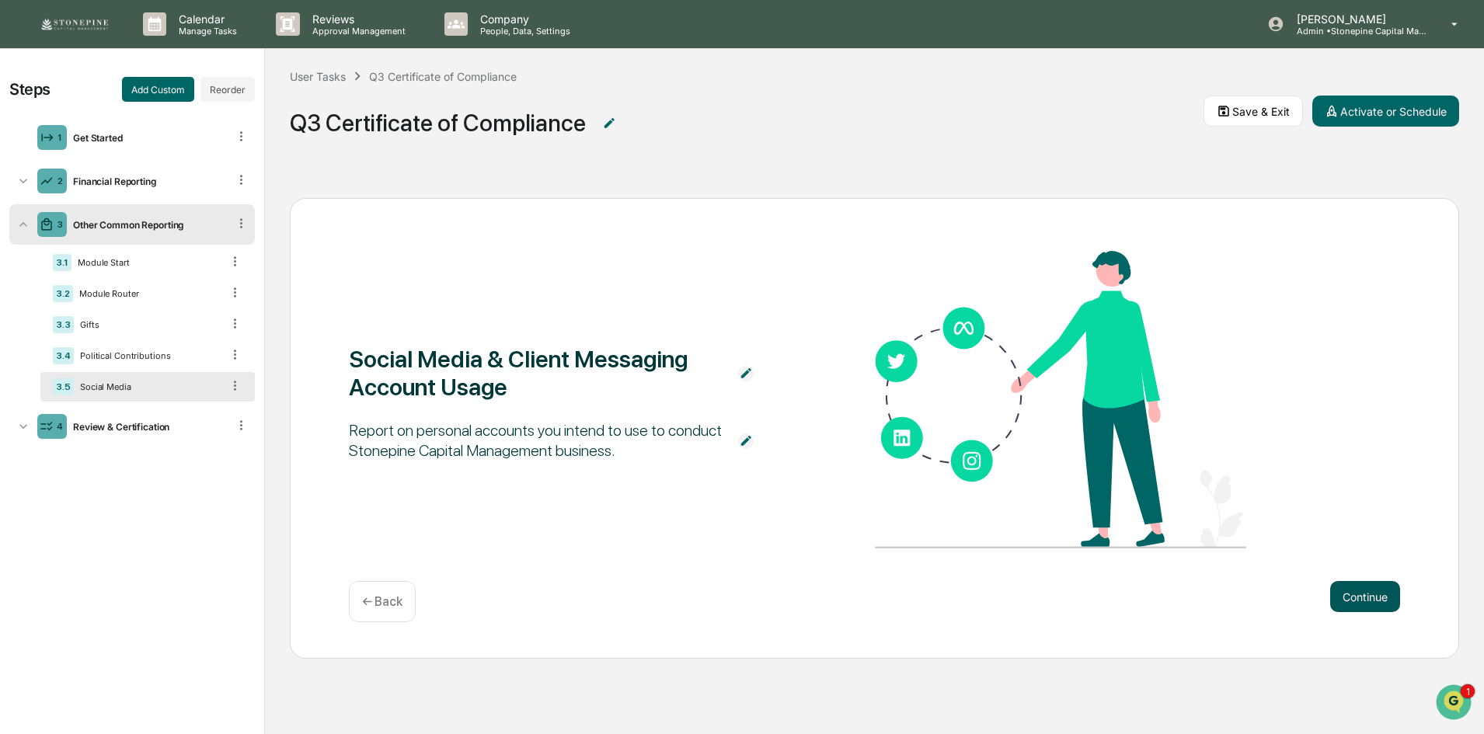
click at [1383, 594] on button "Continue" at bounding box center [1365, 596] width 70 height 31
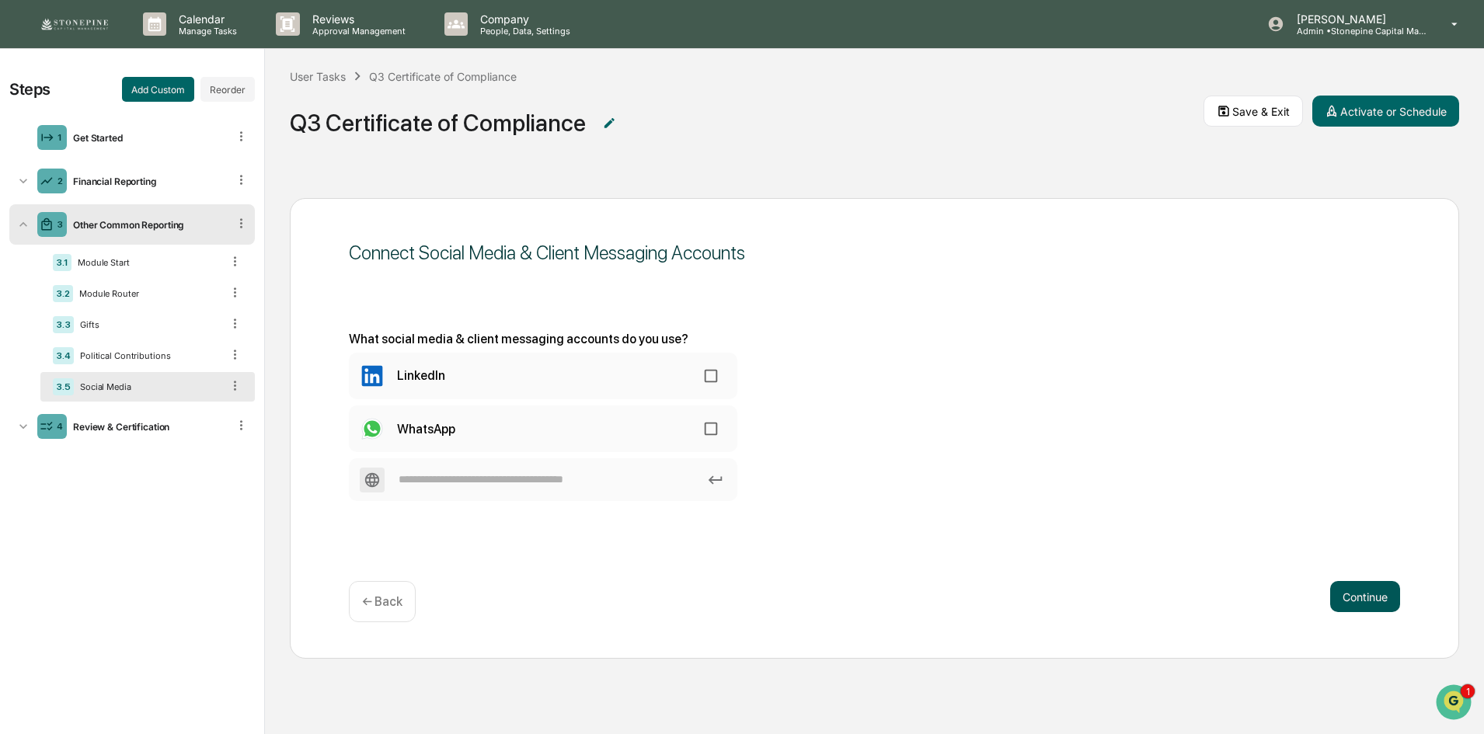
click at [1383, 594] on button "Continue" at bounding box center [1365, 596] width 70 height 31
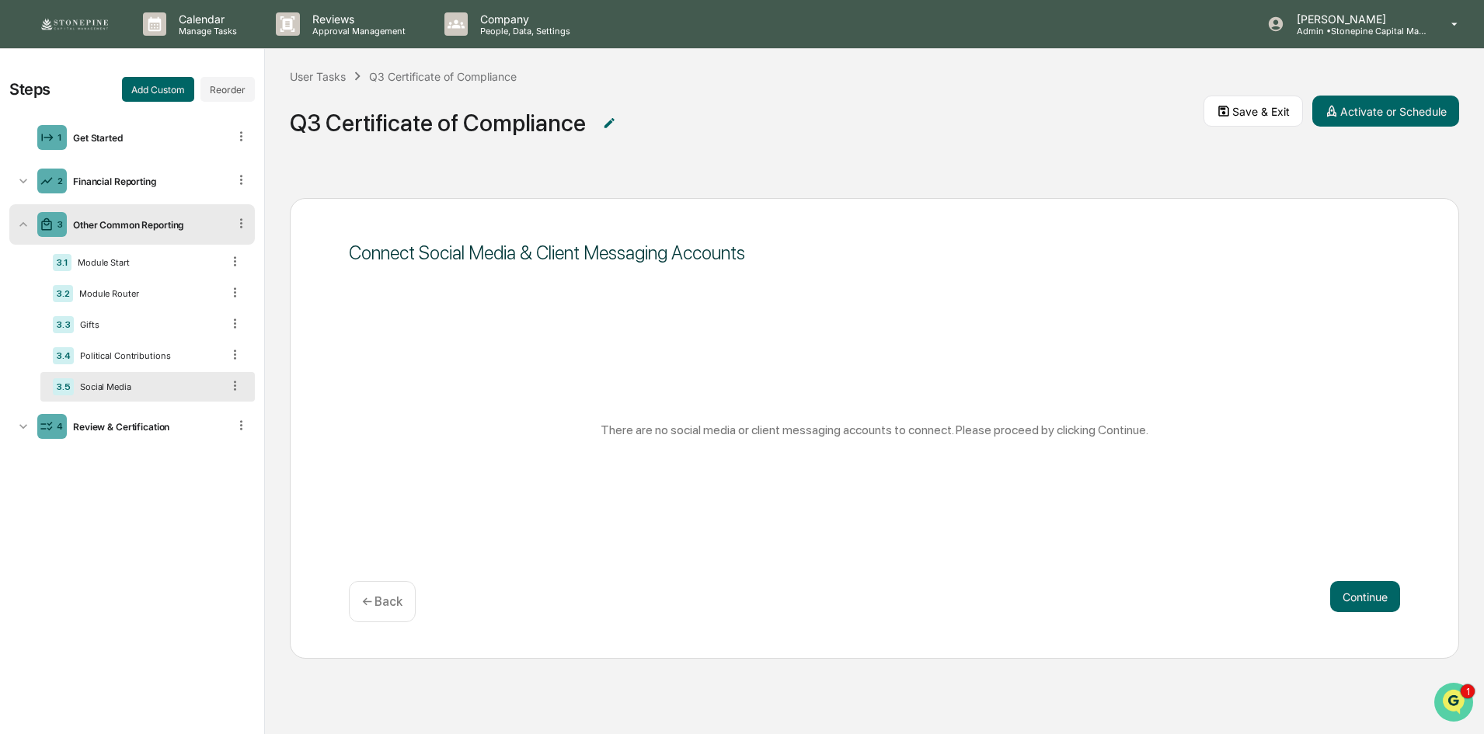
click at [1449, 710] on icon "Open customer support" at bounding box center [1453, 721] width 39 height 39
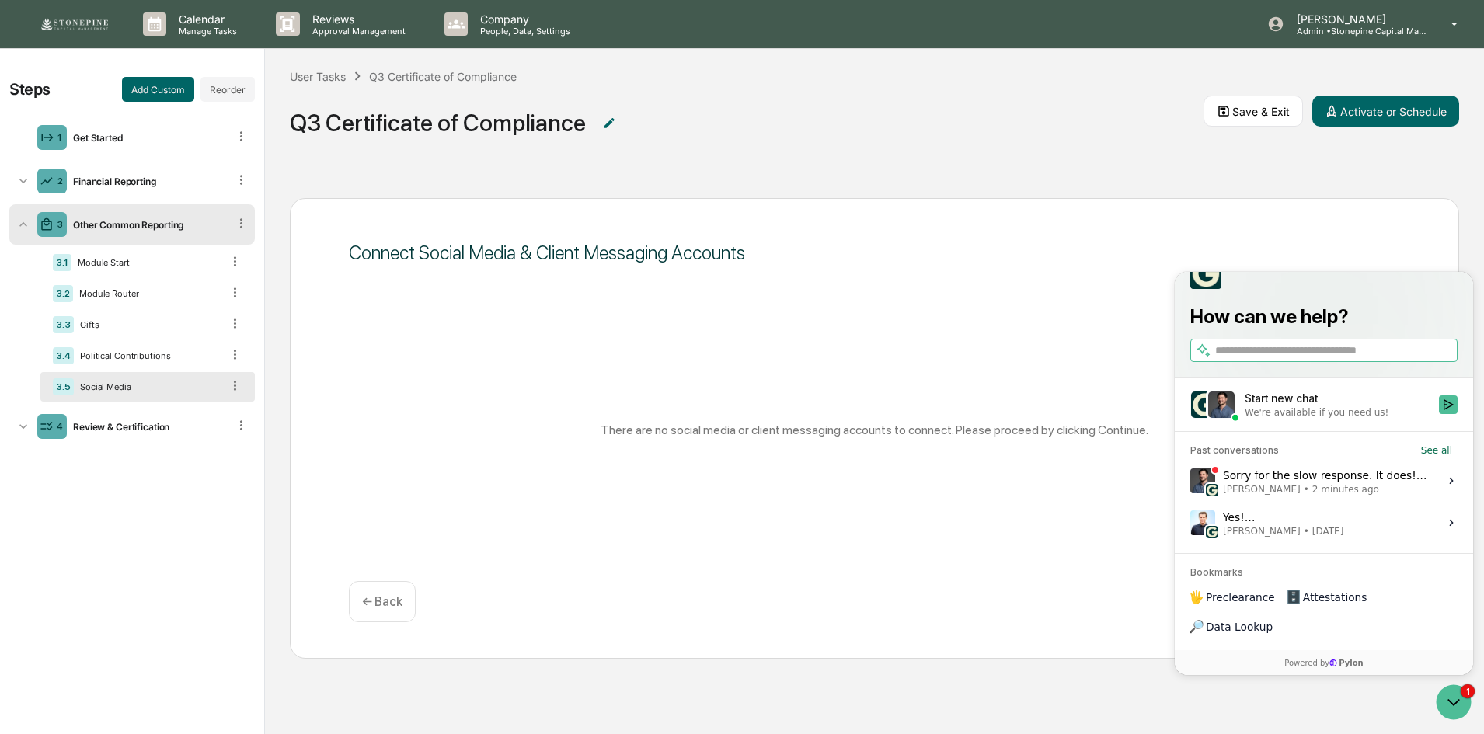
click at [1342, 496] on span "2 minutes ago" at bounding box center [1345, 489] width 67 height 12
click at [1190, 482] on button "View issue" at bounding box center [1189, 481] width 1 height 1
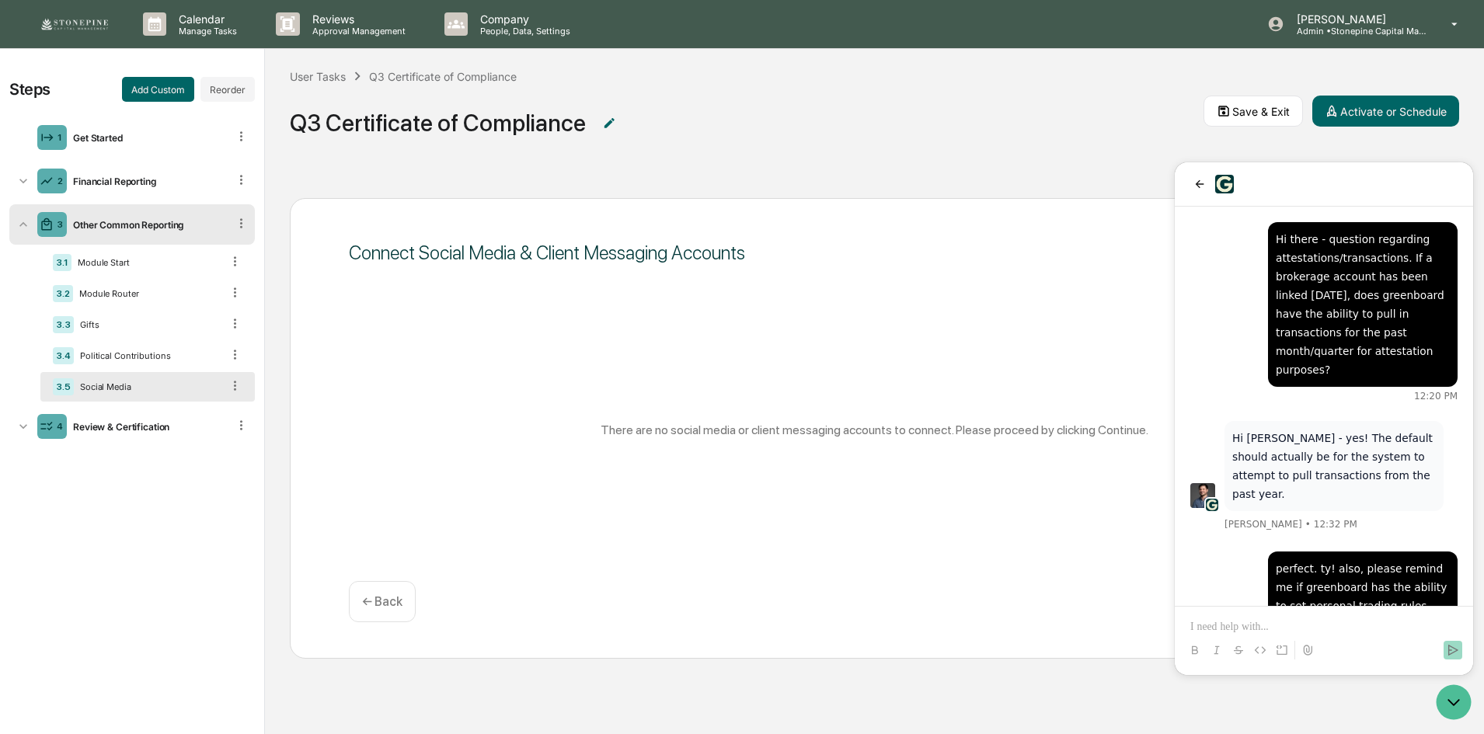
scroll to position [123, 0]
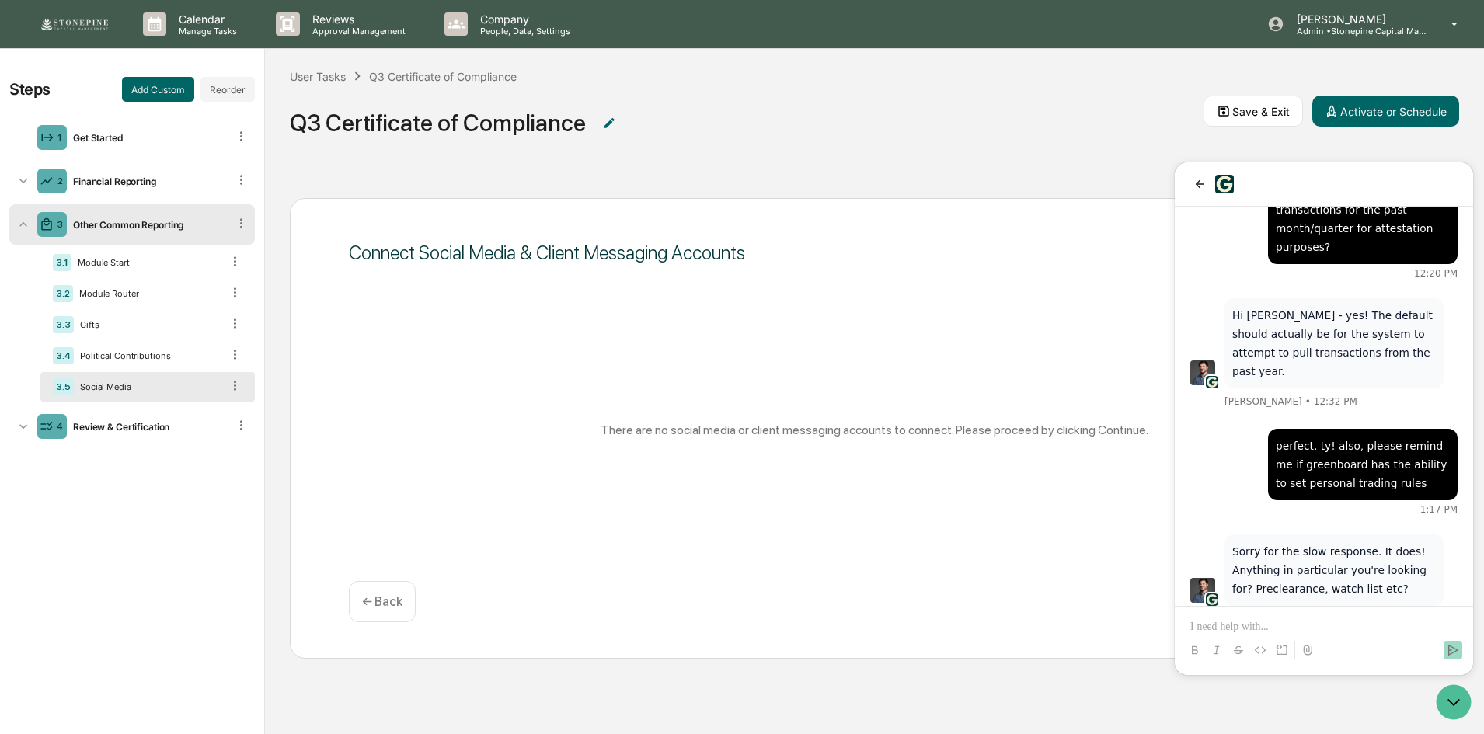
click at [1350, 633] on p at bounding box center [1323, 627] width 267 height 16
drag, startPoint x: 1321, startPoint y: 632, endPoint x: 1129, endPoint y: 614, distance: 193.5
click at [1175, 614] on html "**********" at bounding box center [1324, 418] width 298 height 513
click at [1218, 621] on p "**********" at bounding box center [1323, 619] width 267 height 31
click at [1217, 622] on p "**********" at bounding box center [1323, 619] width 267 height 31
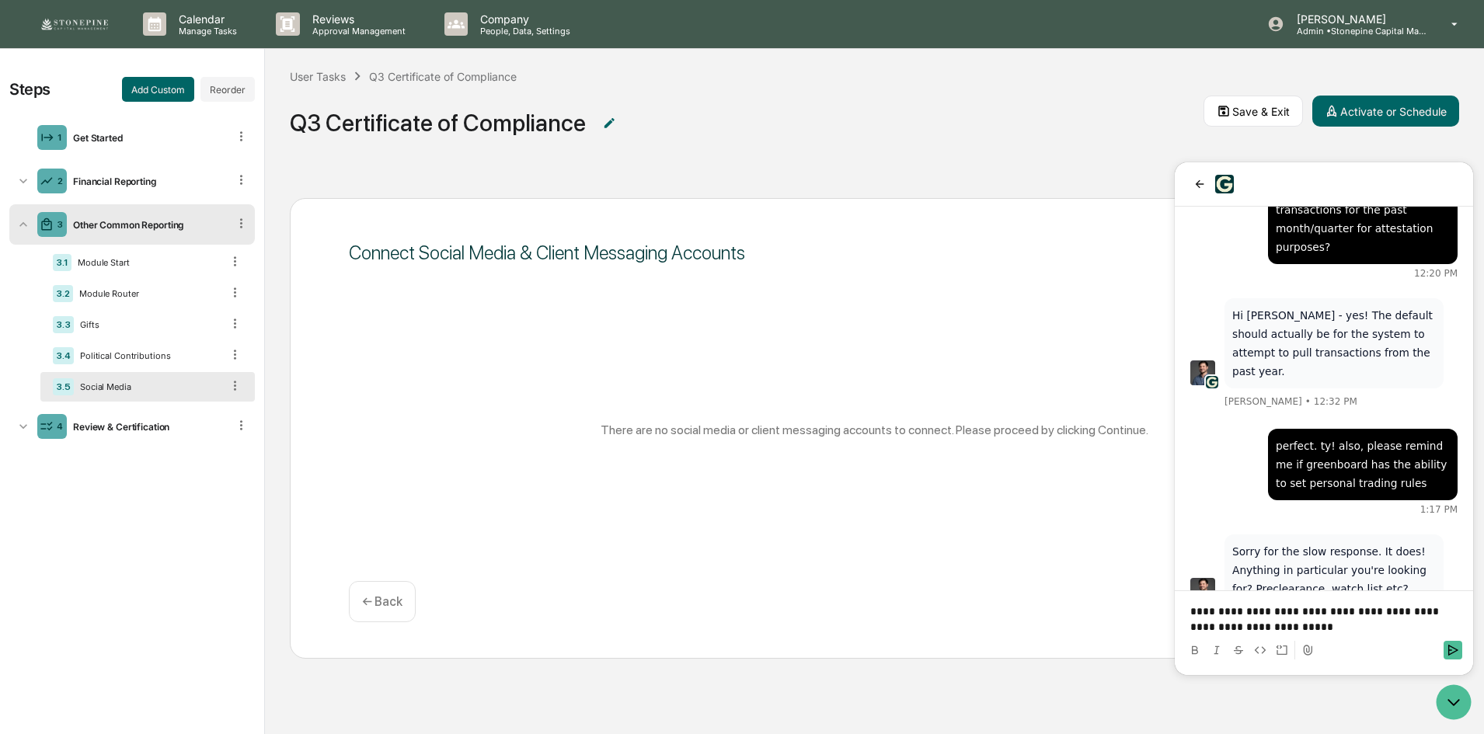
scroll to position [210, 0]
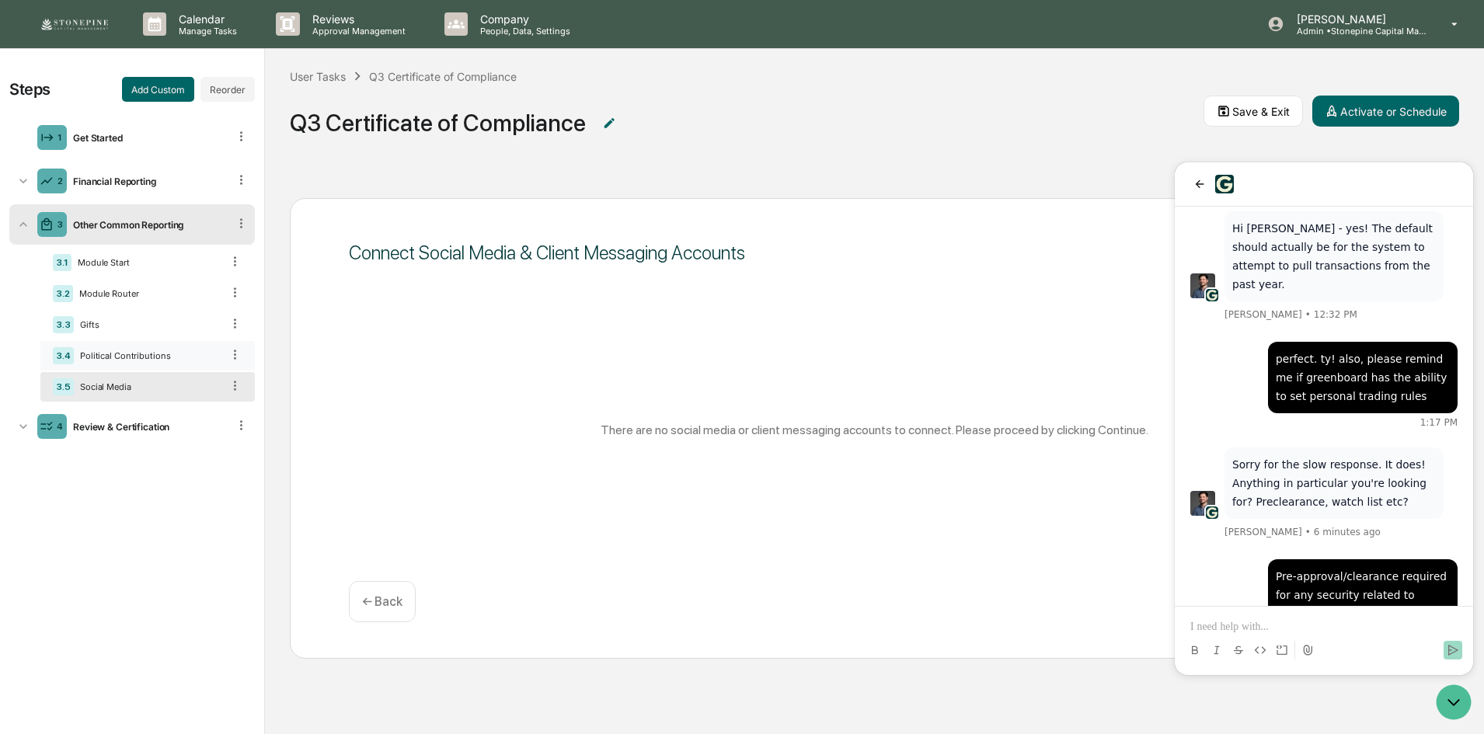
click at [174, 349] on div "3.4 Political Contributions" at bounding box center [147, 356] width 214 height 30
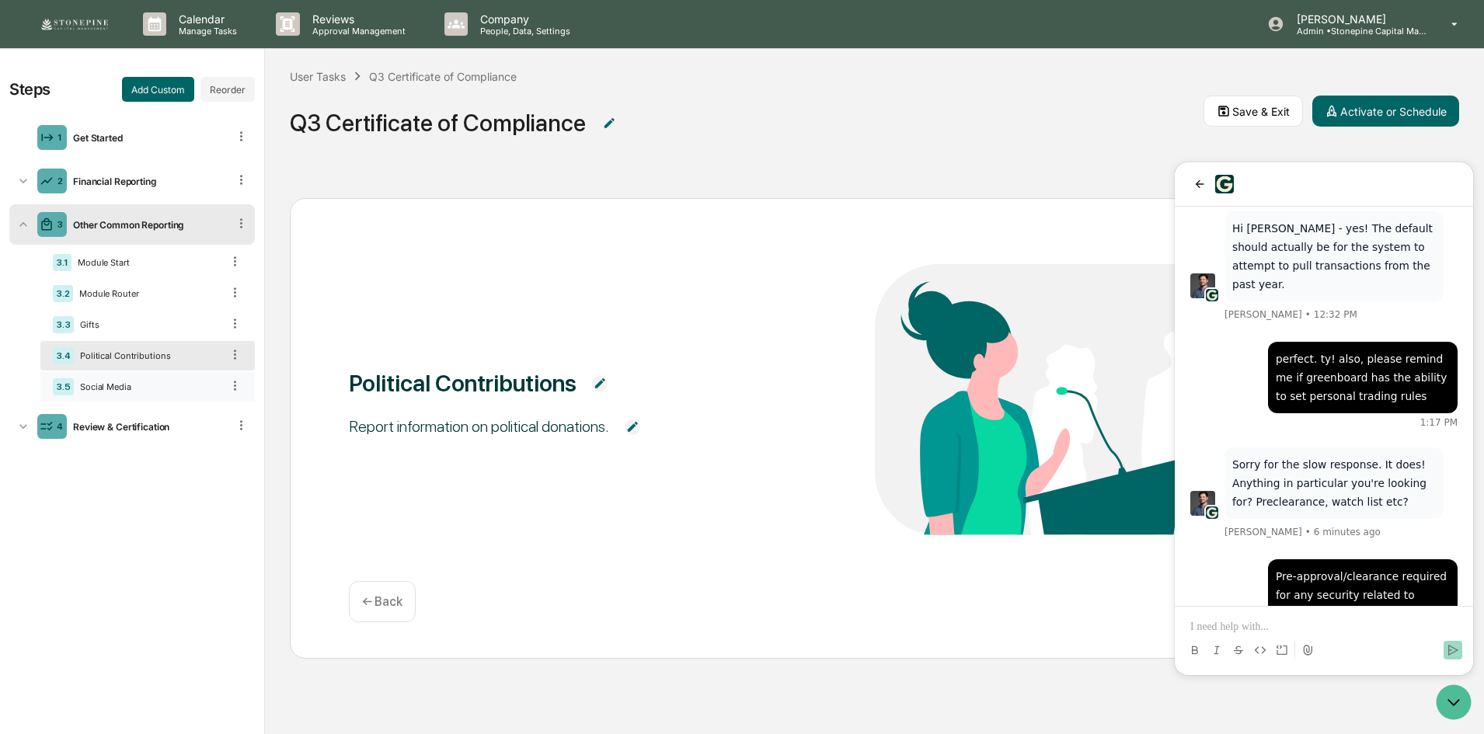
click at [169, 381] on div "Social Media" at bounding box center [148, 386] width 148 height 11
